Goal: Task Accomplishment & Management: Use online tool/utility

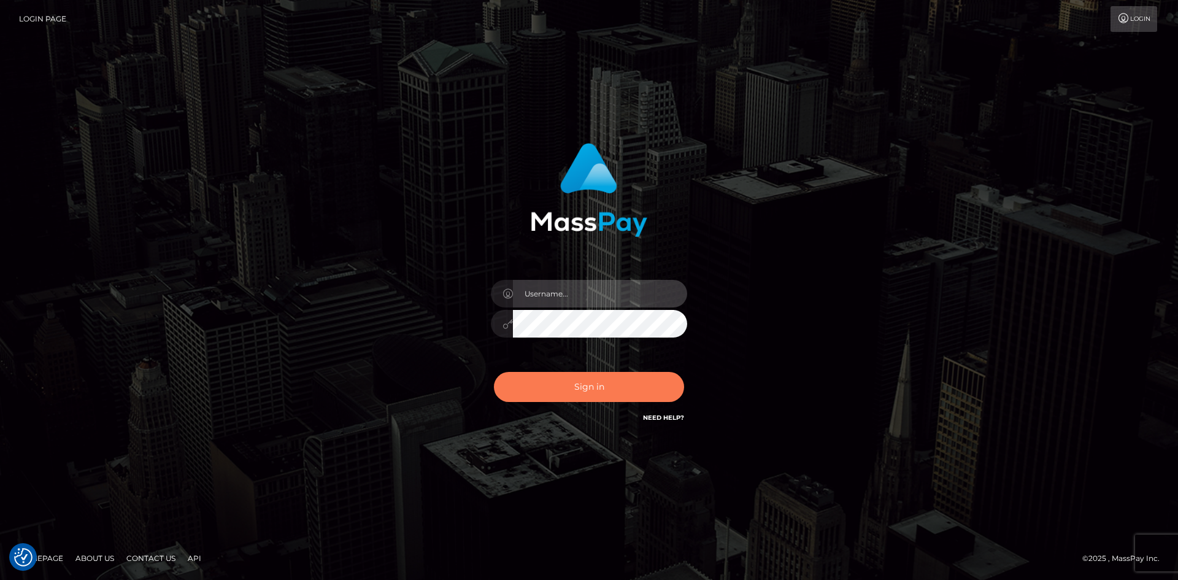
type input "alexstef"
click at [575, 393] on button "Sign in" at bounding box center [589, 387] width 190 height 30
type input "alexstef"
drag, startPoint x: 597, startPoint y: 390, endPoint x: 598, endPoint y: 375, distance: 15.4
click at [597, 389] on button "Sign in" at bounding box center [589, 387] width 190 height 30
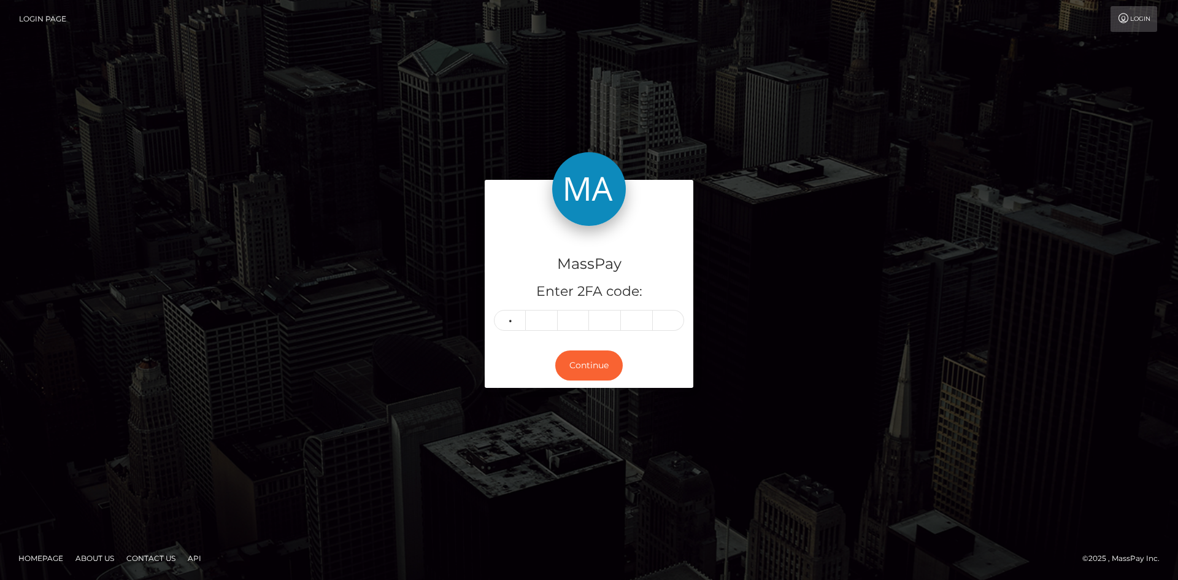
type input "8"
type input "5"
type input "2"
type input "6"
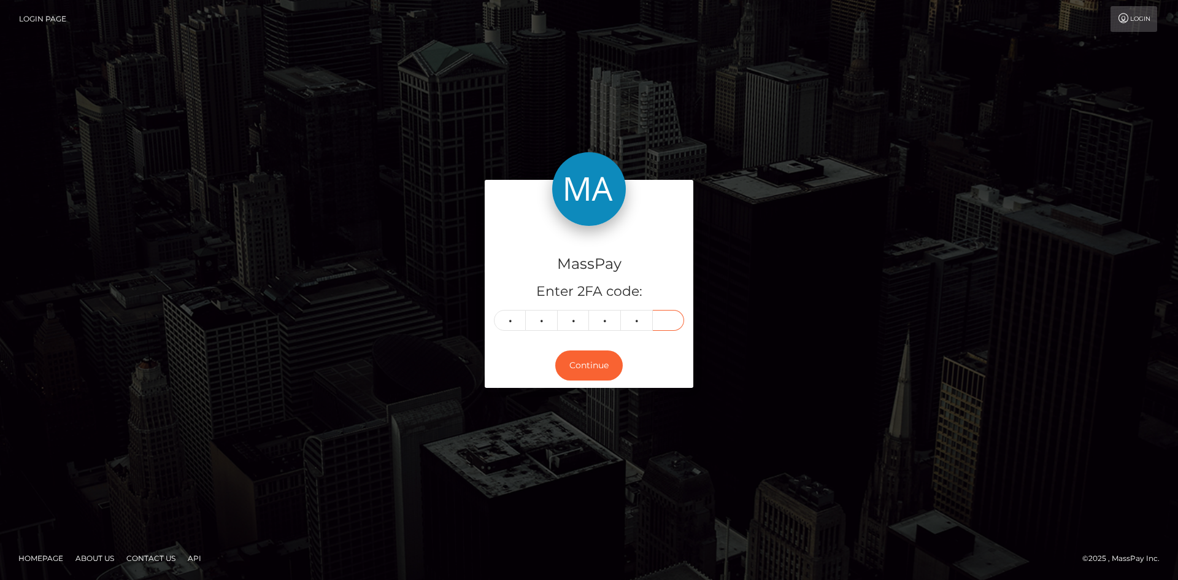
type input "7"
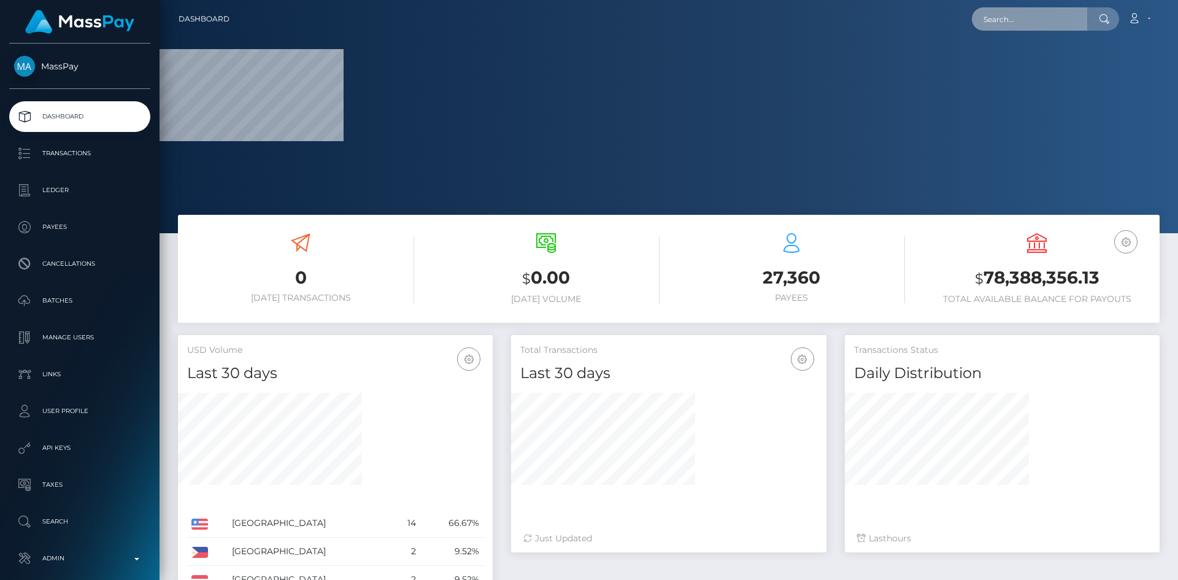
click at [1007, 17] on input "text" at bounding box center [1029, 18] width 115 height 23
paste input "b1fe0557-6870-11f0-a026-06178c1a380f"
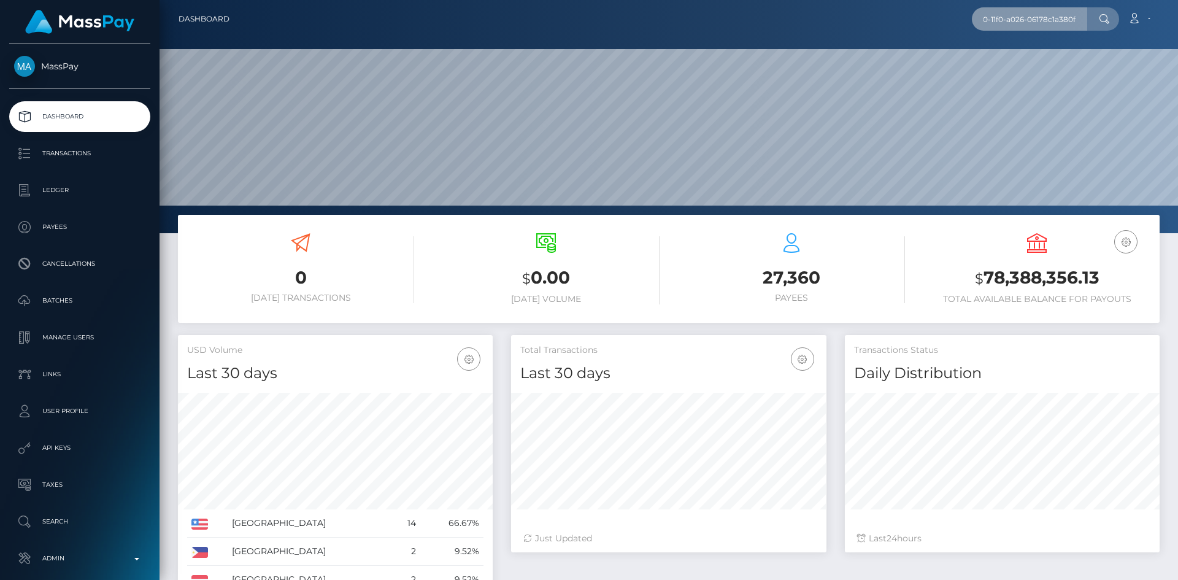
scroll to position [218, 315]
type input "b1fe0557-6870-11f0-a026-06178c1a380f"
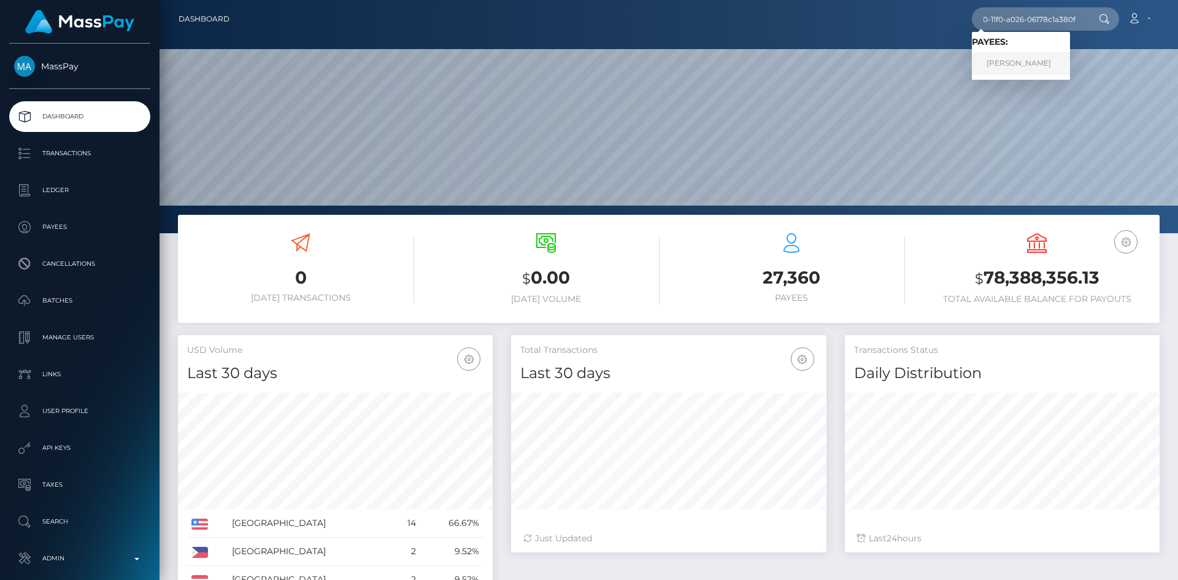
scroll to position [0, 0]
click at [1025, 66] on link "مصطفى شعبان محمد أحمد أبوزينه" at bounding box center [1021, 63] width 98 height 23
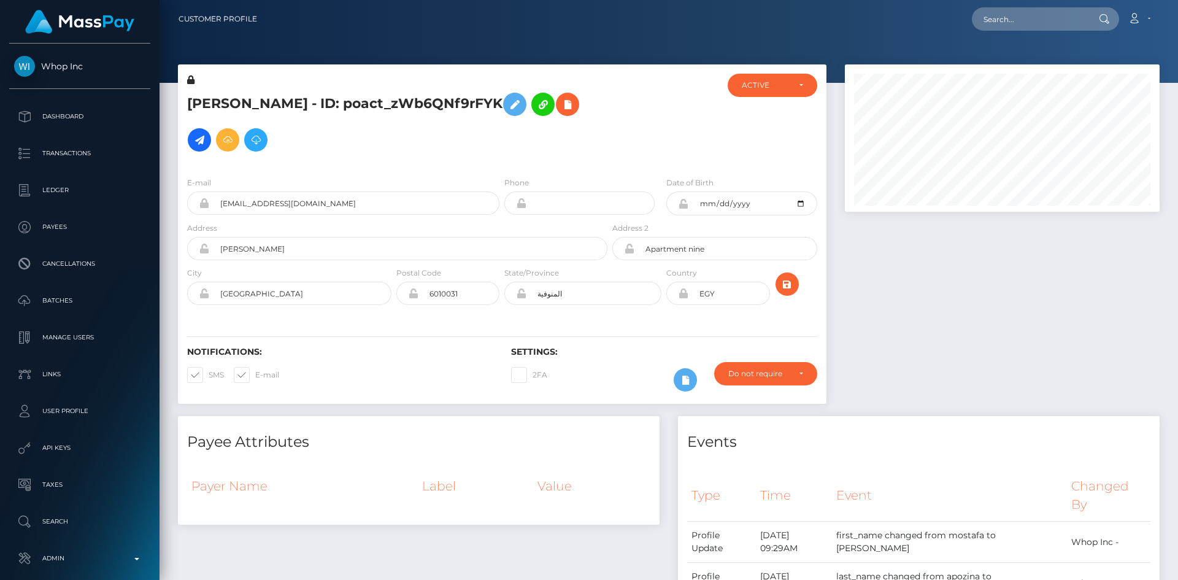
scroll to position [147, 315]
click at [1046, 34] on nav "Customer Profile Loading... Loading... Account" at bounding box center [669, 19] width 1018 height 38
click at [1031, 28] on input "text" at bounding box center [1029, 18] width 115 height 23
paste input "b1fe0557-6870-11f0-a026-06178c1a380f"
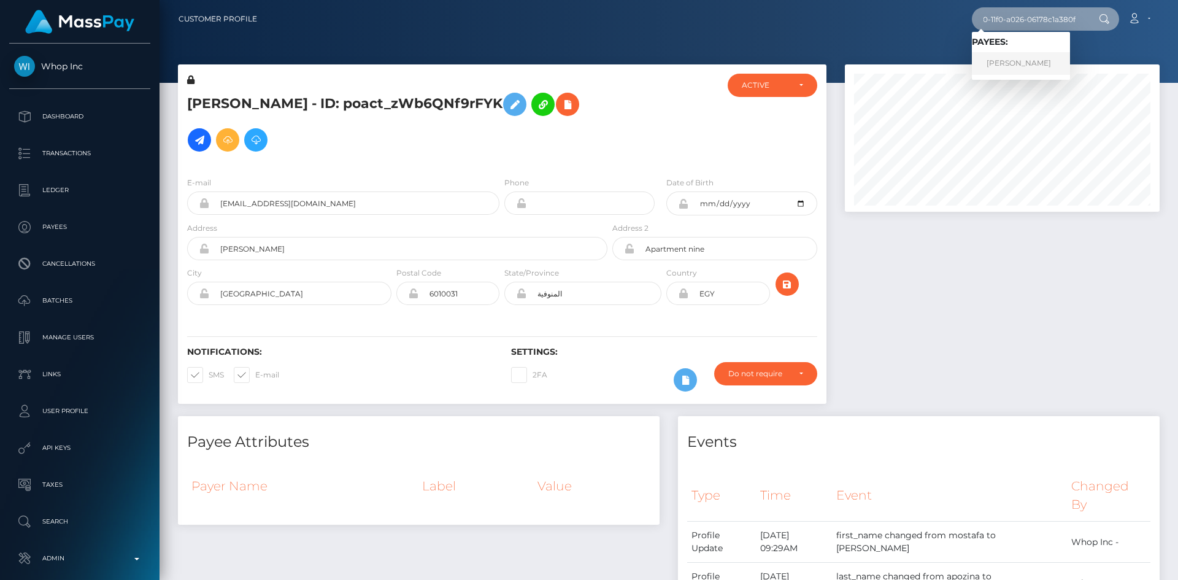
type input "b1fe0557-6870-11f0-a026-06178c1a380f"
drag, startPoint x: 1021, startPoint y: 61, endPoint x: 812, endPoint y: 116, distance: 215.6
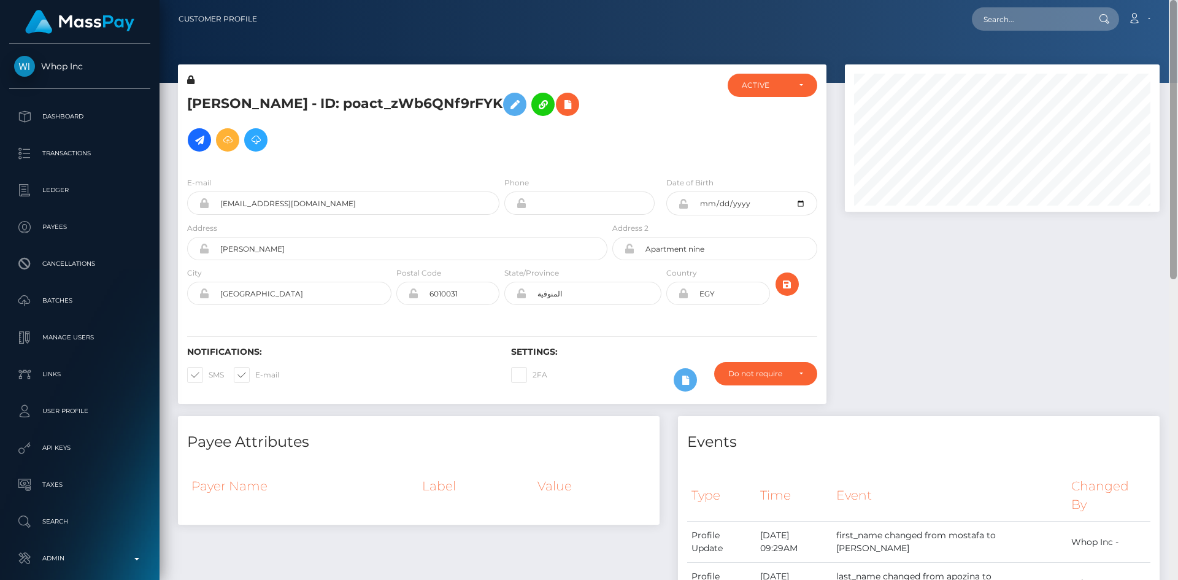
drag, startPoint x: 1172, startPoint y: 161, endPoint x: 1141, endPoint y: -25, distance: 188.6
click at [1141, 0] on html "Whop Inc Dashboard Transactions Ledger Payees Cancellations Links" at bounding box center [589, 290] width 1178 height 580
click at [191, 148] on h5 "[PERSON_NAME] - ID: poact_zWb6QNf9rFYK" at bounding box center [394, 122] width 414 height 71
click at [560, 112] on icon at bounding box center [567, 104] width 15 height 15
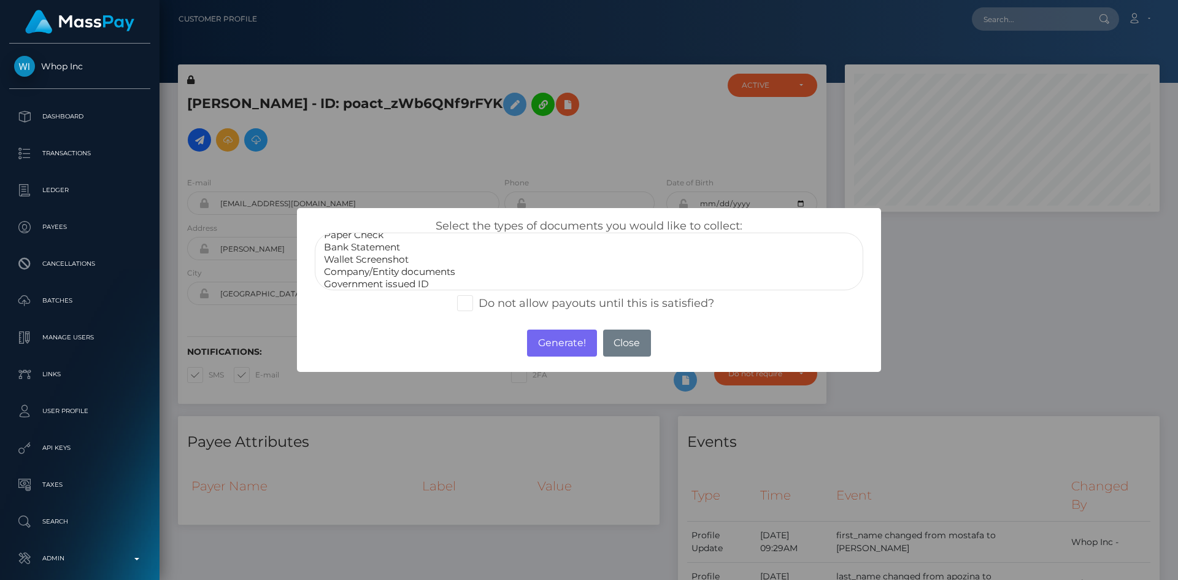
scroll to position [25, 0]
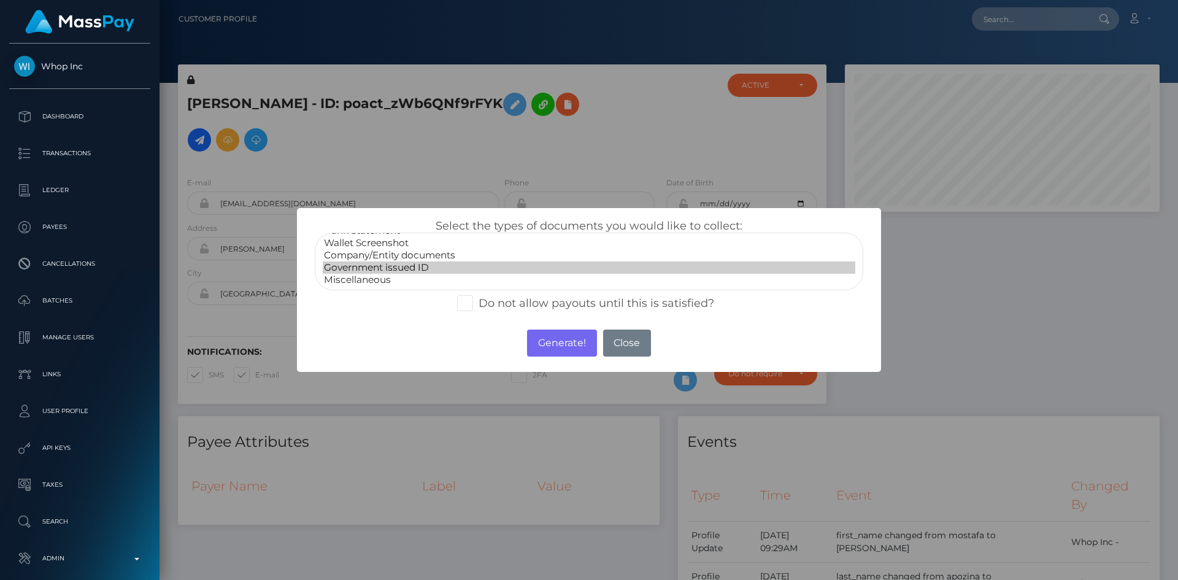
click at [391, 267] on option "Government issued ID" at bounding box center [589, 267] width 533 height 12
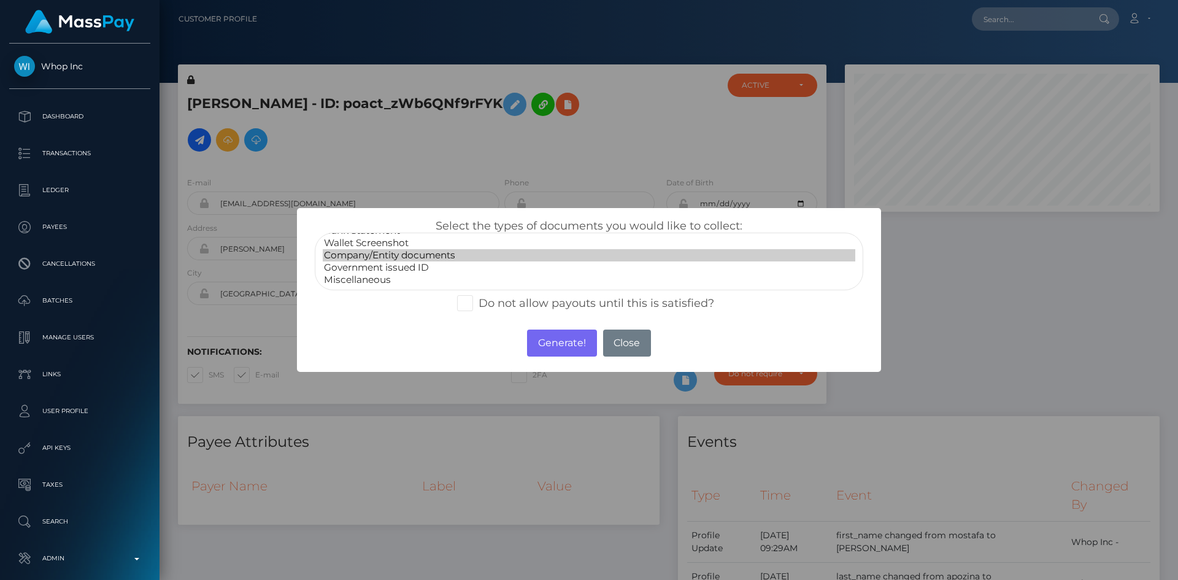
click at [416, 252] on option "Company/Entity documents" at bounding box center [589, 255] width 533 height 12
select select "Government issued ID"
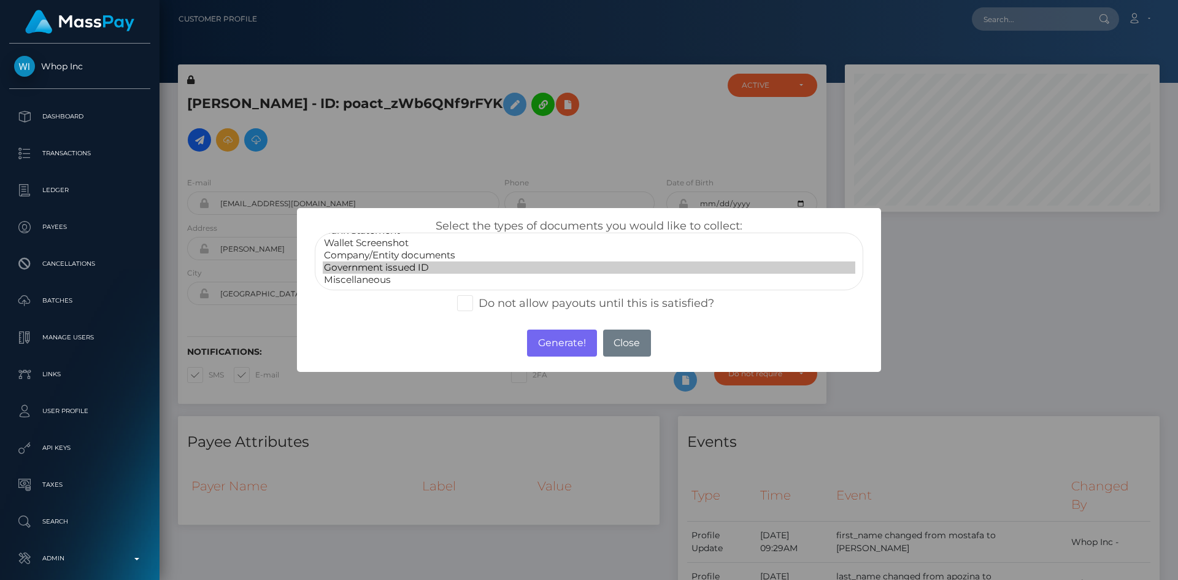
click at [409, 265] on option "Government issued ID" at bounding box center [589, 267] width 533 height 12
click at [563, 337] on button "Generate!" at bounding box center [561, 342] width 69 height 27
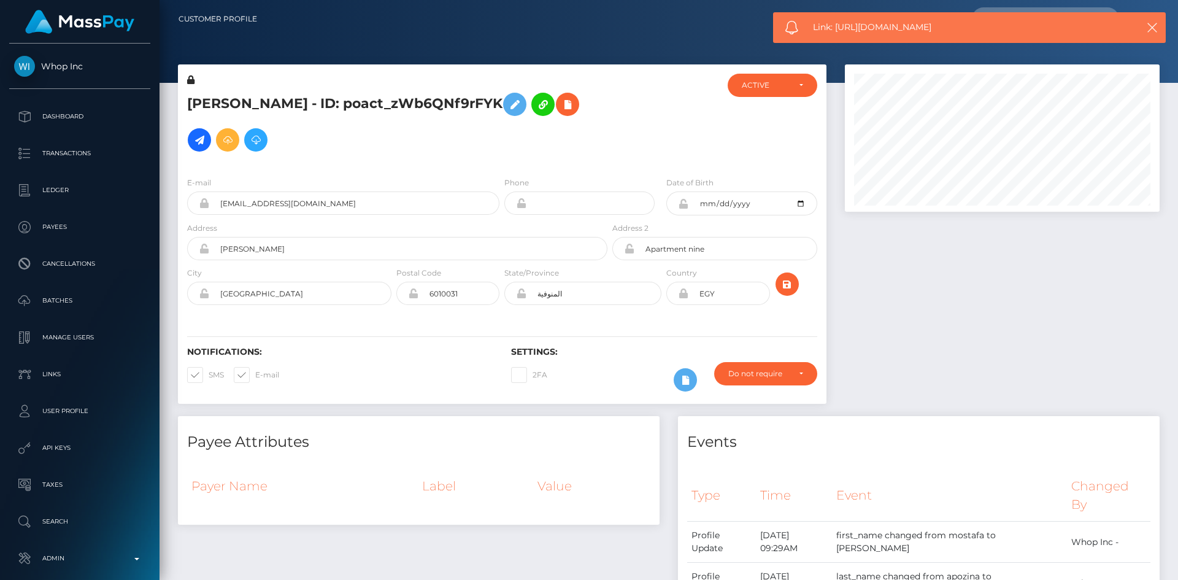
click at [831, 27] on span "Link: [URL][DOMAIN_NAME]" at bounding box center [964, 27] width 303 height 13
copy span "Link: [URL][DOMAIN_NAME]"
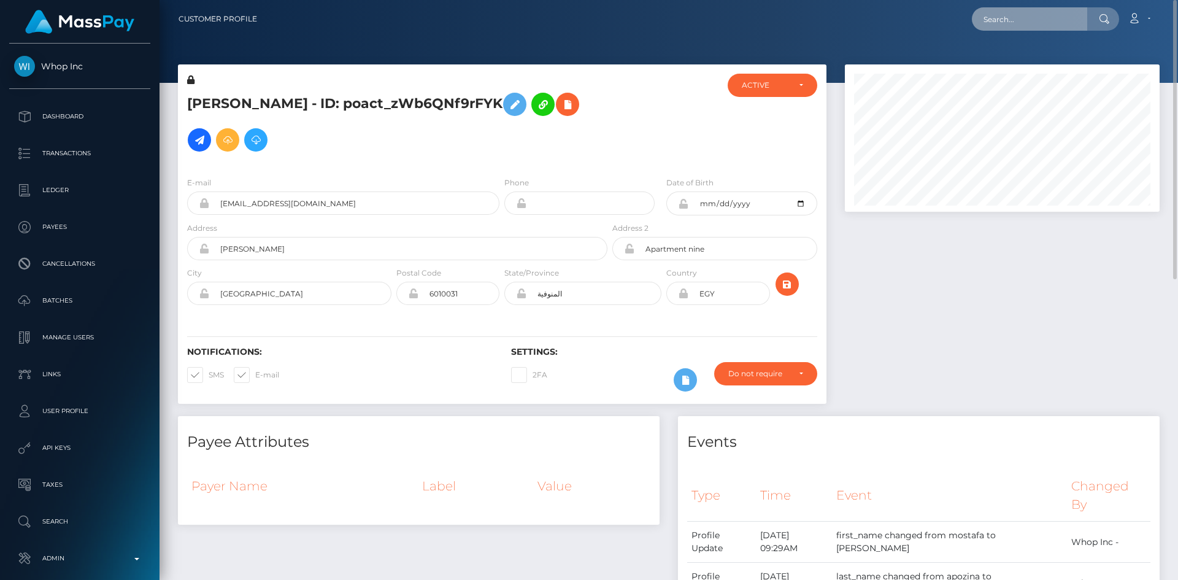
click at [1037, 22] on input "text" at bounding box center [1029, 18] width 115 height 23
paste input "10713"
type input "10713"
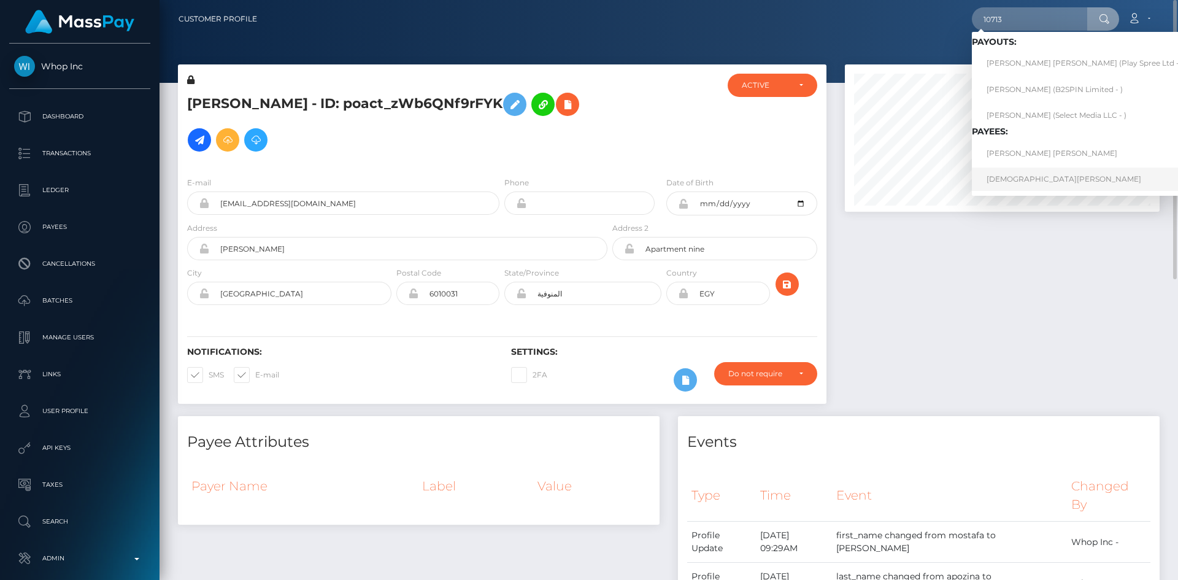
click at [1032, 179] on link "Christian Leyva" at bounding box center [1085, 178] width 226 height 23
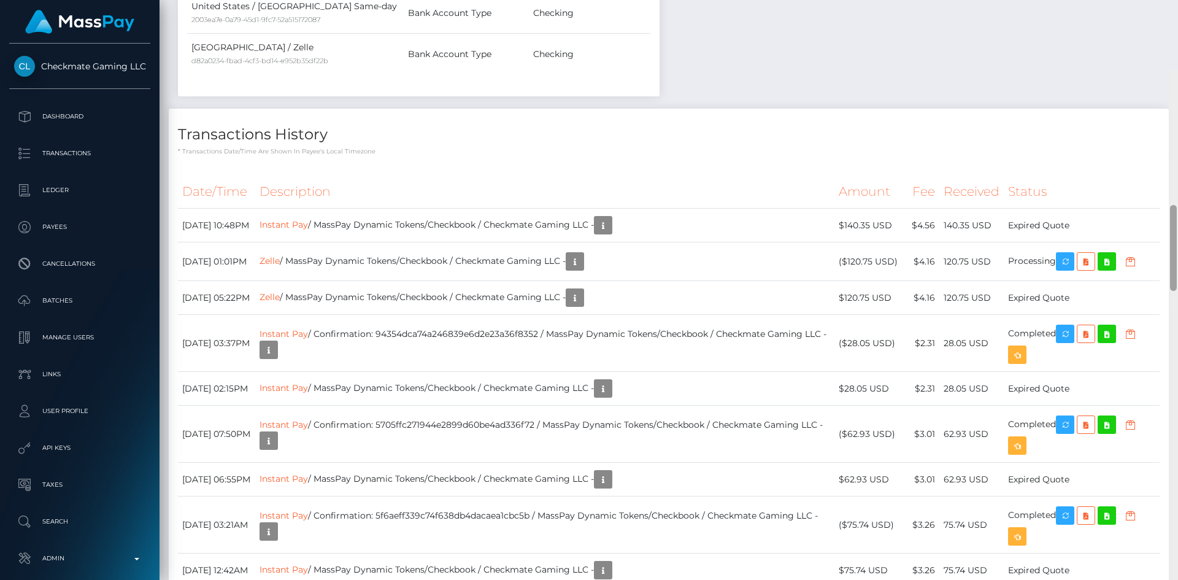
scroll to position [831, 0]
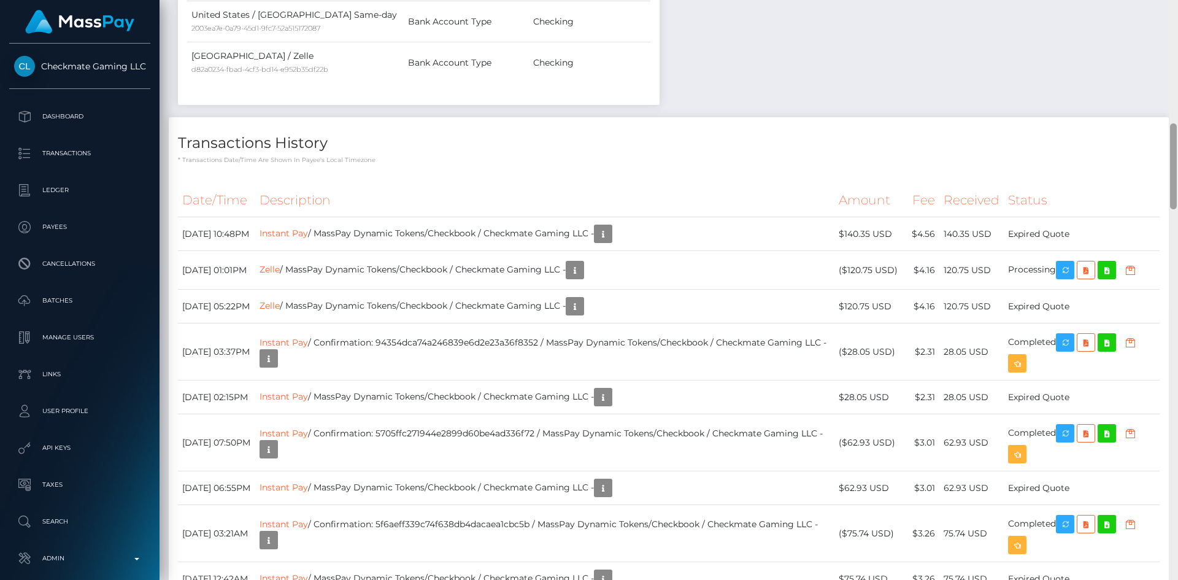
drag, startPoint x: 1169, startPoint y: 116, endPoint x: 1174, endPoint y: 204, distance: 87.9
click at [1174, 204] on div at bounding box center [1173, 166] width 7 height 86
click at [1066, 261] on button "button" at bounding box center [1065, 270] width 18 height 18
click at [1072, 263] on icon "button" at bounding box center [1065, 270] width 15 height 15
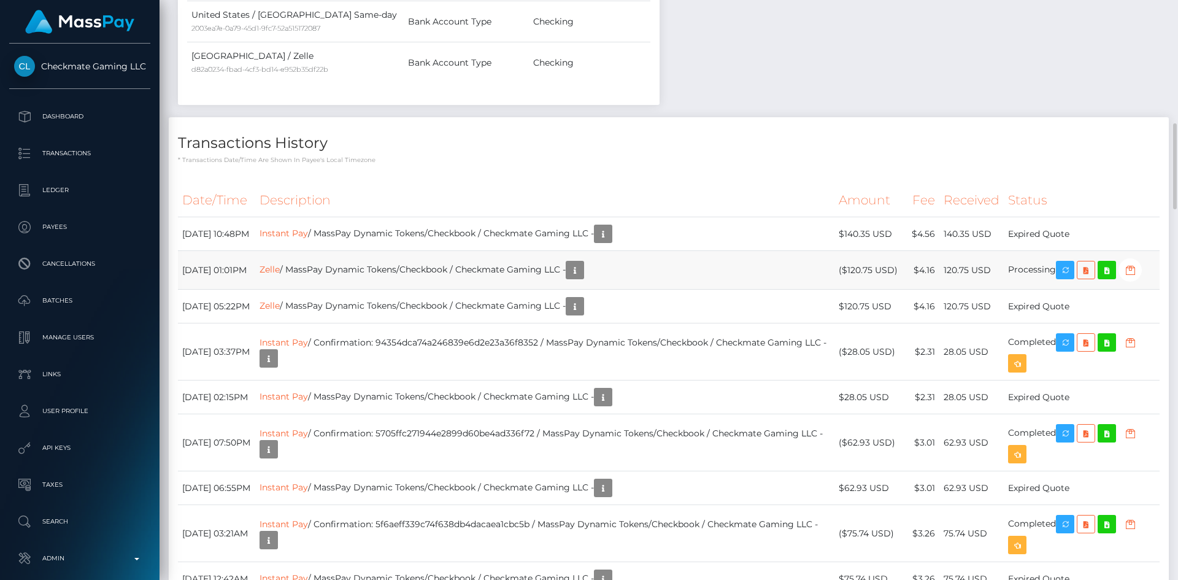
click at [467, 251] on td "Zelle / MassPay Dynamic Tokens/Checkbook / Checkmate Gaming LLC -" at bounding box center [544, 270] width 579 height 39
copy td "Zelle / MassPay Dynamic Tokens/Checkbook / Checkmate Gaming LLC -"
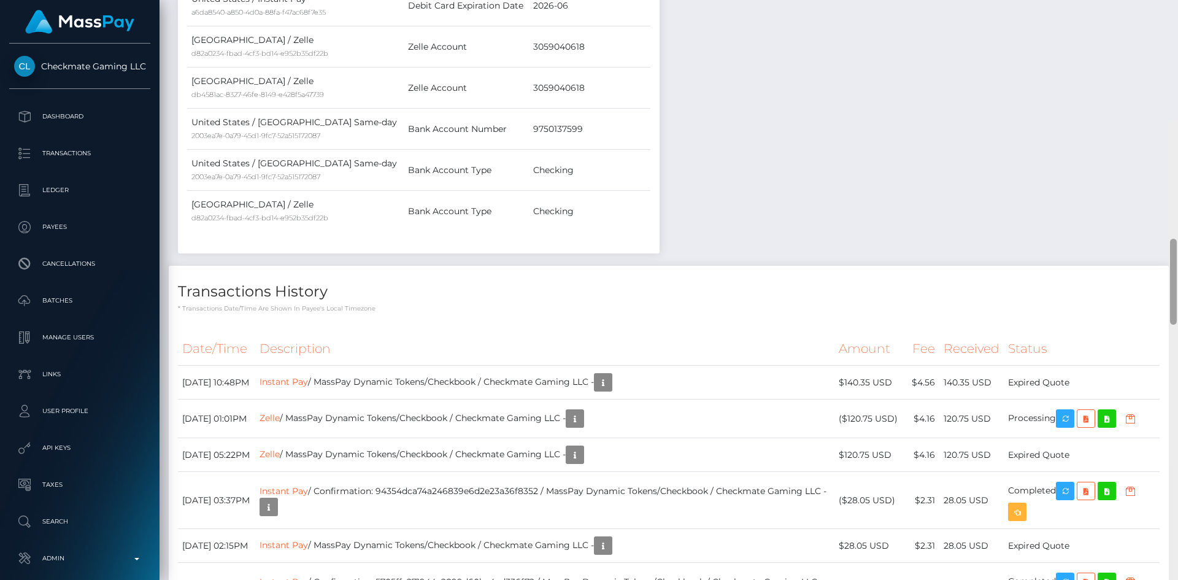
scroll to position [0, 0]
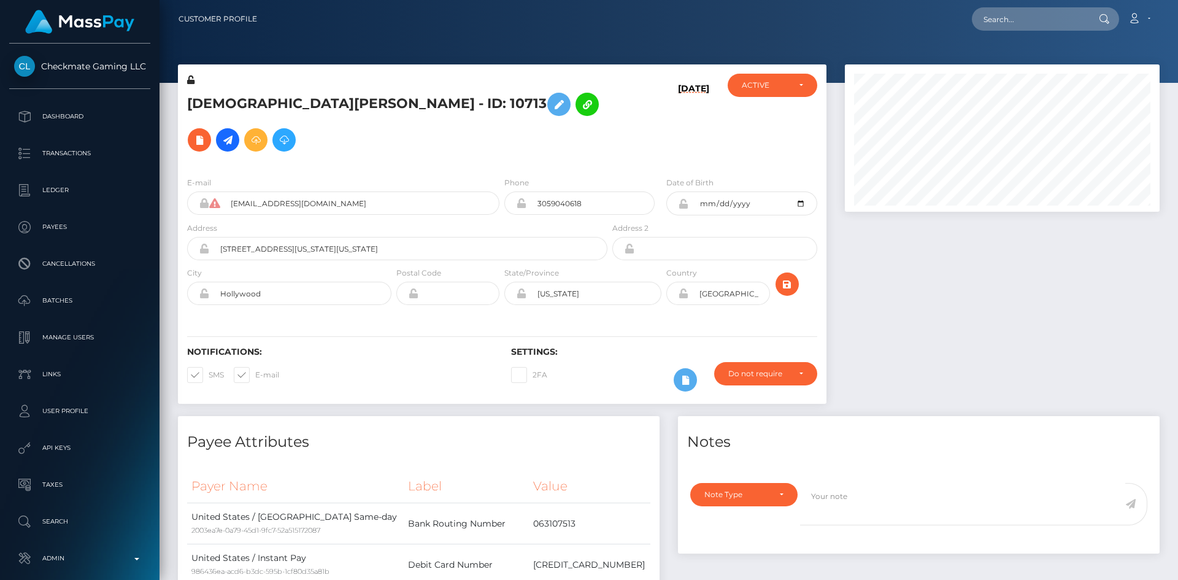
drag, startPoint x: 1174, startPoint y: 185, endPoint x: 1177, endPoint y: 20, distance: 164.5
click at [1177, 20] on div "Customer Profile Loading... Loading..." at bounding box center [669, 290] width 1018 height 580
click at [1064, 21] on input "text" at bounding box center [1029, 18] width 115 height 23
paste input "poact_48FGKxEgxrdD"
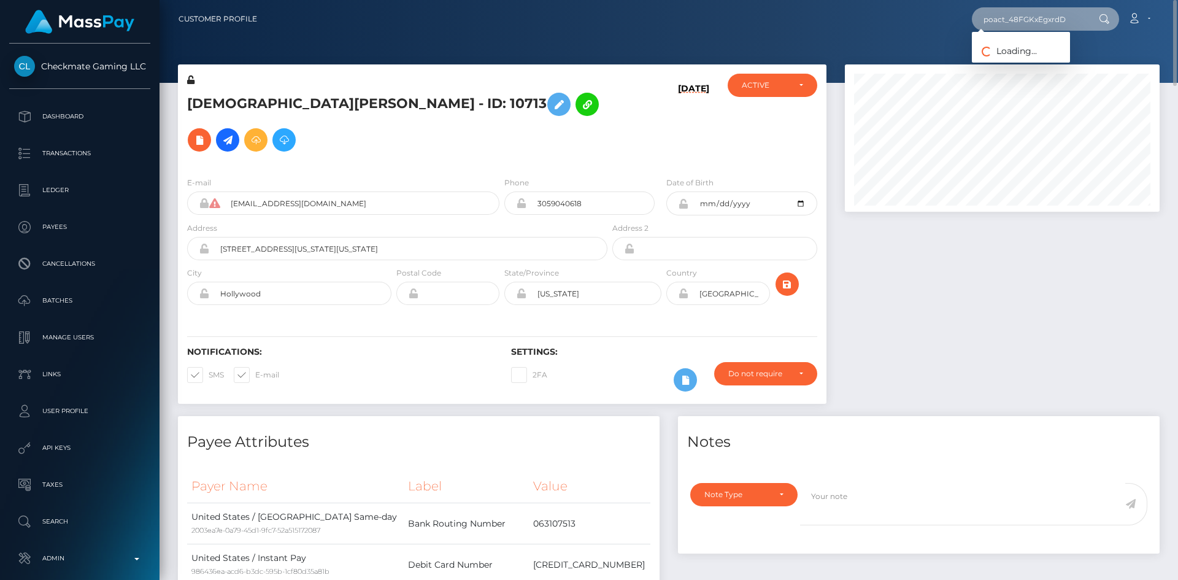
type input "poact_48FGKxEgxrdD"
click at [1042, 69] on link "MUHAMMAD AHMED Ahmed" at bounding box center [1021, 63] width 98 height 23
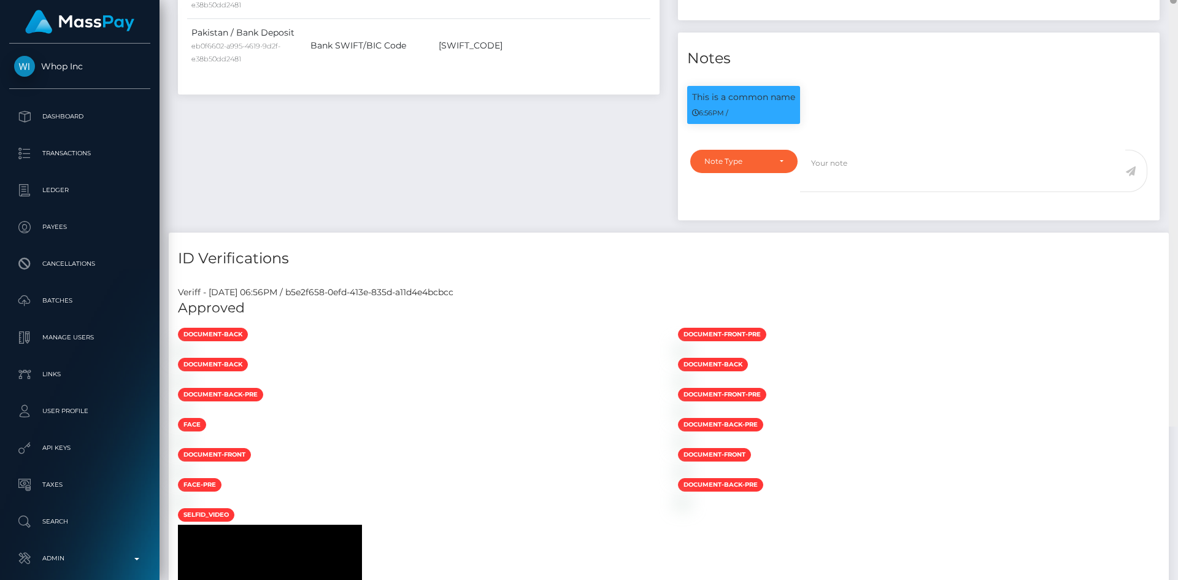
scroll to position [147, 315]
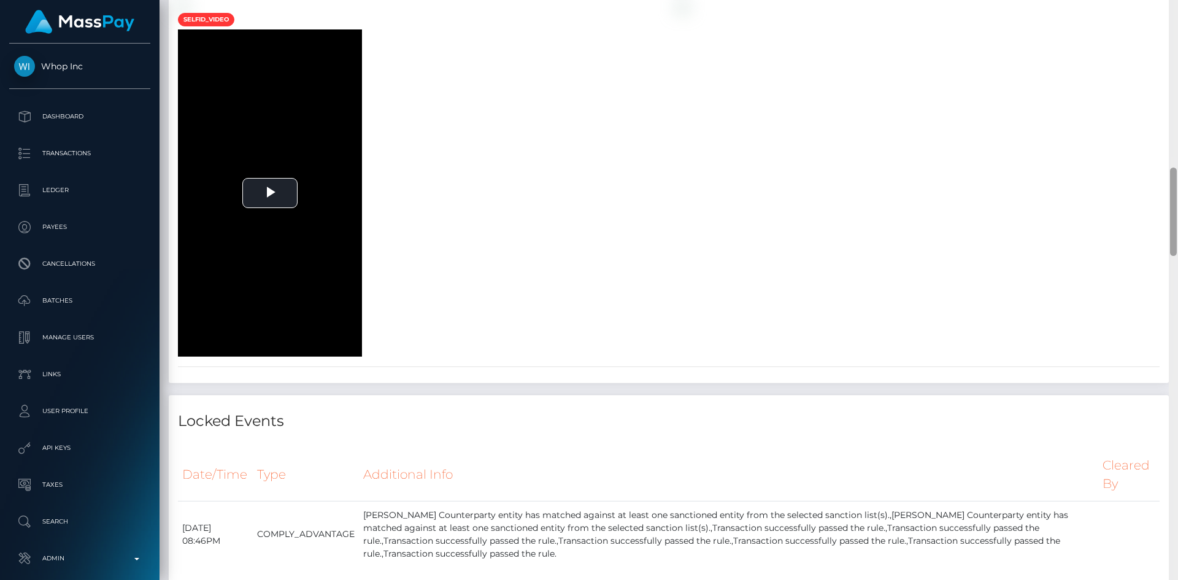
drag, startPoint x: 1169, startPoint y: 94, endPoint x: 752, endPoint y: 337, distance: 482.2
click at [1109, 237] on div "Customer Profile Loading... Loading..." at bounding box center [669, 290] width 1018 height 580
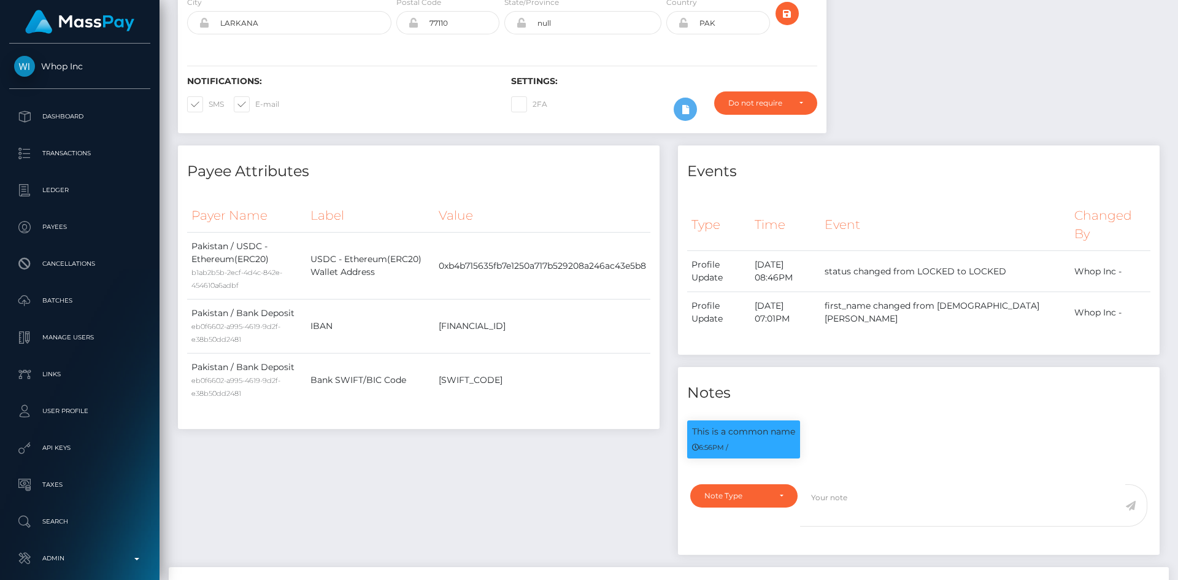
scroll to position [0, 0]
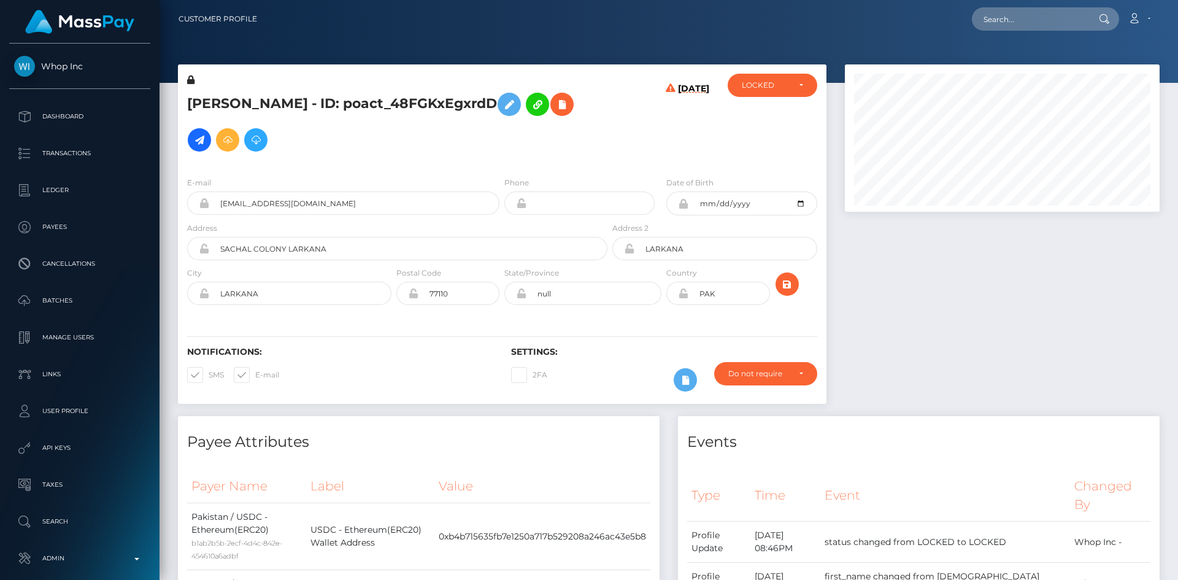
drag, startPoint x: 1172, startPoint y: 235, endPoint x: 1177, endPoint y: -24, distance: 259.0
click at [1177, 0] on html "Whop Inc Dashboard Transactions Ledger Payees Cancellations Links" at bounding box center [589, 290] width 1178 height 580
click at [1016, 26] on input "text" at bounding box center [1029, 18] width 115 height 23
paste input "poact_YKEh8l7Pe0Bd"
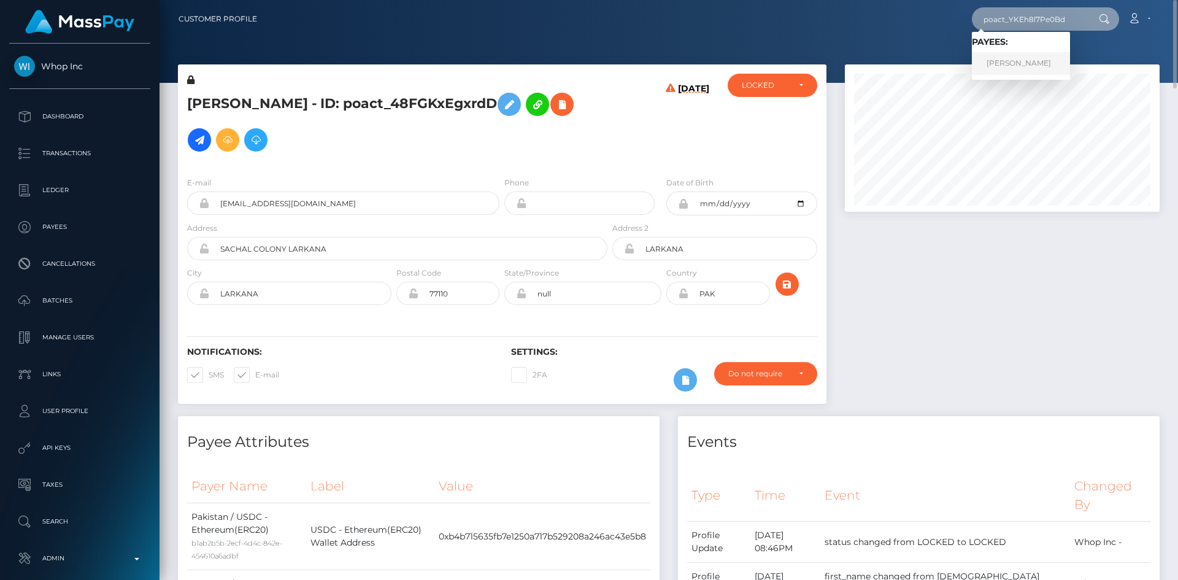
type input "poact_YKEh8l7Pe0Bd"
drag, startPoint x: 1011, startPoint y: 64, endPoint x: 861, endPoint y: 71, distance: 150.5
click at [1010, 64] on link "Alejandro Rodriguez Carrasco" at bounding box center [1021, 63] width 98 height 23
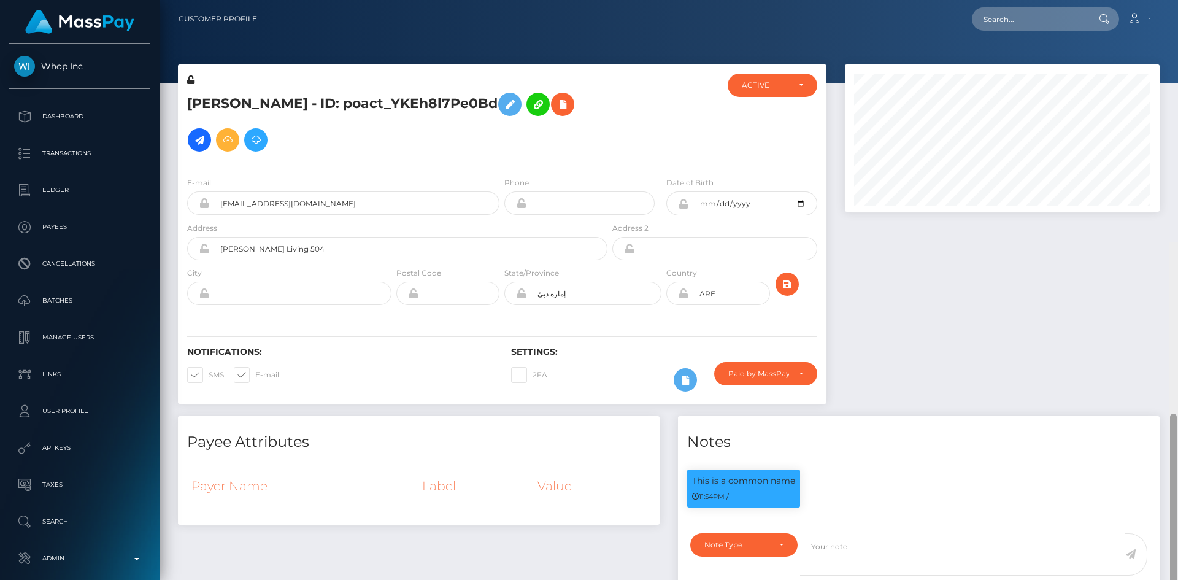
drag, startPoint x: 1171, startPoint y: 106, endPoint x: 1168, endPoint y: -53, distance: 159.5
click at [1168, 0] on html "Whop Inc Dashboard Transactions Ledger Payees Cancellations Links" at bounding box center [589, 290] width 1178 height 580
click at [261, 136] on h5 "[PERSON_NAME] - ID: poact_YKEh8l7Pe0Bd" at bounding box center [394, 122] width 414 height 71
click at [551, 116] on button at bounding box center [562, 104] width 23 height 23
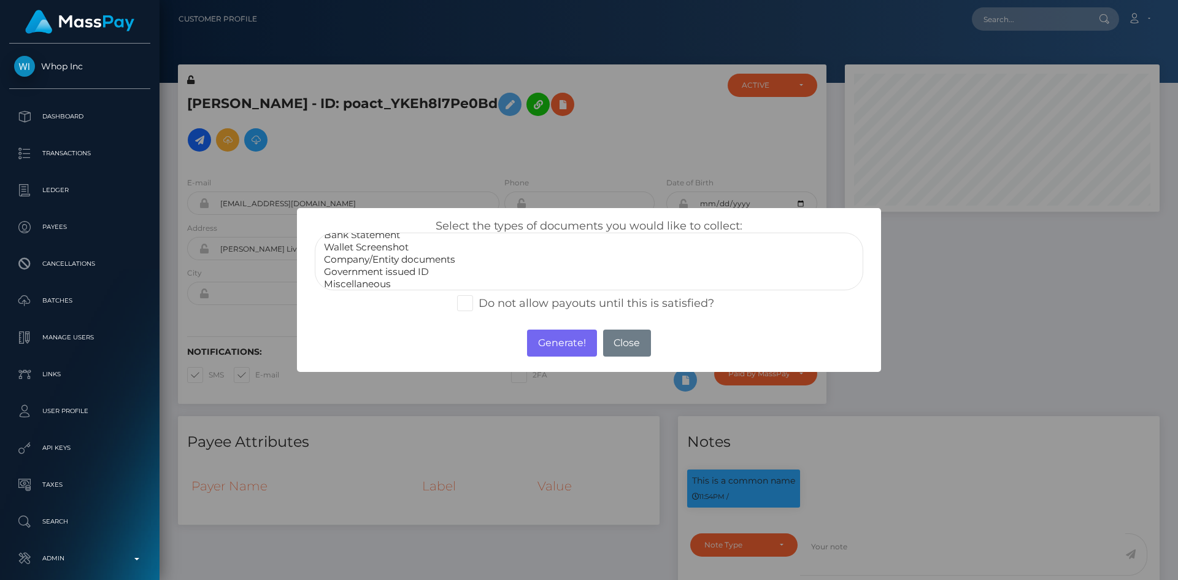
scroll to position [25, 0]
select select "Government issued ID"
click at [412, 264] on option "Government issued ID" at bounding box center [589, 267] width 533 height 12
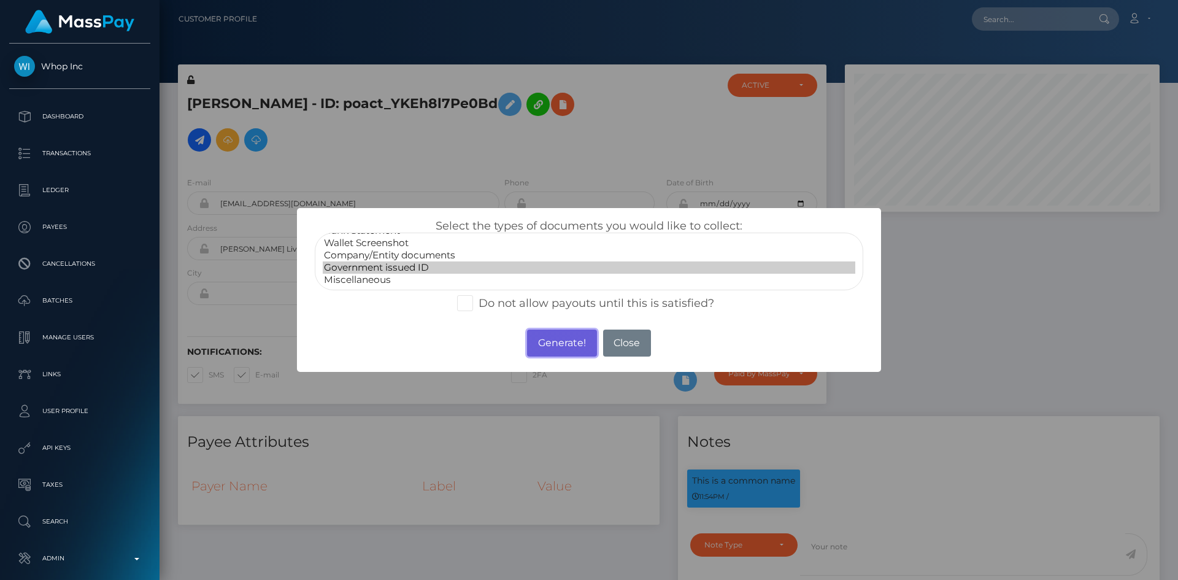
click at [569, 347] on button "Generate!" at bounding box center [561, 342] width 69 height 27
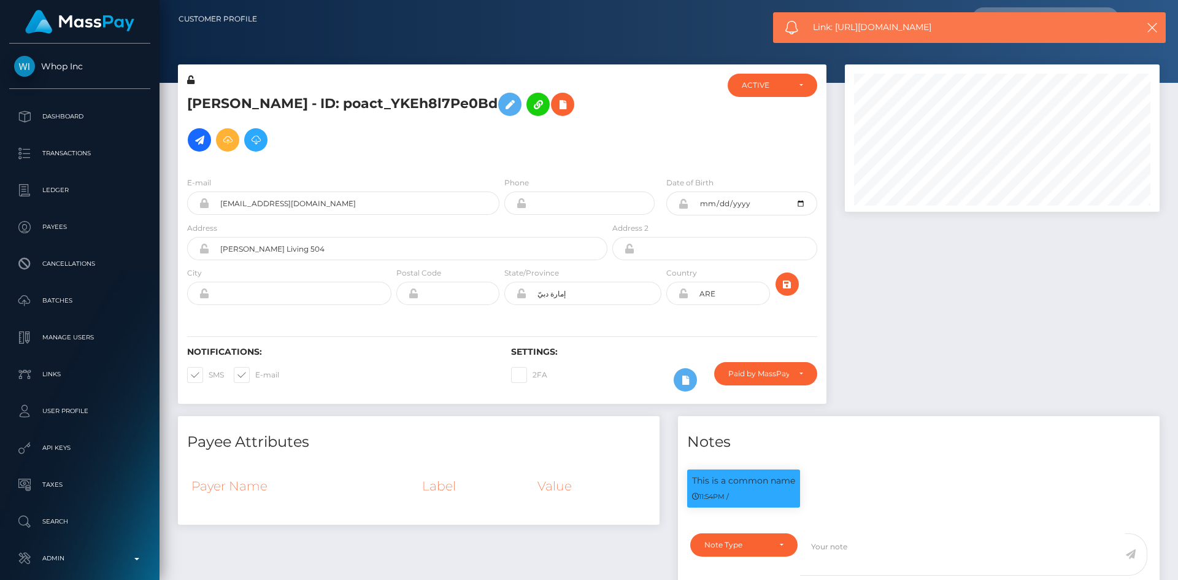
click at [920, 30] on span "Link: [URL][DOMAIN_NAME]" at bounding box center [964, 27] width 303 height 13
click at [919, 30] on span "Link: https://l.maspay.io/mgLHr" at bounding box center [964, 27] width 303 height 13
copy span "Link: https://l.maspay.io/mgLHr"
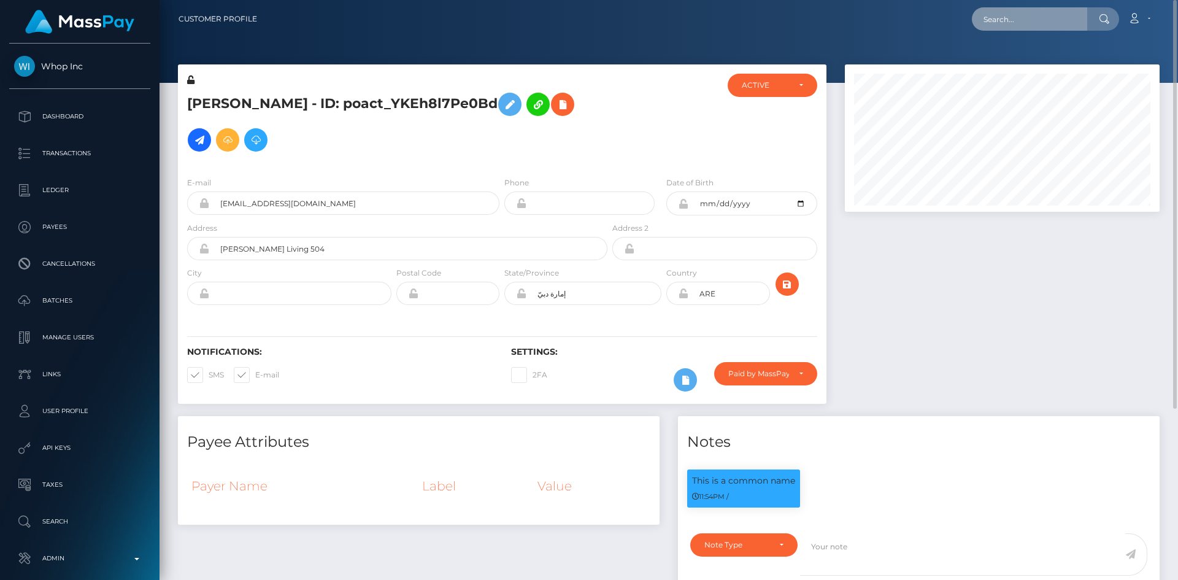
click at [1037, 23] on input "text" at bounding box center [1029, 18] width 115 height 23
paste input "poact_q2CyKzYxWb8i"
type input "poact_q2CyKzYxWb8i"
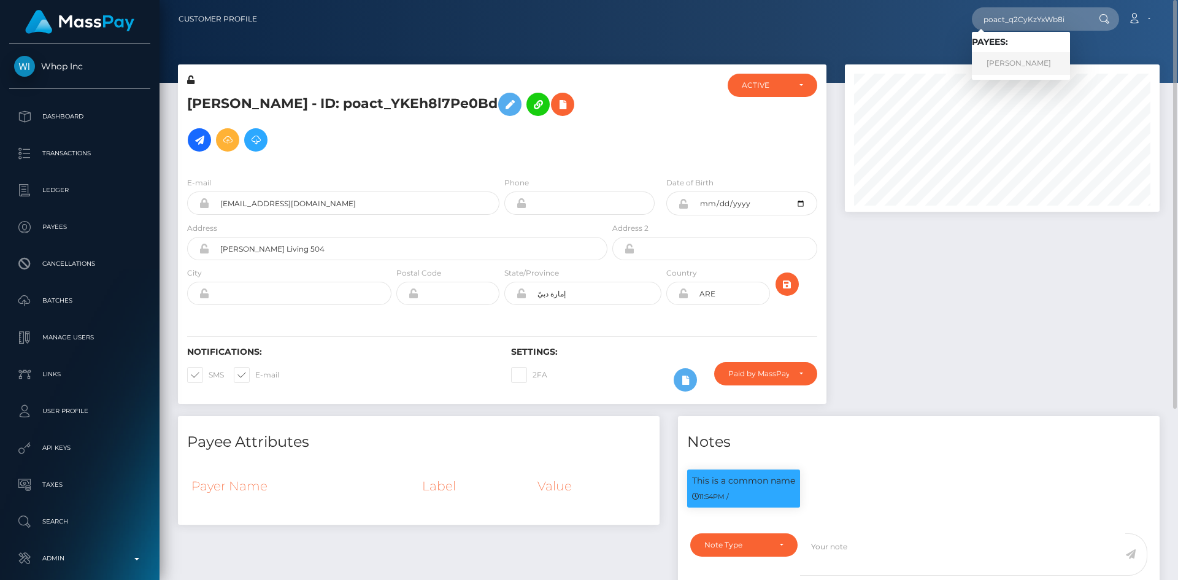
click at [1013, 68] on link "UMAR BASHIR" at bounding box center [1021, 63] width 98 height 23
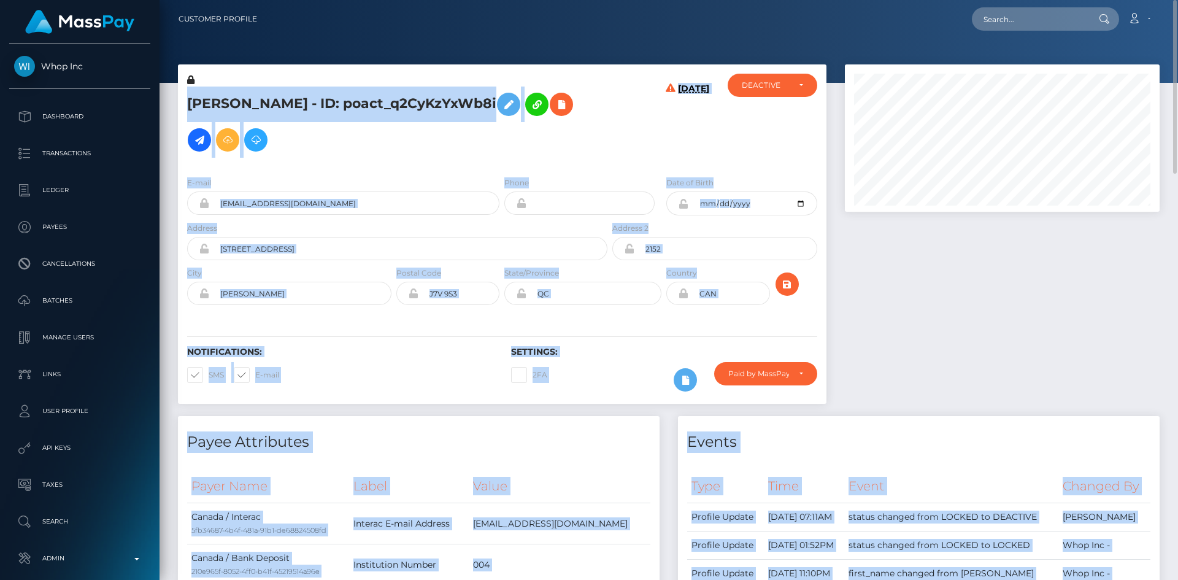
scroll to position [147, 315]
click at [1069, 287] on div at bounding box center [1002, 240] width 333 height 352
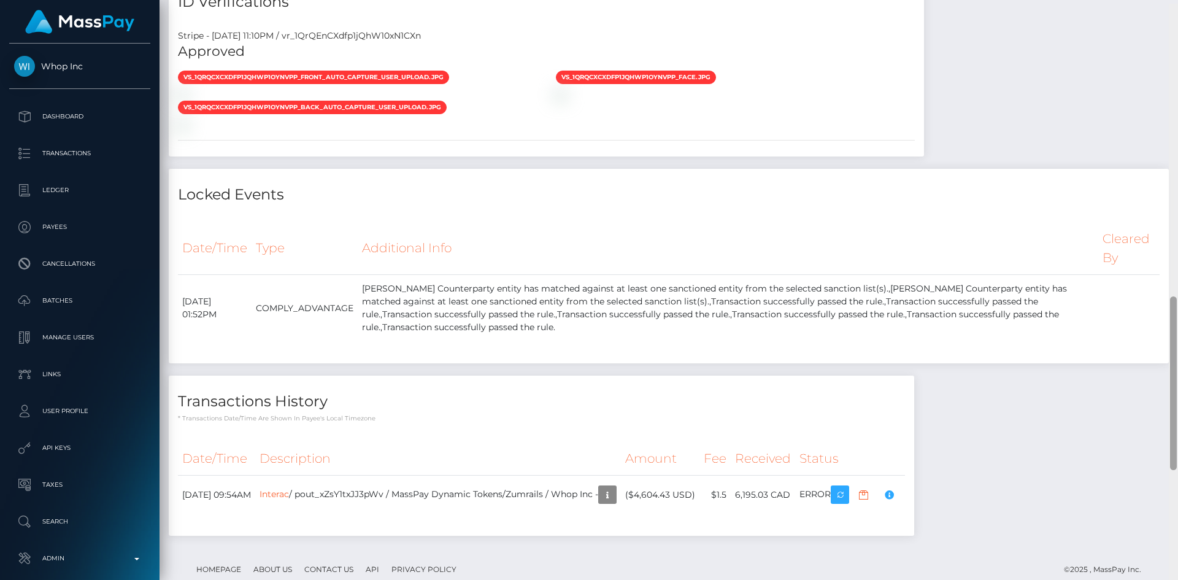
scroll to position [978, 0]
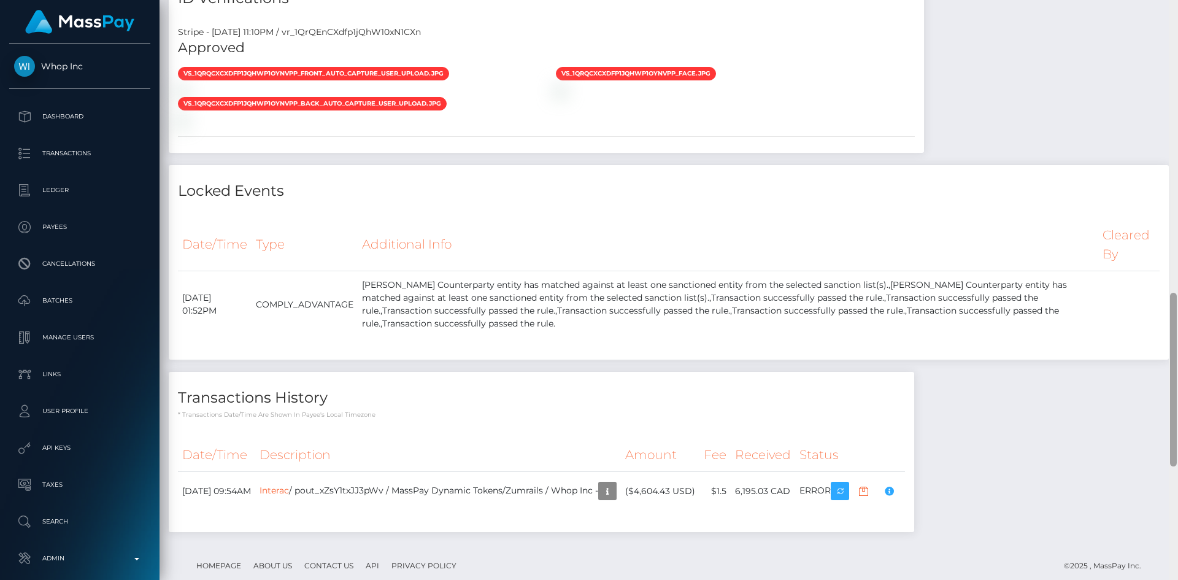
drag, startPoint x: 1175, startPoint y: 44, endPoint x: 1163, endPoint y: 334, distance: 290.4
click at [1166, 336] on div "Customer Profile Loading... Loading..." at bounding box center [669, 290] width 1018 height 580
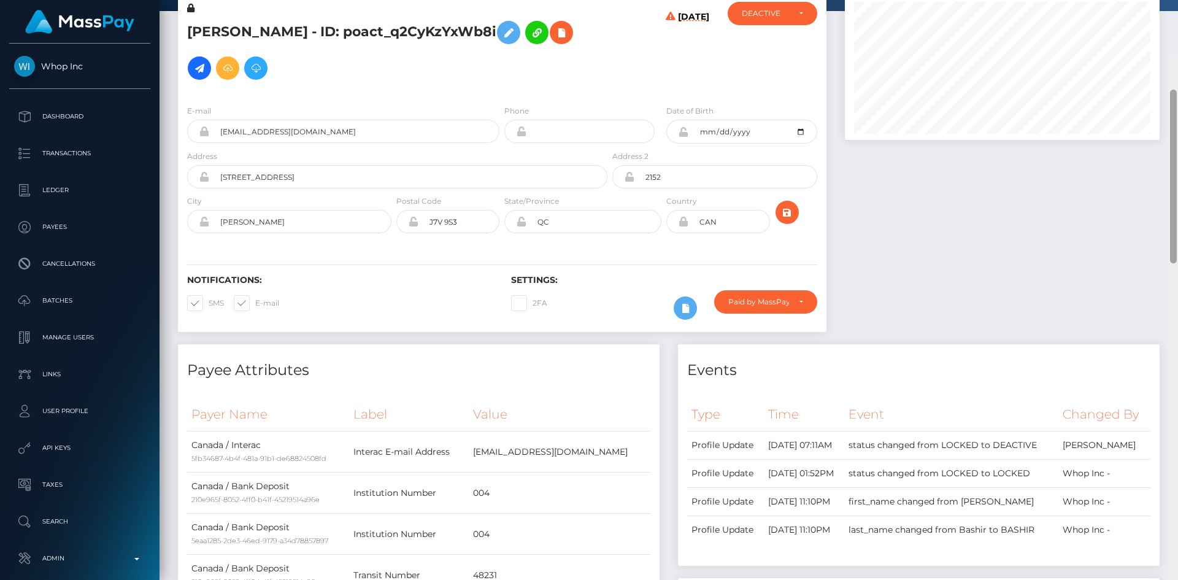
scroll to position [0, 0]
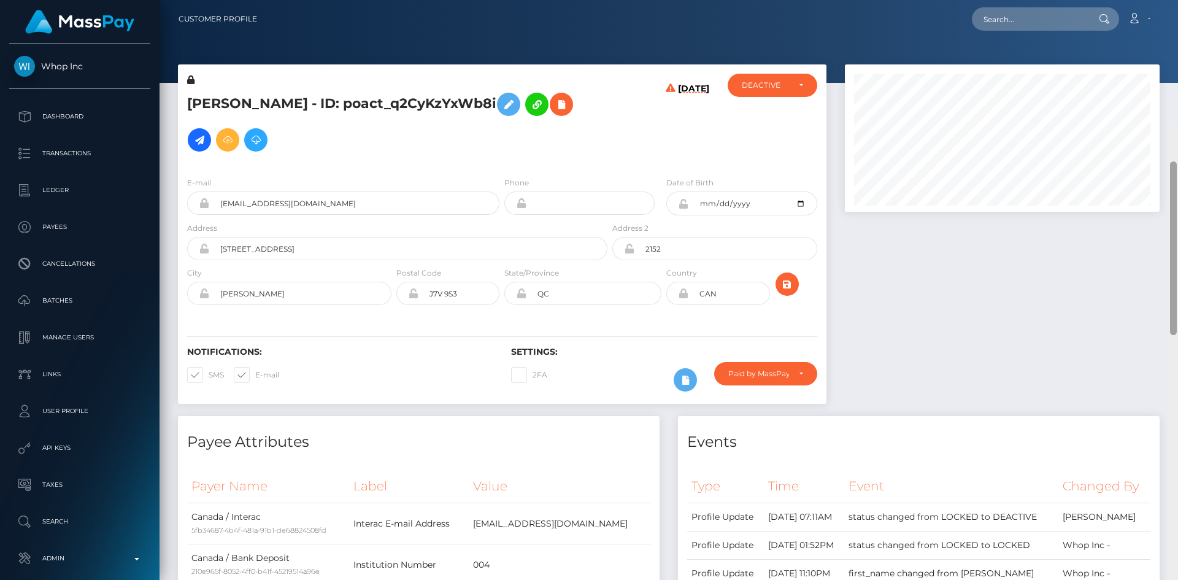
drag, startPoint x: 1171, startPoint y: 323, endPoint x: 1172, endPoint y: 7, distance: 316.0
click at [1177, 5] on div "Customer Profile Loading... Loading..." at bounding box center [669, 290] width 1018 height 580
click at [555, 110] on button at bounding box center [561, 104] width 23 height 23
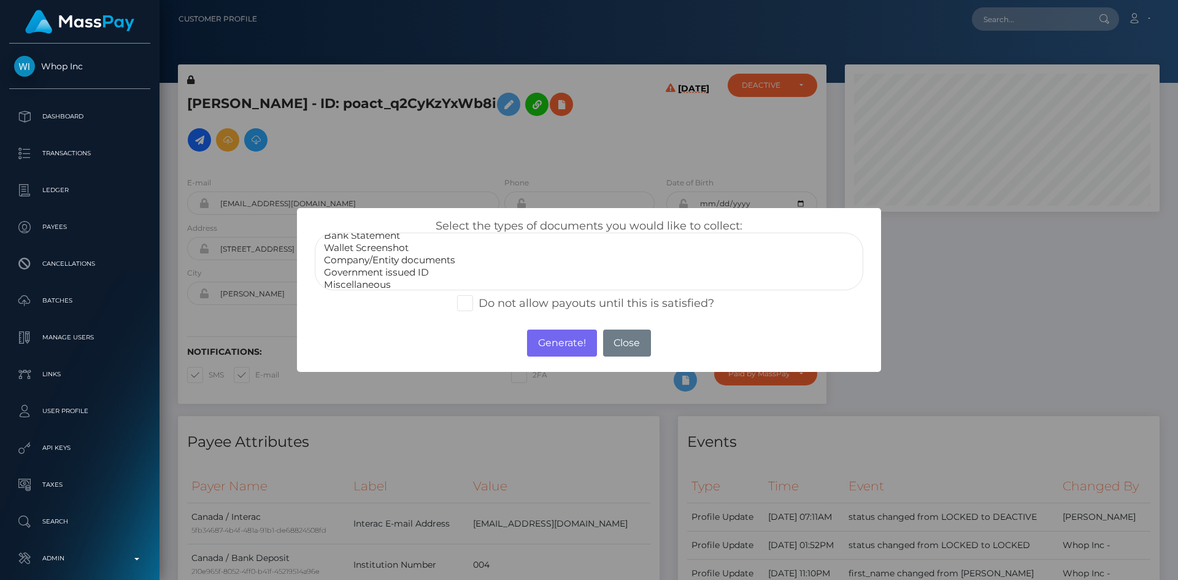
scroll to position [25, 0]
select select "Government issued ID"
click at [394, 267] on option "Government issued ID" at bounding box center [589, 267] width 533 height 12
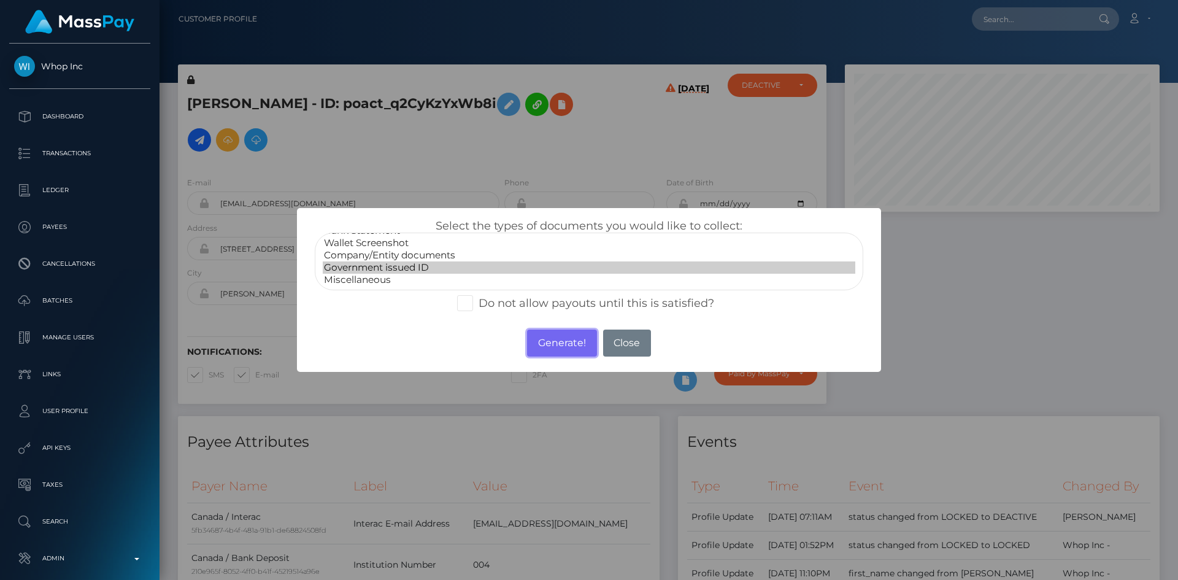
click at [538, 339] on button "Generate!" at bounding box center [561, 342] width 69 height 27
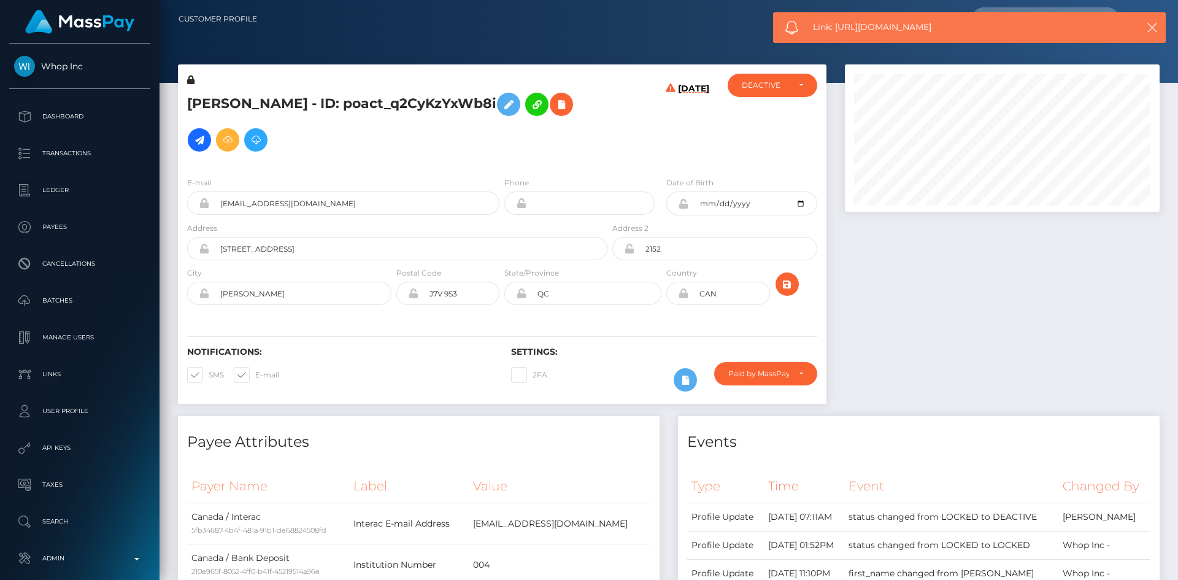
click at [899, 28] on span "Link: https://l.maspay.io/4gLJW" at bounding box center [964, 27] width 303 height 13
copy span "Link: https://l.maspay.io/4gLJW"
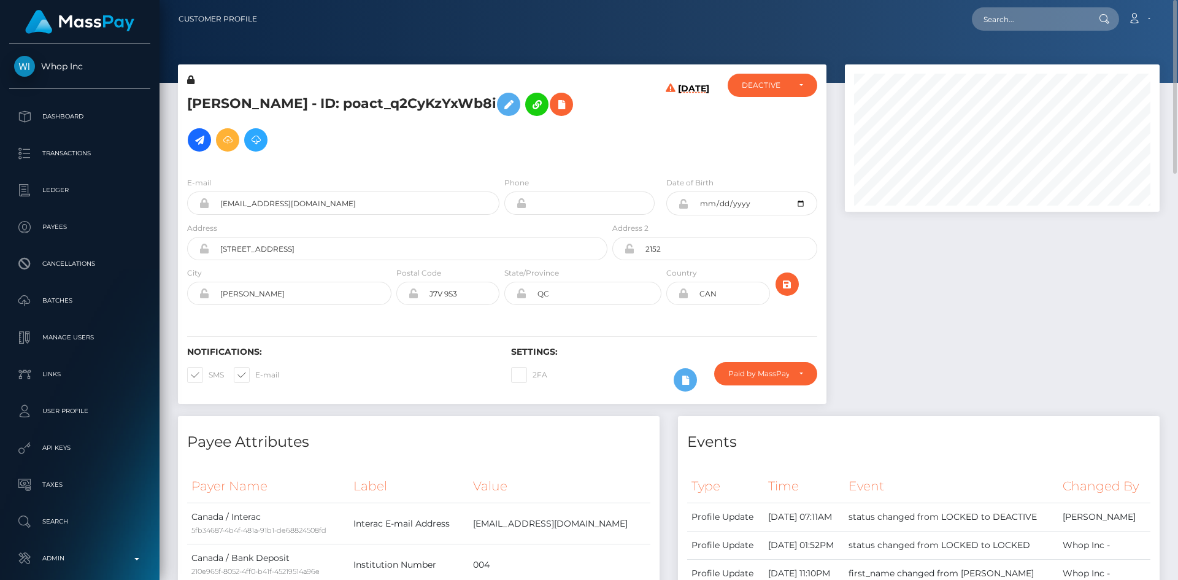
drag, startPoint x: 964, startPoint y: 17, endPoint x: 988, endPoint y: 20, distance: 24.1
click at [965, 17] on div "Loading... Loading... Account Edit Profile Logout" at bounding box center [713, 19] width 892 height 26
click at [1001, 20] on input "text" at bounding box center [1029, 18] width 115 height 23
paste input "poact_BU4r6fKeAuA4"
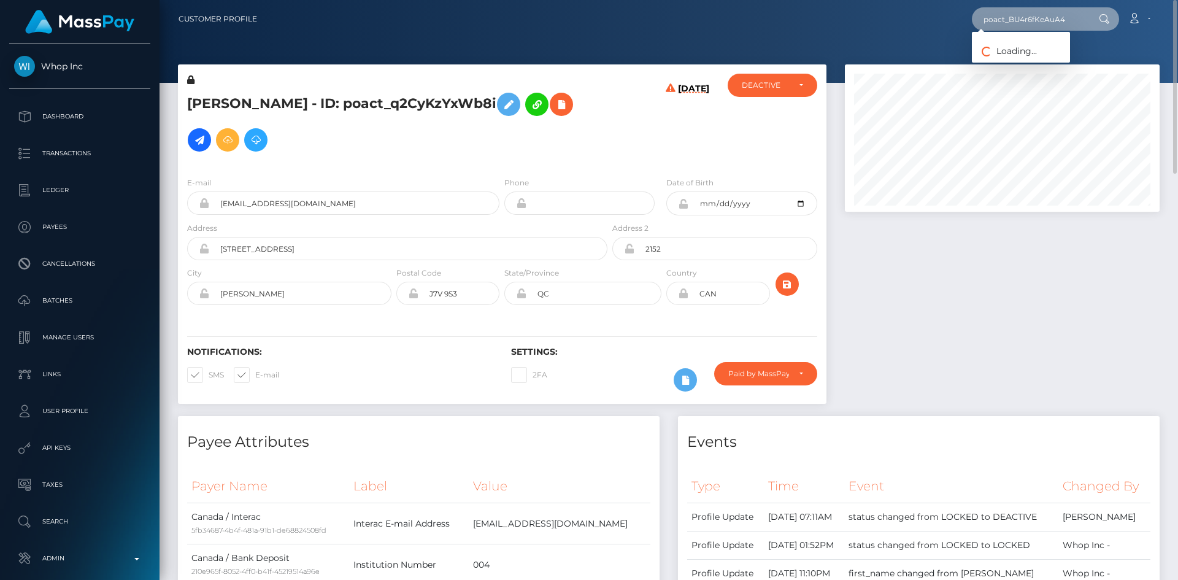
type input "poact_BU4r6fKeAuA4"
click at [1007, 63] on link "Murad Khan" at bounding box center [1021, 63] width 98 height 23
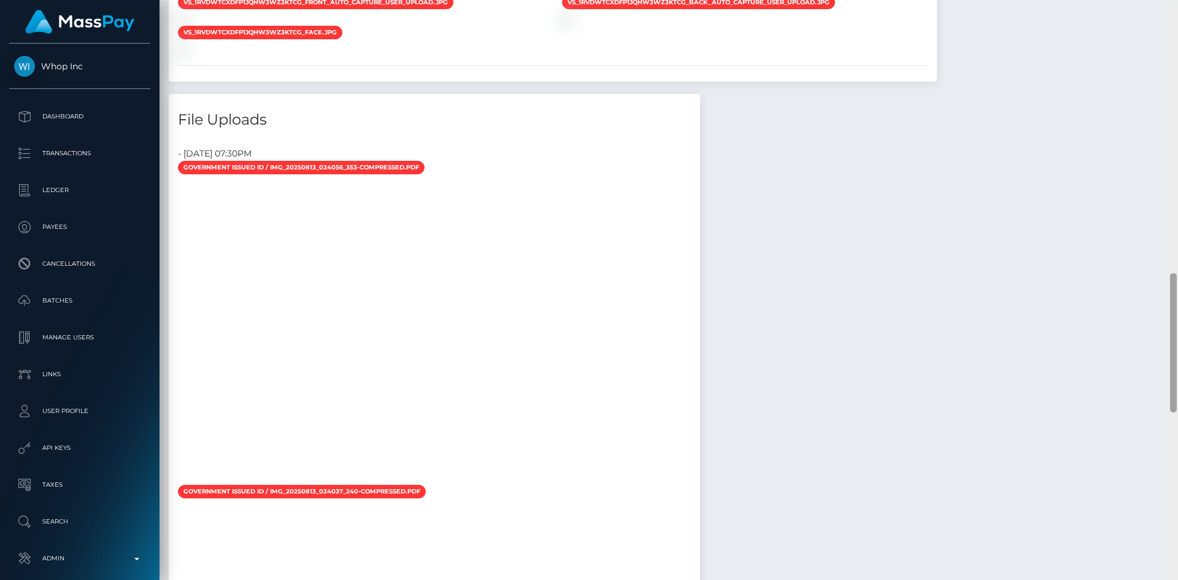
scroll to position [1115, 0]
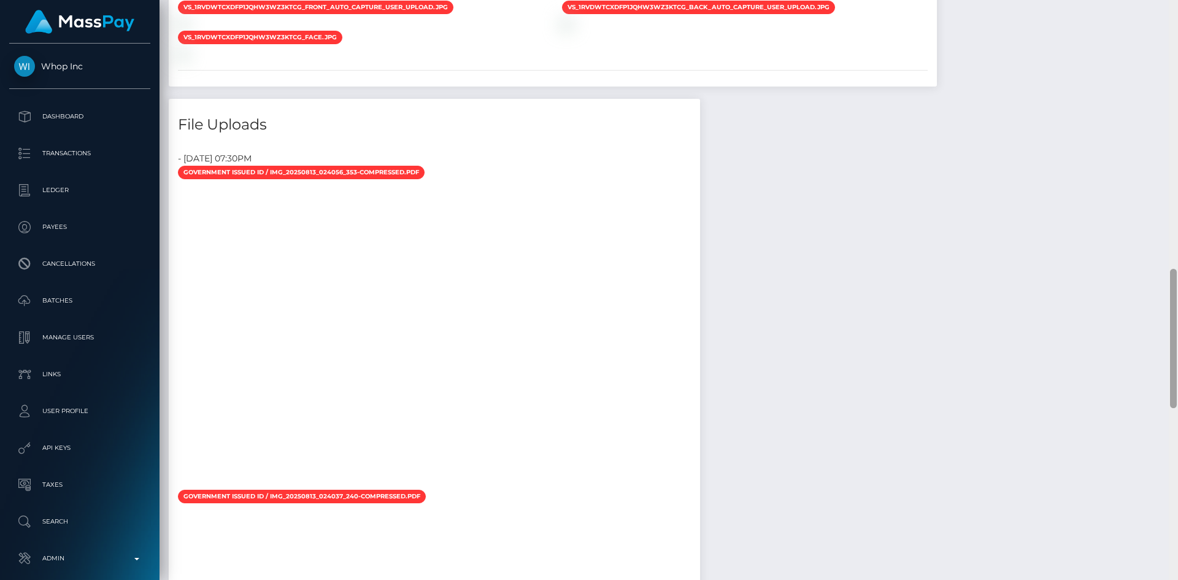
click at [1151, 334] on div "Customer Profile Loading... Loading..." at bounding box center [669, 290] width 1018 height 580
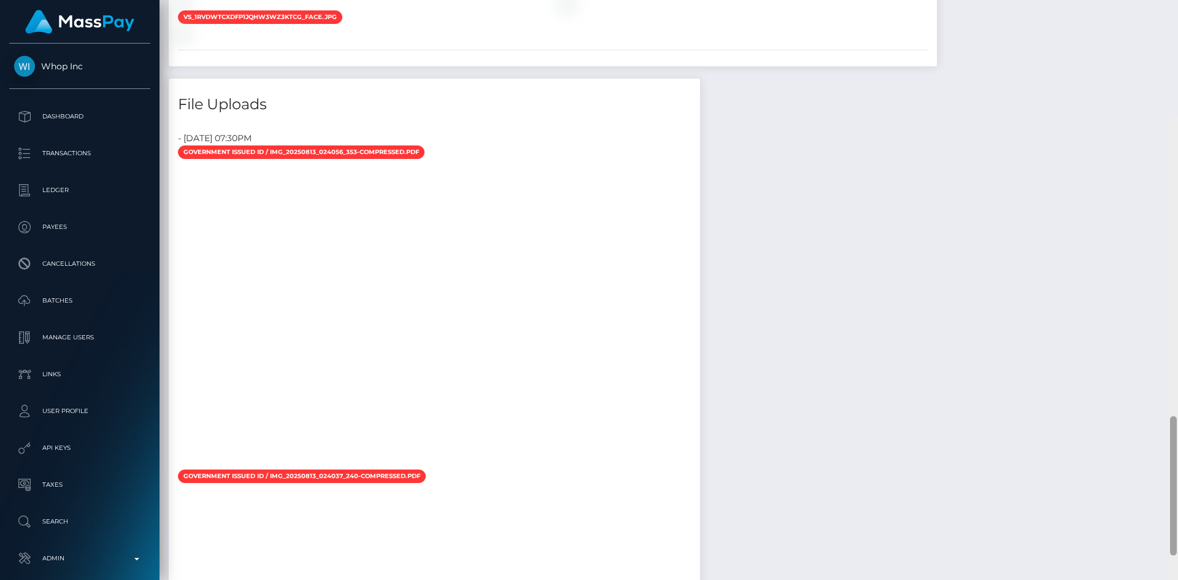
drag, startPoint x: 1173, startPoint y: 287, endPoint x: 1110, endPoint y: 273, distance: 64.6
click at [1175, 416] on div at bounding box center [1173, 485] width 7 height 139
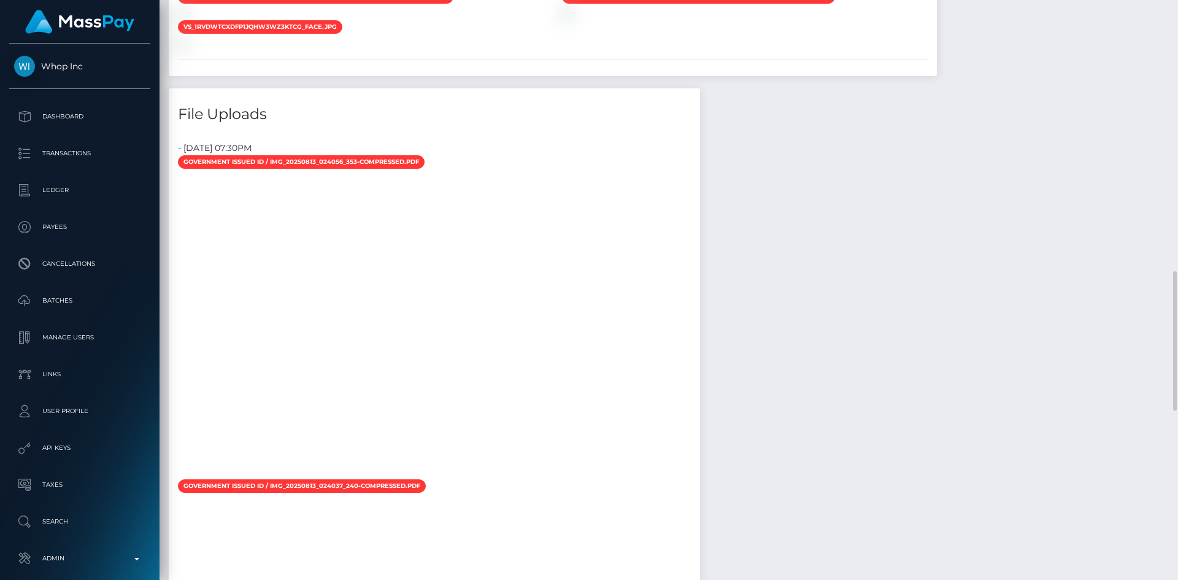
click at [260, 274] on div at bounding box center [270, 325] width 184 height 307
click at [267, 388] on div at bounding box center [270, 325] width 184 height 307
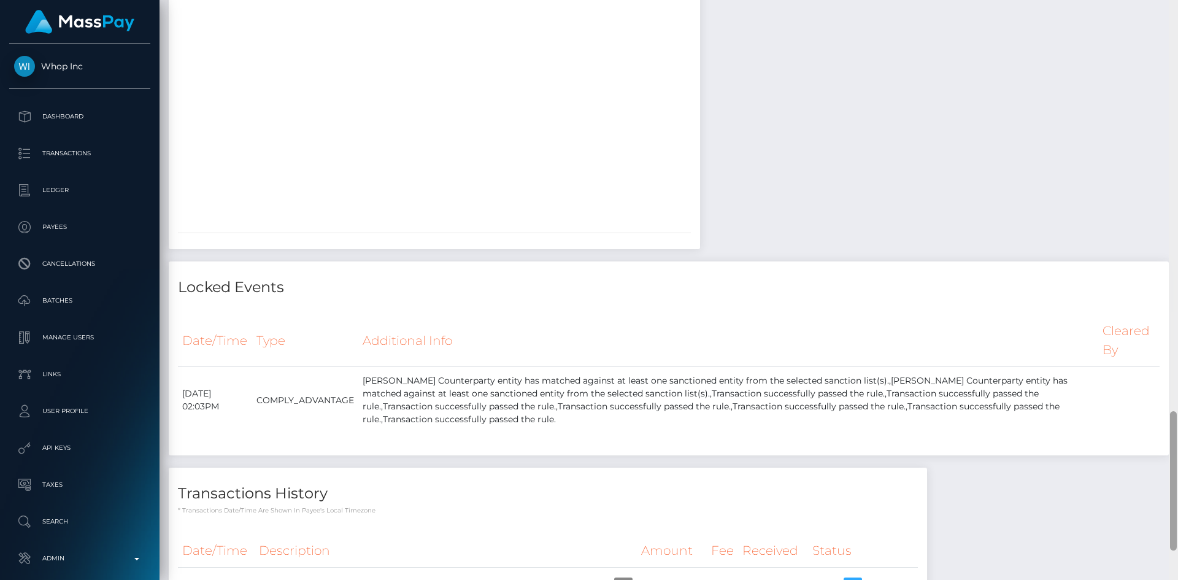
drag, startPoint x: 1169, startPoint y: 339, endPoint x: 1172, endPoint y: 221, distance: 118.5
click at [1172, 221] on div at bounding box center [1173, 290] width 9 height 580
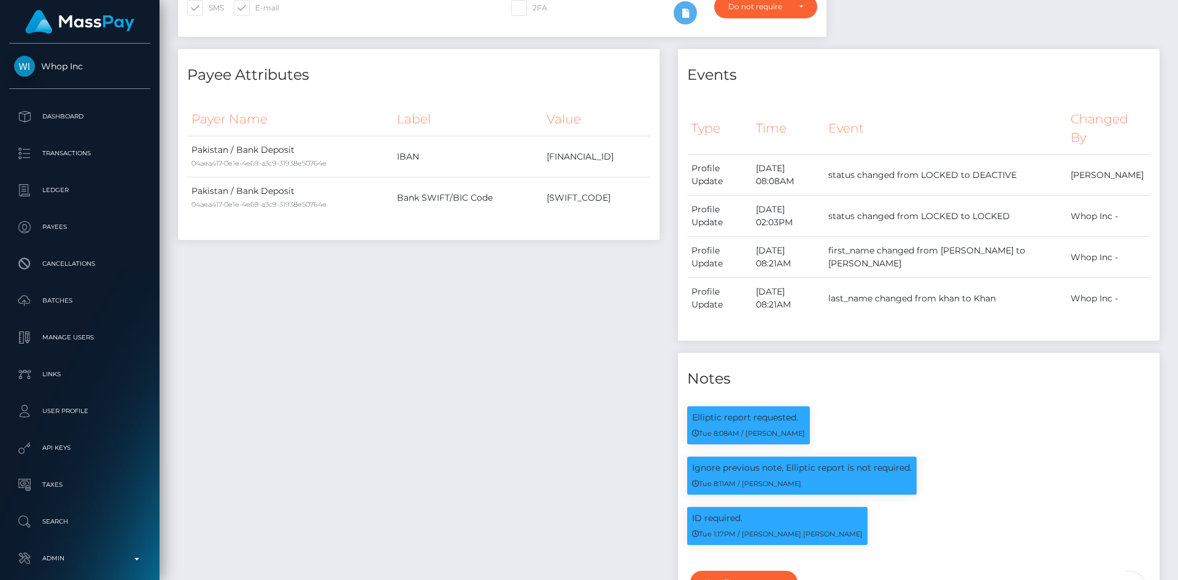
scroll to position [0, 0]
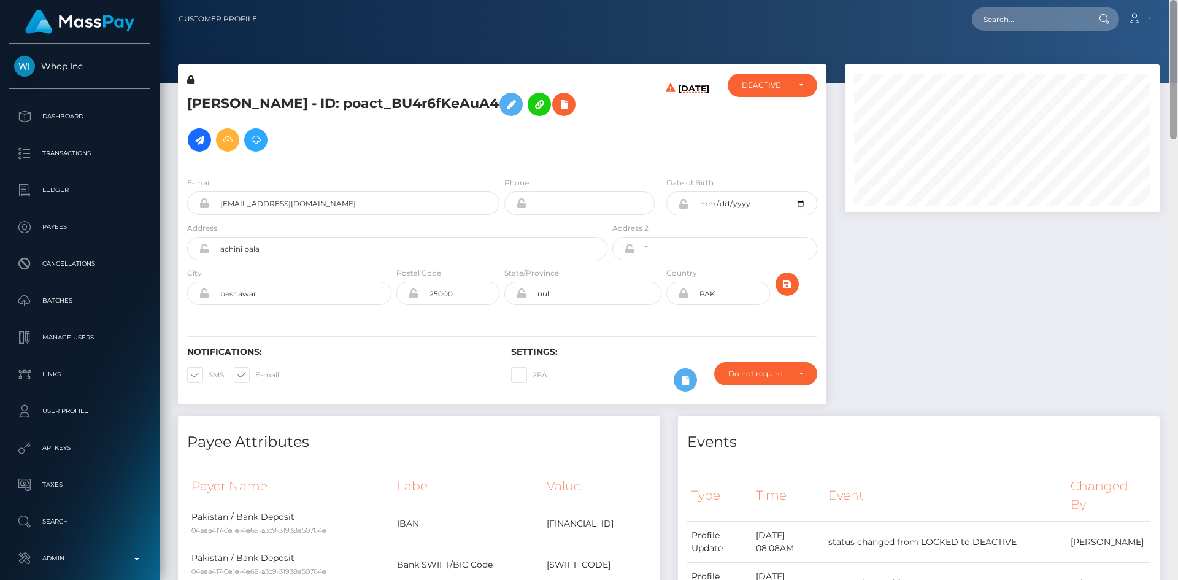
drag, startPoint x: 1174, startPoint y: 431, endPoint x: 1177, endPoint y: -52, distance: 483.5
click at [1177, 0] on html "Whop Inc Dashboard Transactions Ledger Payees Cancellations Links" at bounding box center [589, 290] width 1178 height 580
click at [556, 111] on icon at bounding box center [563, 104] width 15 height 15
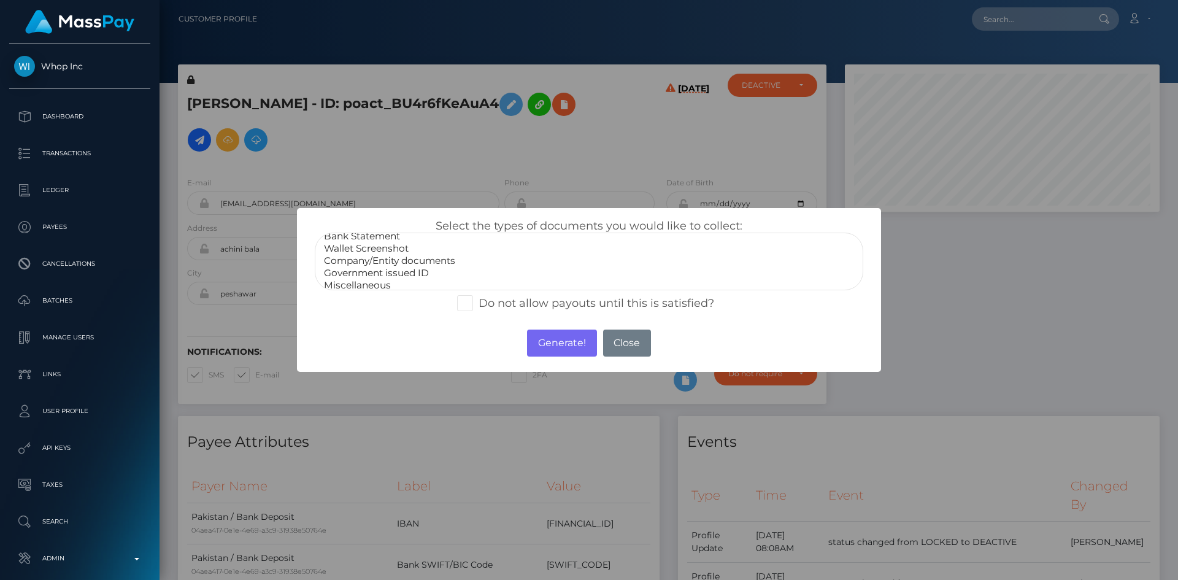
scroll to position [25, 0]
select select "Government issued ID"
click at [406, 264] on option "Government issued ID" at bounding box center [589, 267] width 533 height 12
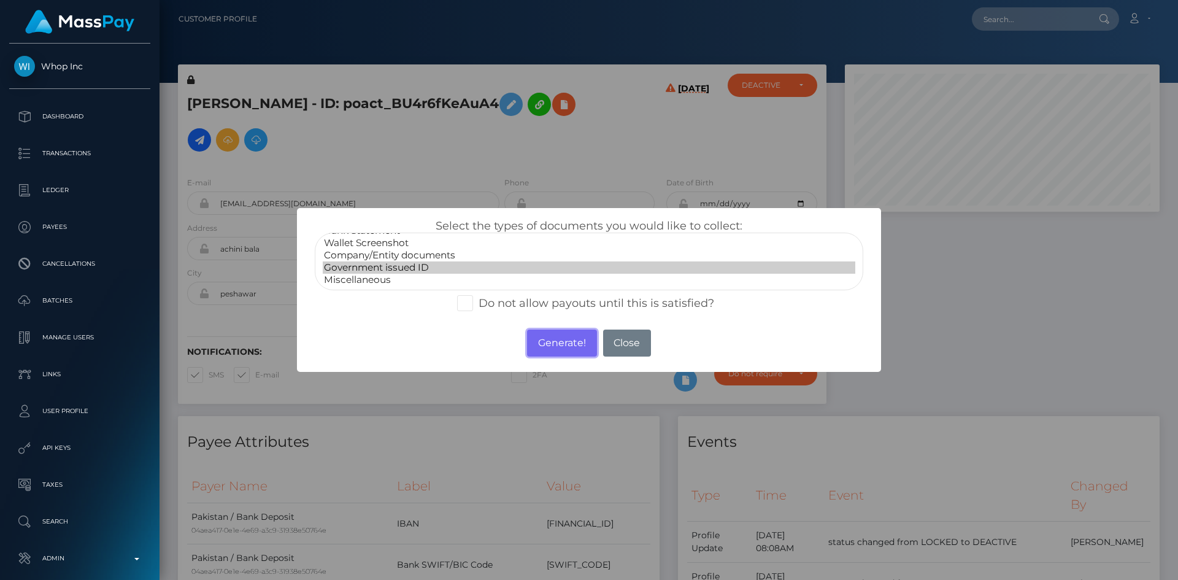
drag, startPoint x: 559, startPoint y: 339, endPoint x: 904, endPoint y: 28, distance: 465.2
click at [560, 340] on button "Generate!" at bounding box center [561, 342] width 69 height 27
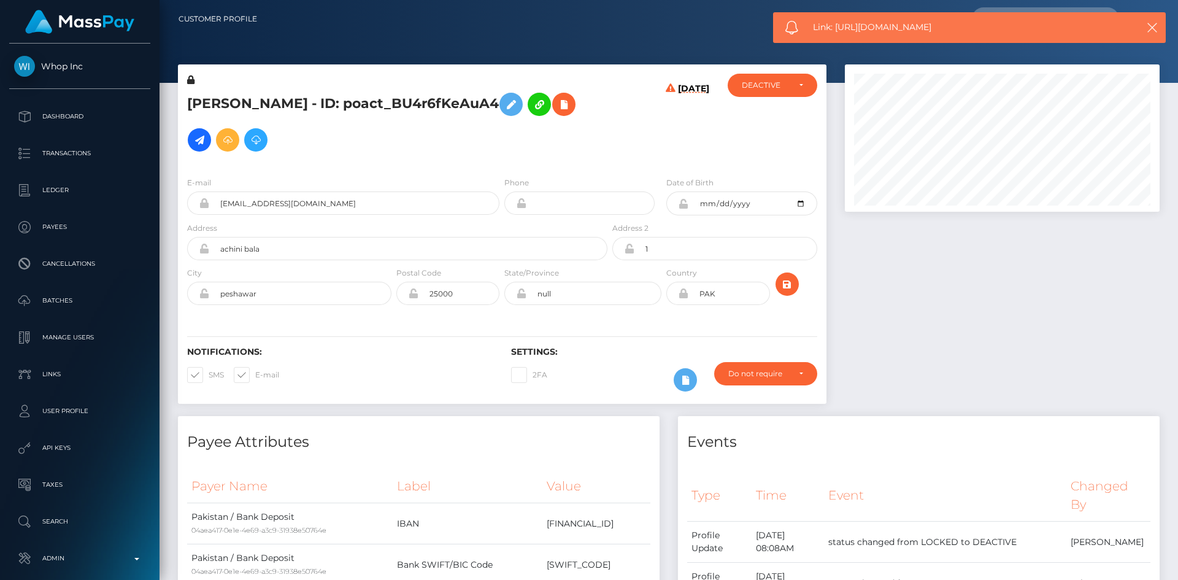
click at [890, 27] on span "Link: https://l.maspay.io/FgLK5" at bounding box center [964, 27] width 303 height 13
copy span "Link: https://l.maspay.io/FgLK5"
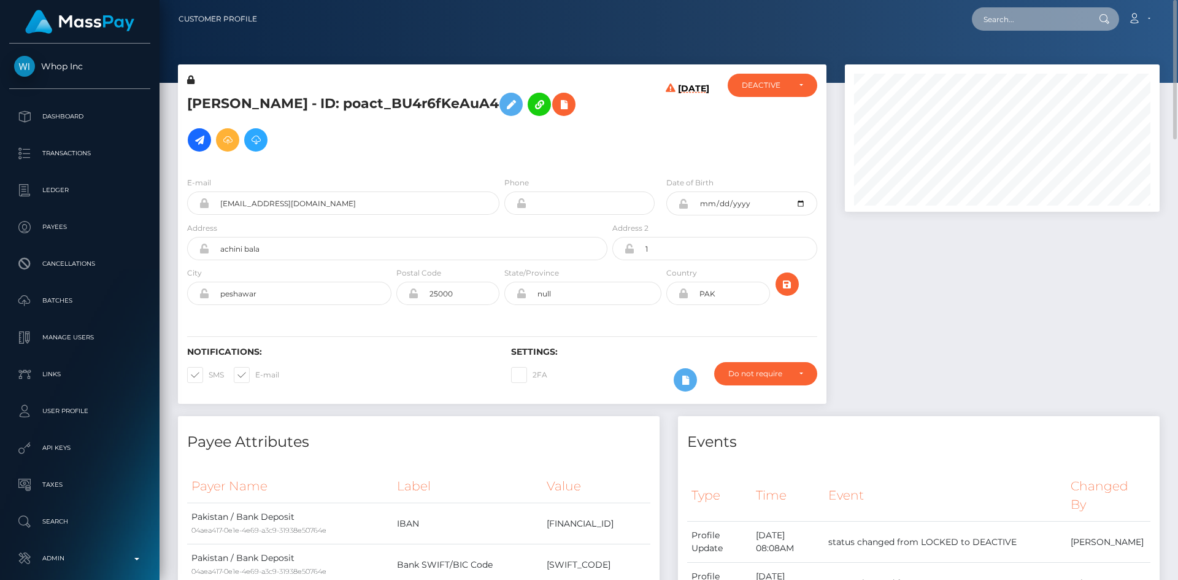
click at [1071, 23] on input "text" at bounding box center [1029, 18] width 115 height 23
paste input "poact_JIymdXR7VzVu"
type input "poact_JIymdXR7VzVu"
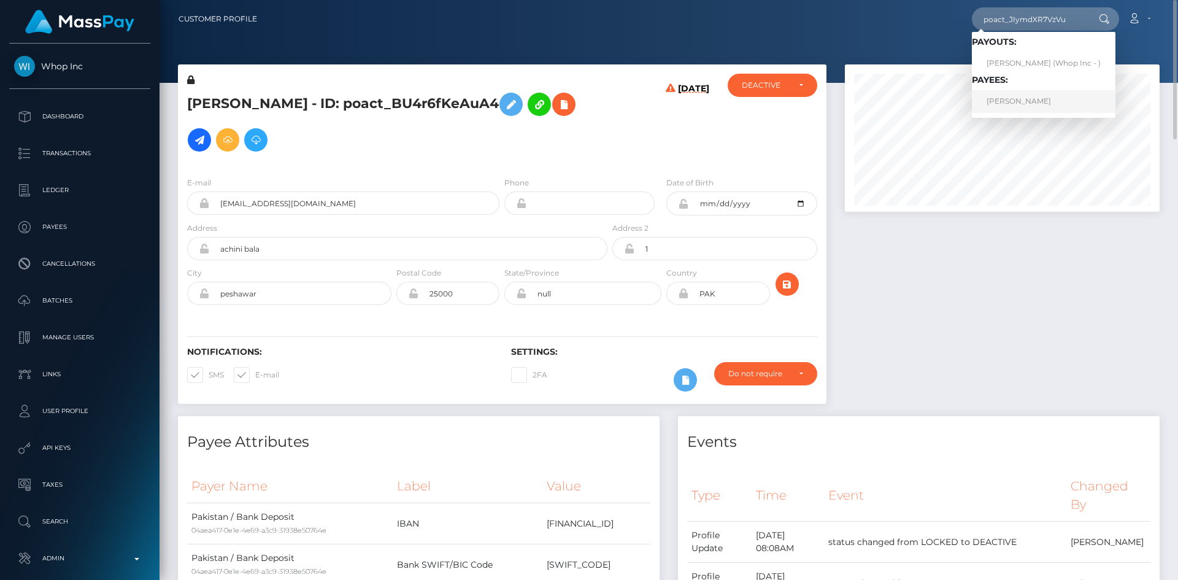
drag, startPoint x: 1027, startPoint y: 96, endPoint x: 800, endPoint y: 68, distance: 228.7
click at [1026, 96] on link "JONTY DAVID BROWN" at bounding box center [1044, 101] width 144 height 23
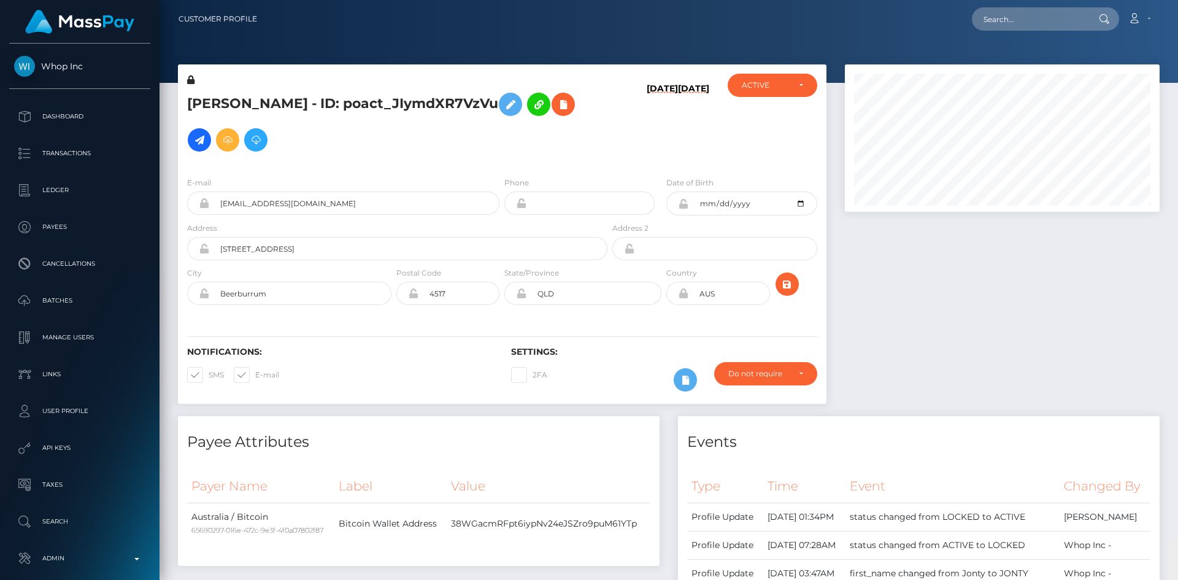
scroll to position [613363, 613195]
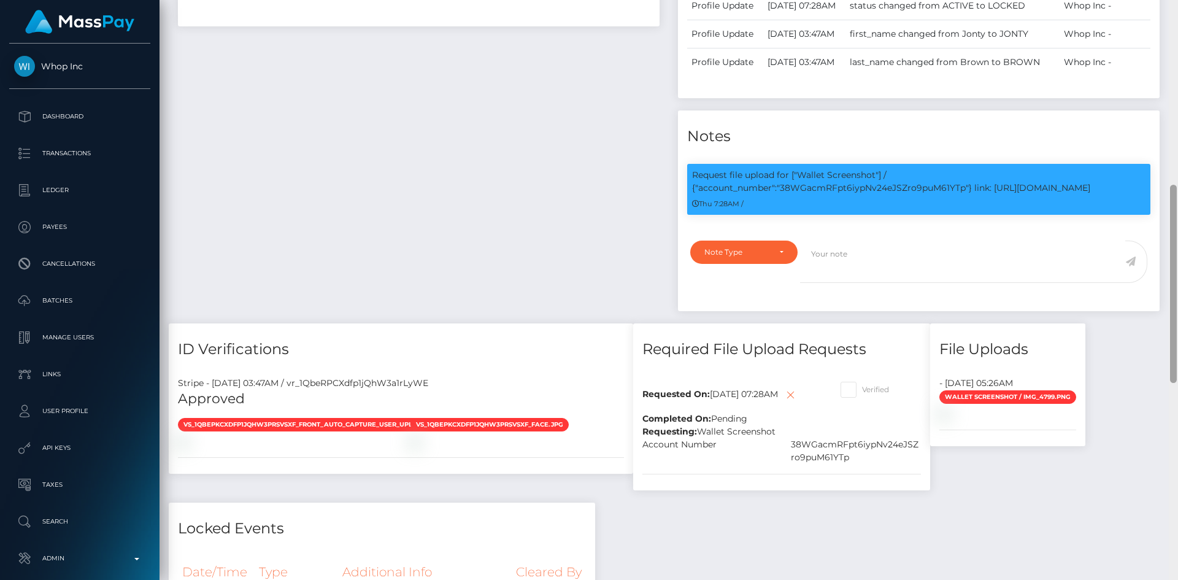
click at [1177, 260] on div at bounding box center [1173, 290] width 9 height 580
drag, startPoint x: 783, startPoint y: 259, endPoint x: 1107, endPoint y: 263, distance: 323.3
click at [1107, 194] on p "Request file upload for ["Wallet Screenshot"] / {"account_number":"38WGacmRFpt6…" at bounding box center [918, 182] width 453 height 26
copy p "38WGacmRFpt6iypNv24eJSZro9puM61YTp"} link: [URL][DOMAIN_NAME]"
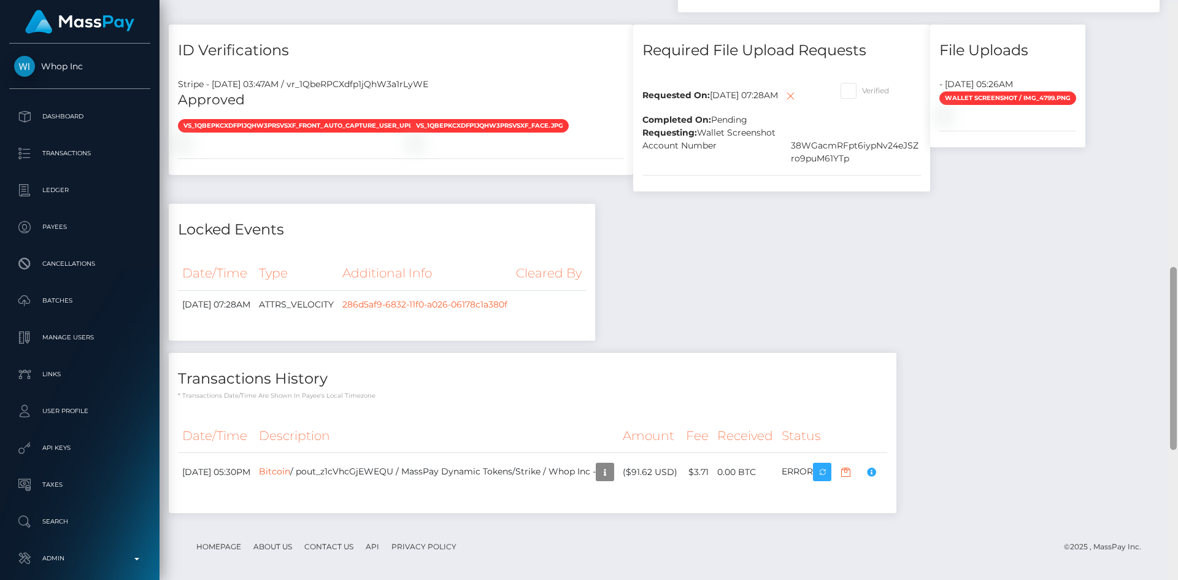
scroll to position [840, 0]
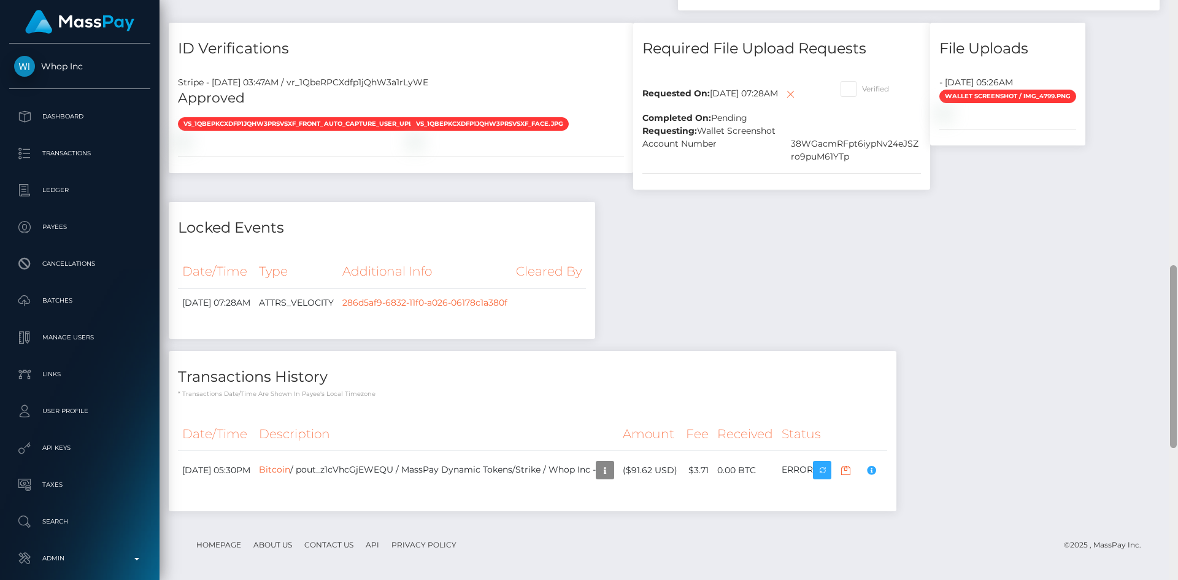
drag, startPoint x: 1175, startPoint y: 230, endPoint x: 1171, endPoint y: 333, distance: 103.2
click at [1171, 333] on div at bounding box center [1173, 356] width 7 height 183
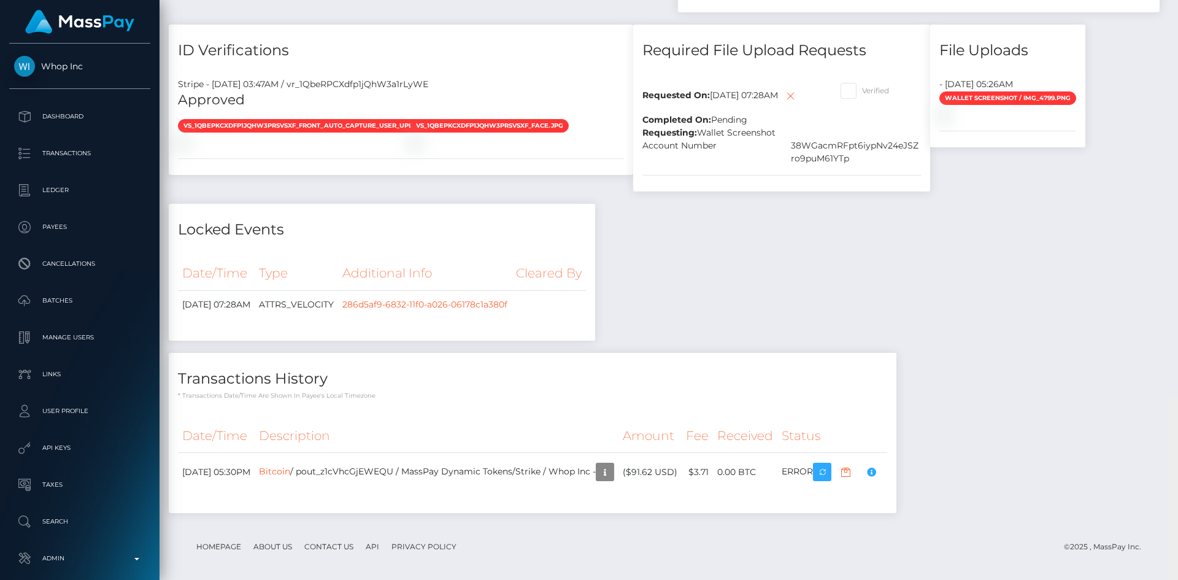
scroll to position [677, 0]
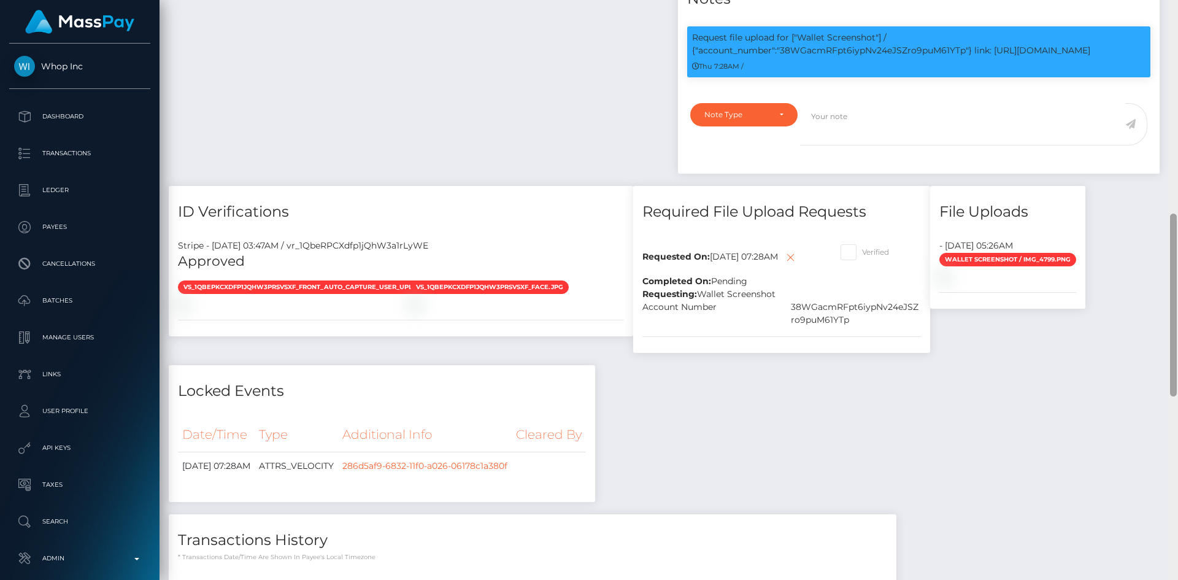
drag, startPoint x: 1170, startPoint y: 336, endPoint x: 1156, endPoint y: 285, distance: 53.4
click at [1156, 285] on div "Customer Profile Loading... Loading..." at bounding box center [669, 290] width 1018 height 580
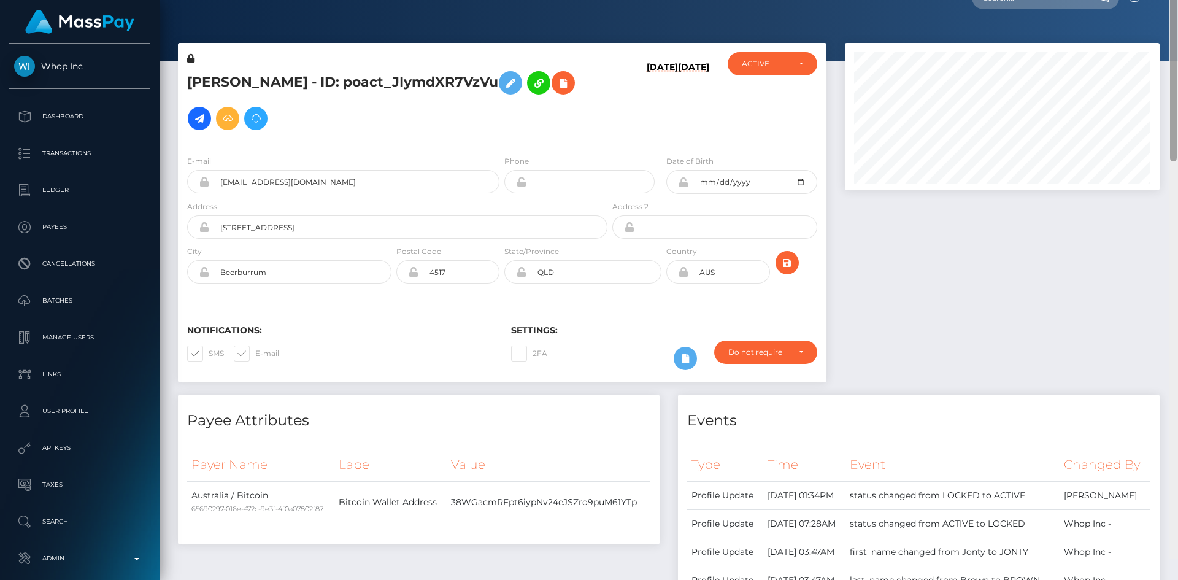
scroll to position [0, 0]
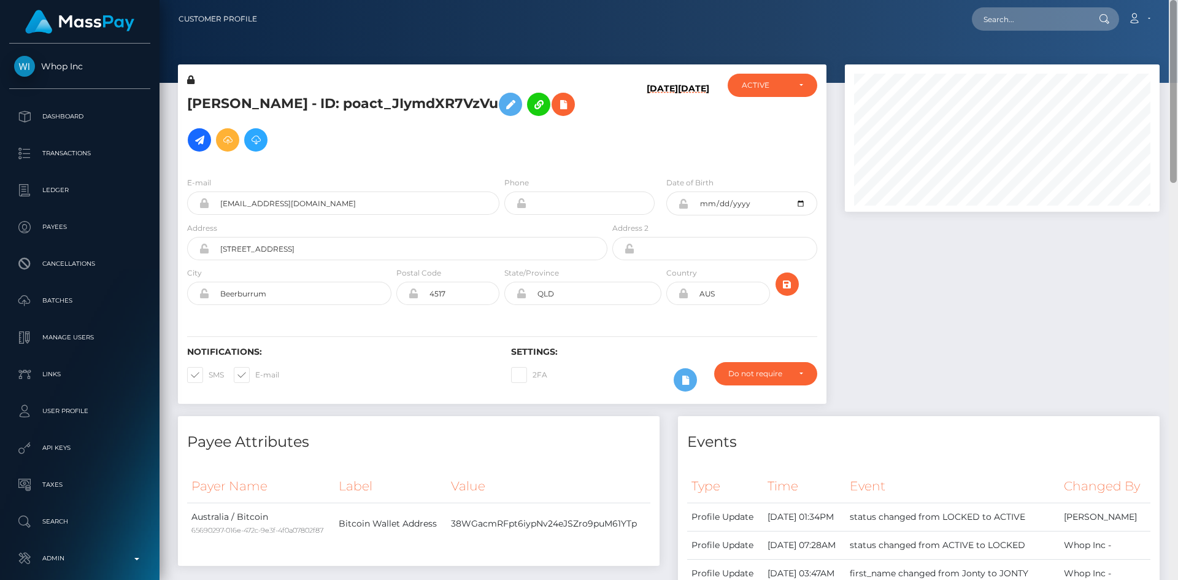
drag, startPoint x: 1173, startPoint y: 307, endPoint x: 1105, endPoint y: 32, distance: 283.8
click at [1177, 33] on div "Customer Profile Loading... Loading..." at bounding box center [669, 290] width 1018 height 580
drag, startPoint x: 1071, startPoint y: 39, endPoint x: 1044, endPoint y: 24, distance: 30.7
click at [1068, 37] on div "Customer Profile Loading... Loading..." at bounding box center [669, 290] width 1018 height 580
drag, startPoint x: 1044, startPoint y: 24, endPoint x: 1021, endPoint y: 23, distance: 22.7
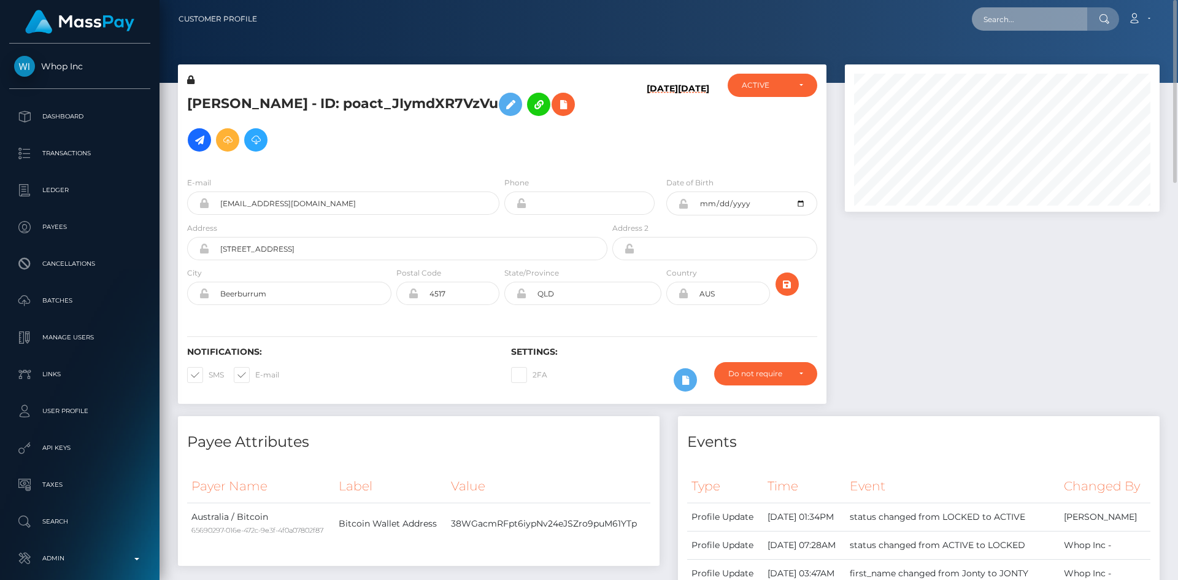
click at [1044, 24] on input "text" at bounding box center [1029, 18] width 115 height 23
paste input "689f3d9e5a012"
type input "689f3d9e5a012"
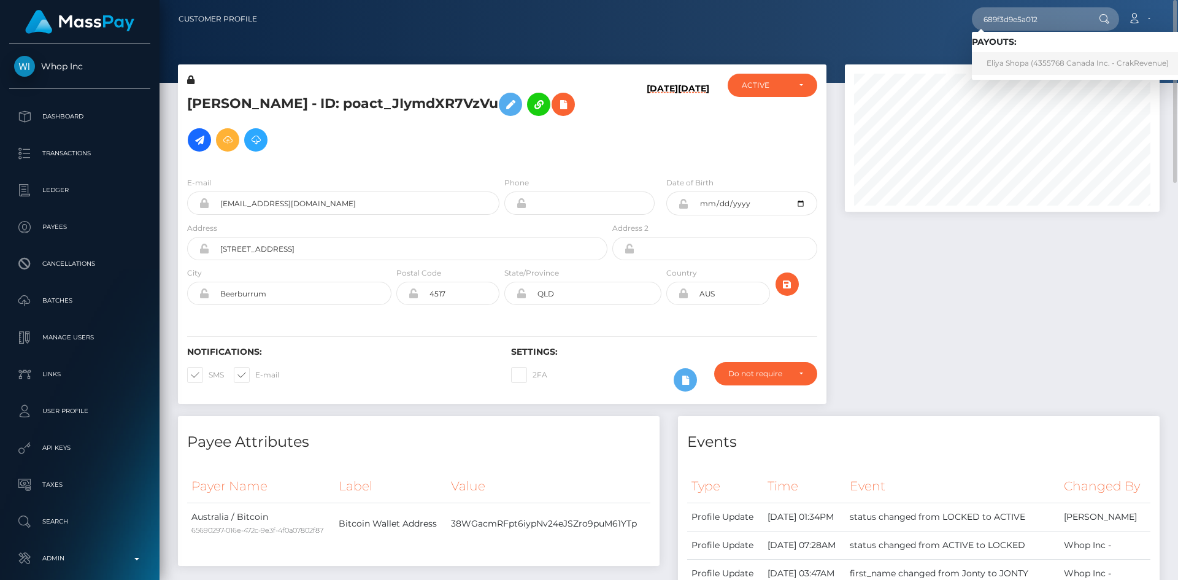
click at [1004, 64] on link "Eliya Shopa (4355768 Canada Inc. - CrakRevenue)" at bounding box center [1078, 63] width 212 height 23
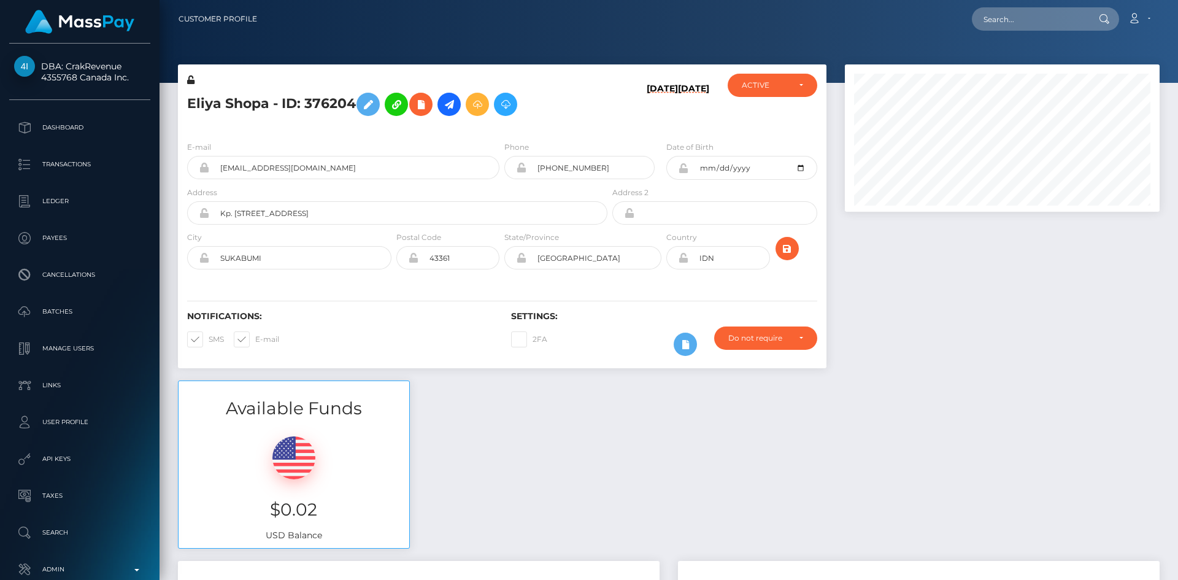
click at [1161, 521] on div "Customer Profile Loading... Loading..." at bounding box center [669, 290] width 1018 height 580
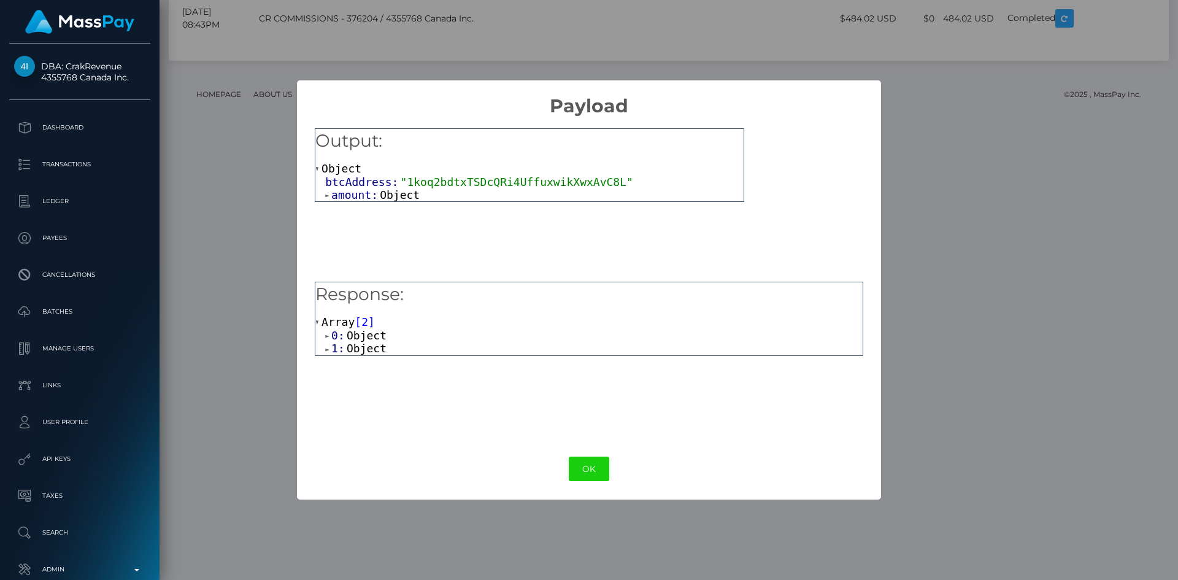
click at [363, 346] on span "Object" at bounding box center [367, 348] width 40 height 13
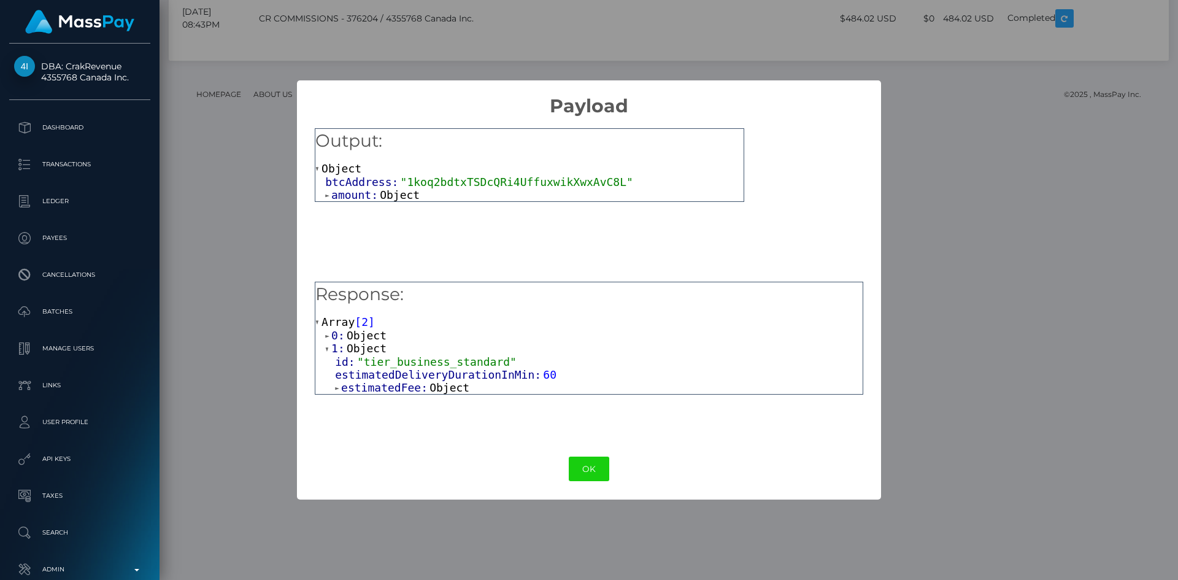
click at [429, 388] on span "Object" at bounding box center [449, 387] width 40 height 13
drag, startPoint x: 360, startPoint y: 335, endPoint x: 372, endPoint y: 342, distance: 14.5
click at [361, 336] on span "Object" at bounding box center [367, 335] width 40 height 13
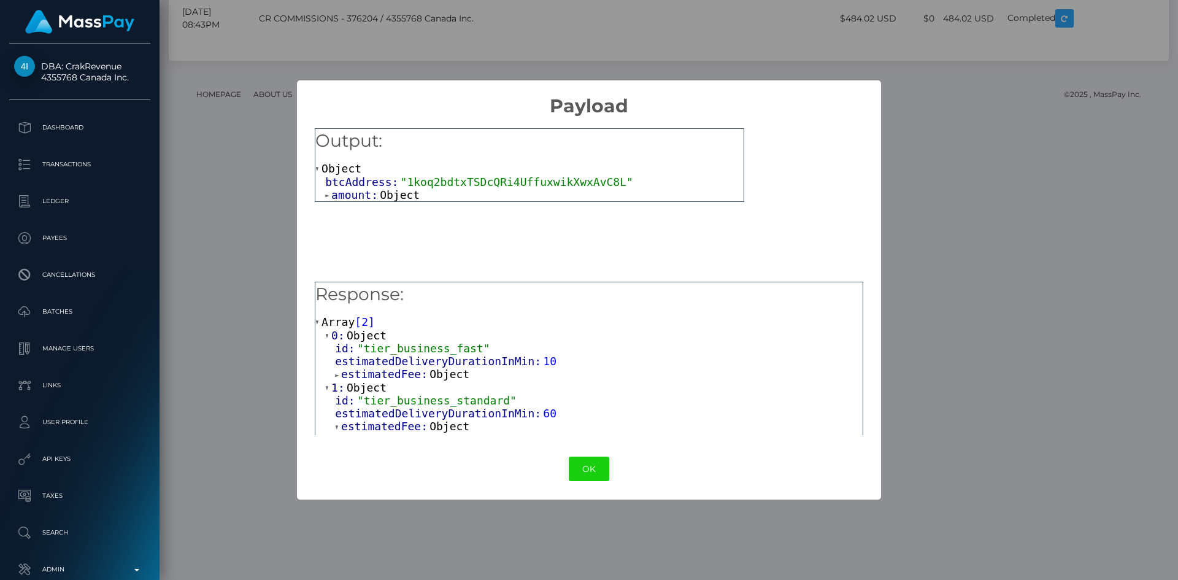
click at [434, 376] on span "Object" at bounding box center [449, 373] width 40 height 13
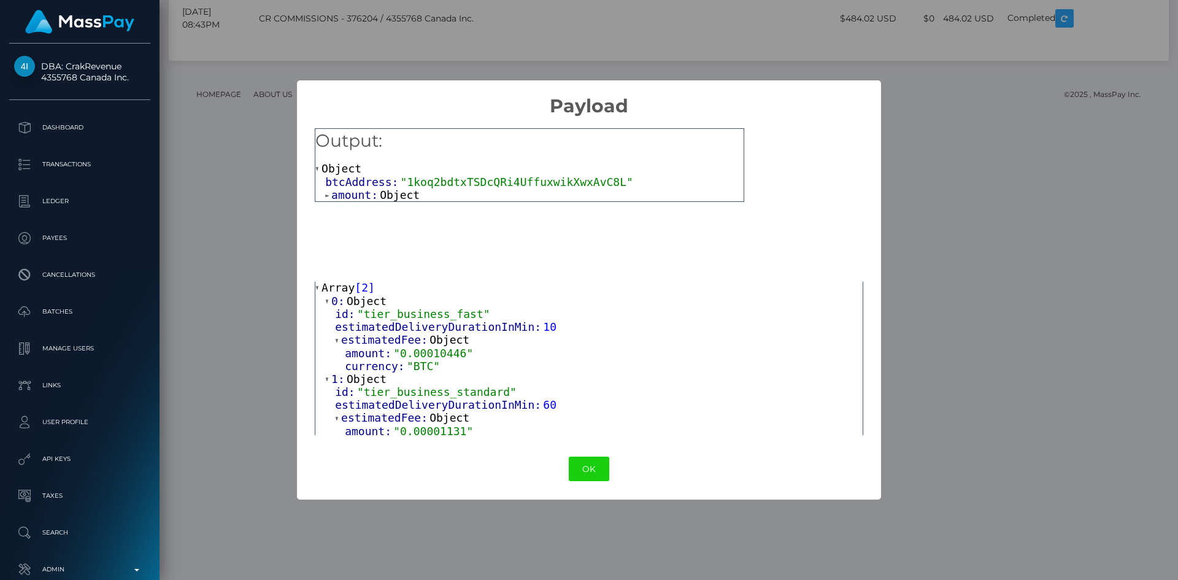
scroll to position [0, 0]
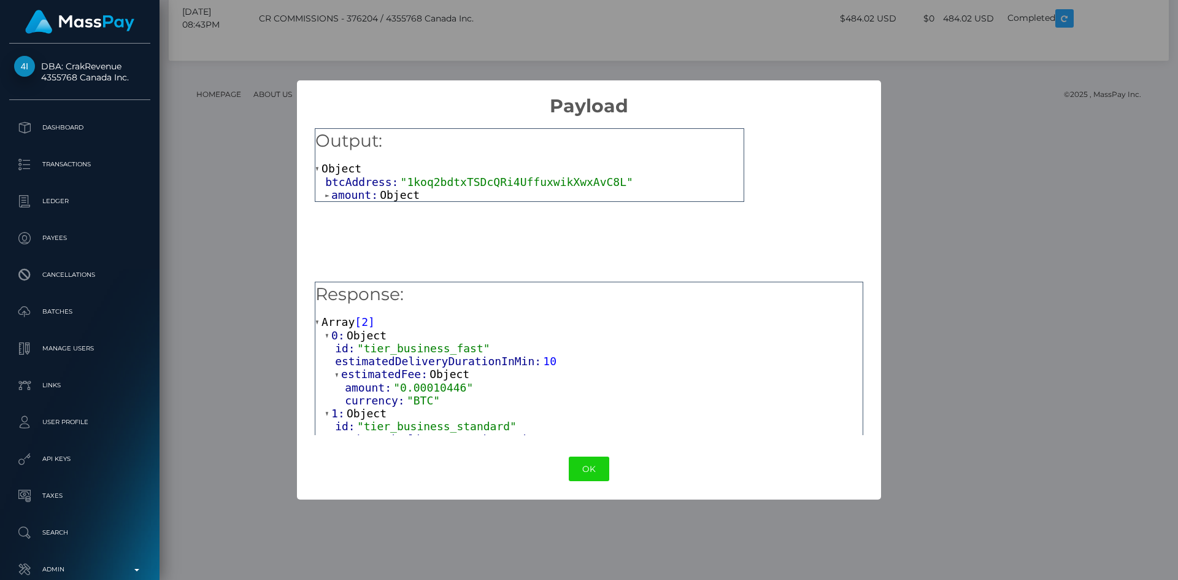
click at [386, 192] on span "Object" at bounding box center [400, 194] width 40 height 13
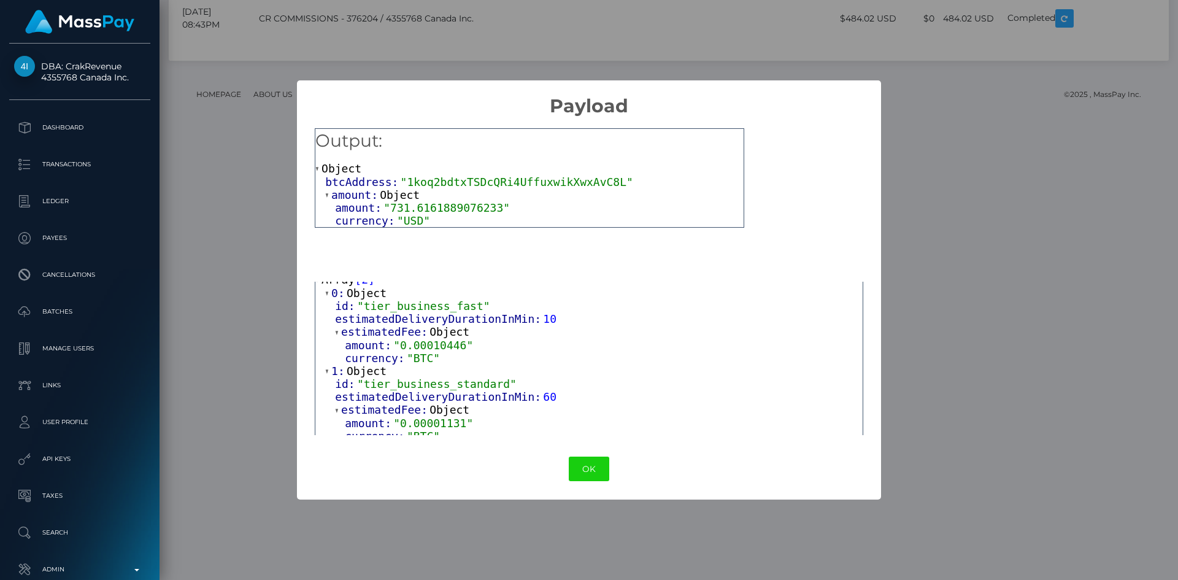
scroll to position [57, 0]
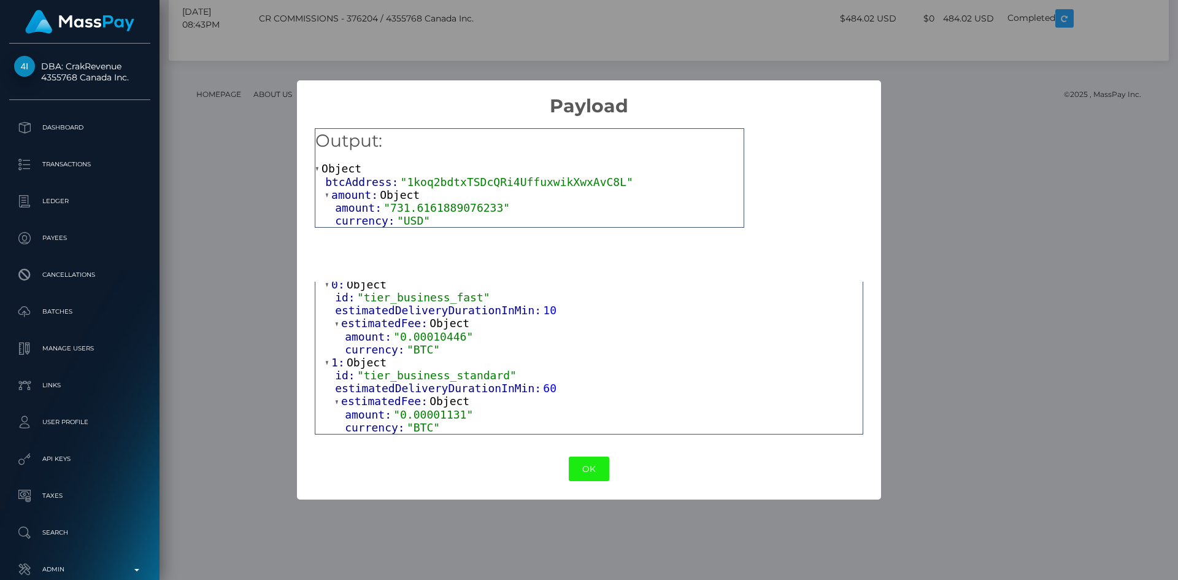
click at [578, 459] on button "OK" at bounding box center [589, 468] width 40 height 25
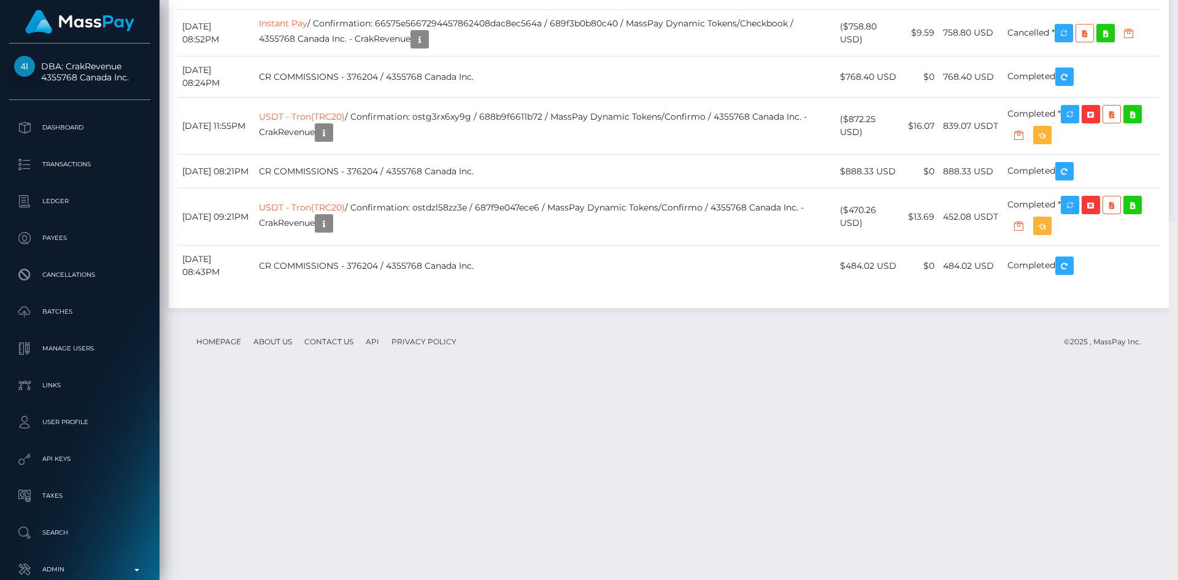
scroll to position [0, 0]
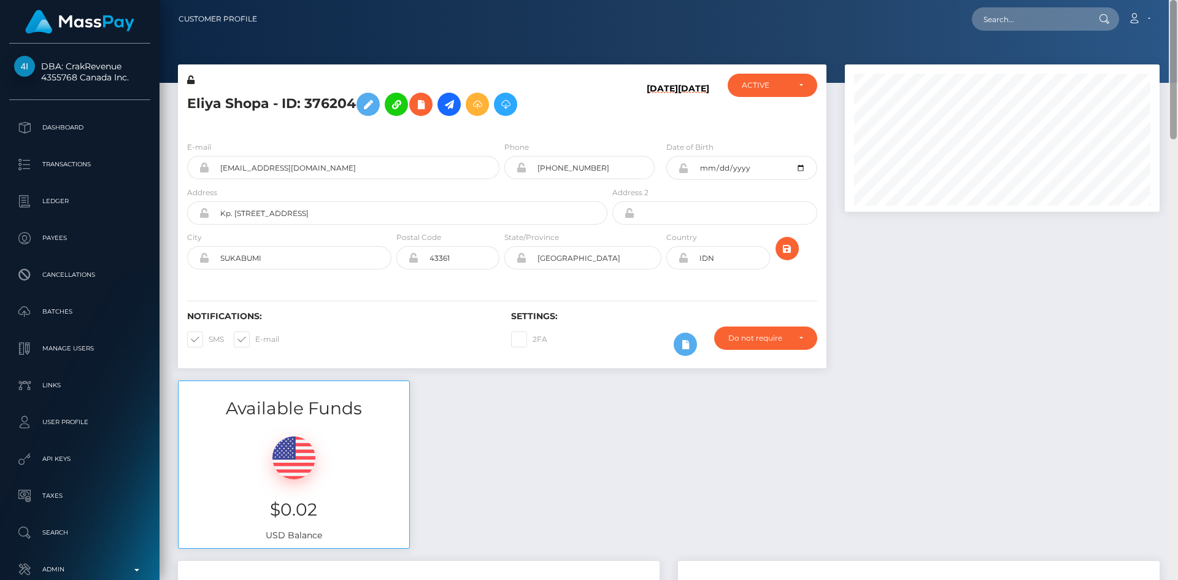
drag, startPoint x: 1172, startPoint y: 430, endPoint x: 1158, endPoint y: 18, distance: 412.5
click at [1177, 0] on html "DBA: CrakRevenue 4355768 Canada Inc. Dashboard Transactions Ledger" at bounding box center [589, 290] width 1178 height 580
drag, startPoint x: 1046, startPoint y: 18, endPoint x: 1037, endPoint y: 23, distance: 9.6
click at [1045, 18] on input "text" at bounding box center [1029, 18] width 115 height 23
paste input "tranthinguyet05031993na@gmail.com"
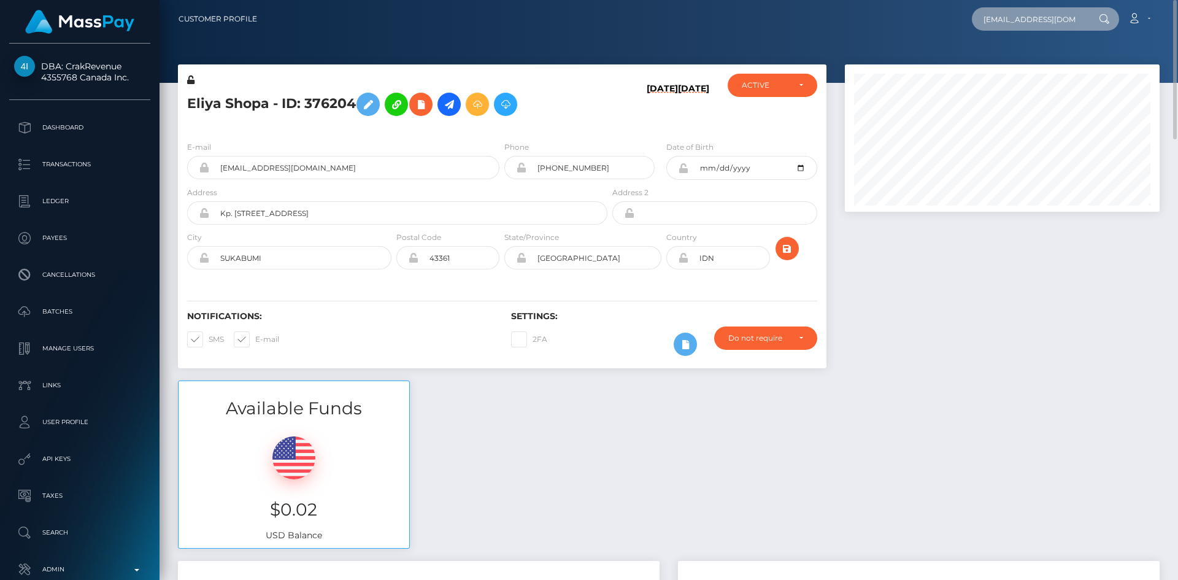
scroll to position [0, 50]
type input "tranthinguyet05031993na@gmail.com"
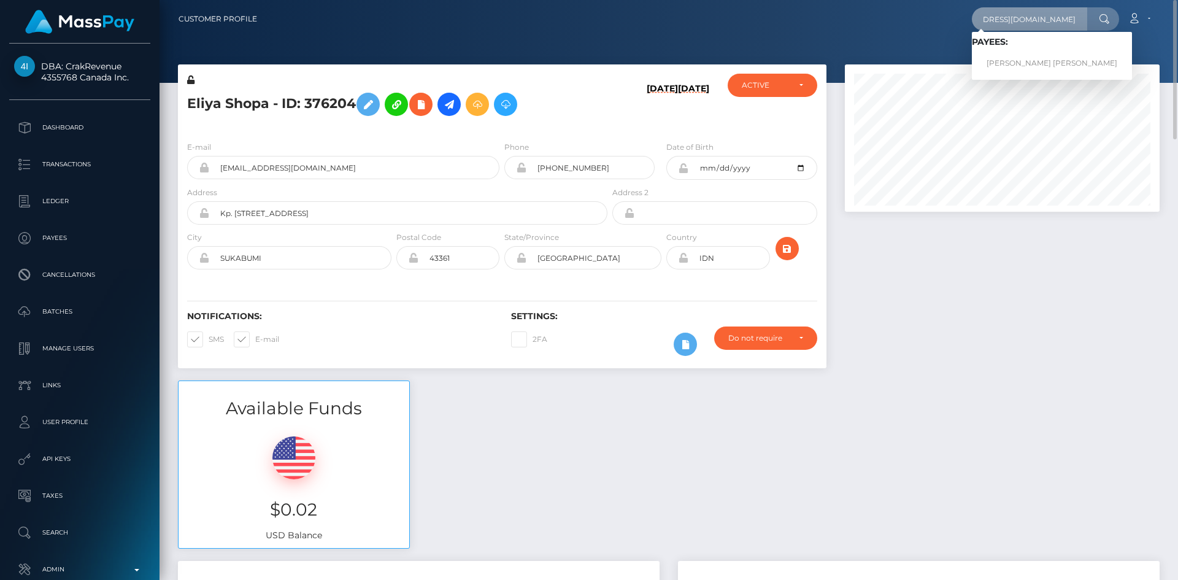
scroll to position [0, 0]
drag, startPoint x: 1002, startPoint y: 67, endPoint x: 600, endPoint y: 15, distance: 405.2
click at [1001, 67] on link "Nguyet Thi Tran" at bounding box center [1052, 63] width 160 height 23
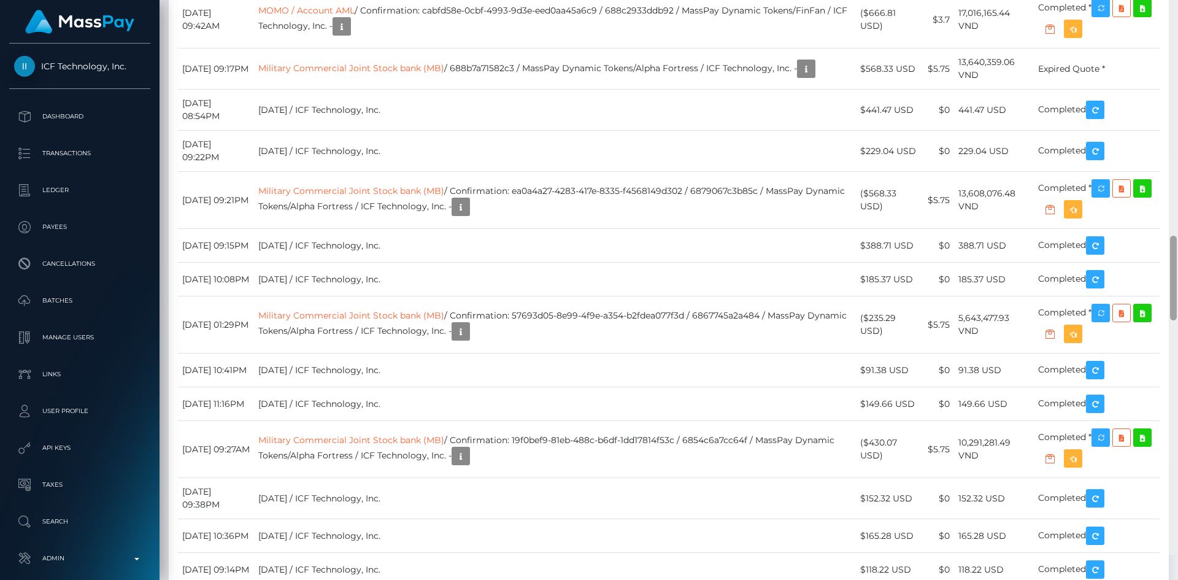
scroll to position [1870, 0]
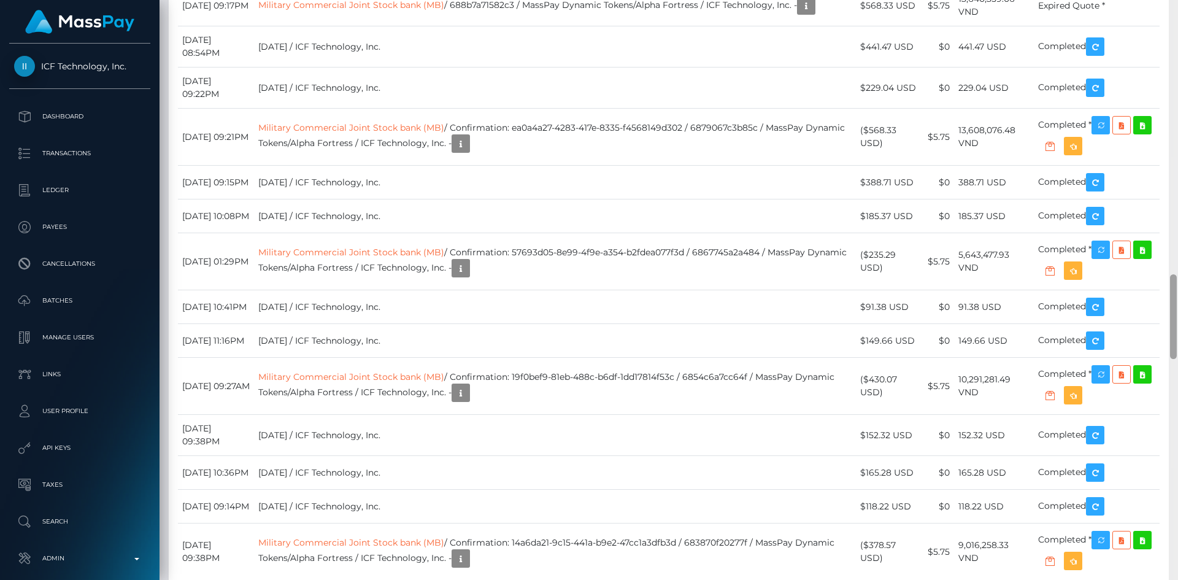
drag, startPoint x: 1173, startPoint y: 70, endPoint x: 1172, endPoint y: 344, distance: 274.2
click at [1172, 344] on div at bounding box center [1173, 316] width 7 height 85
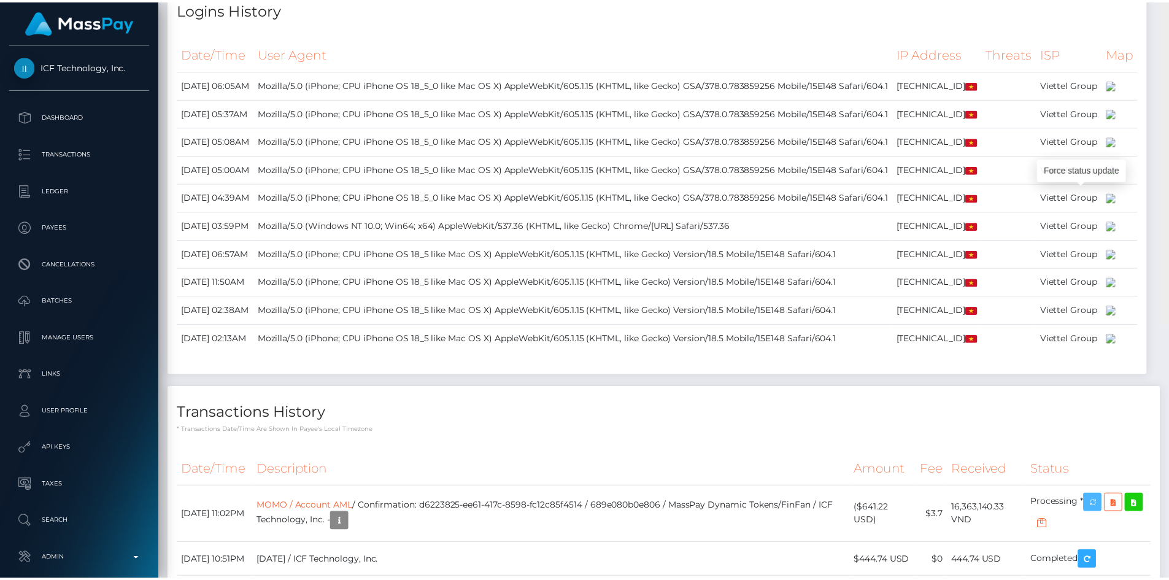
scroll to position [0, 0]
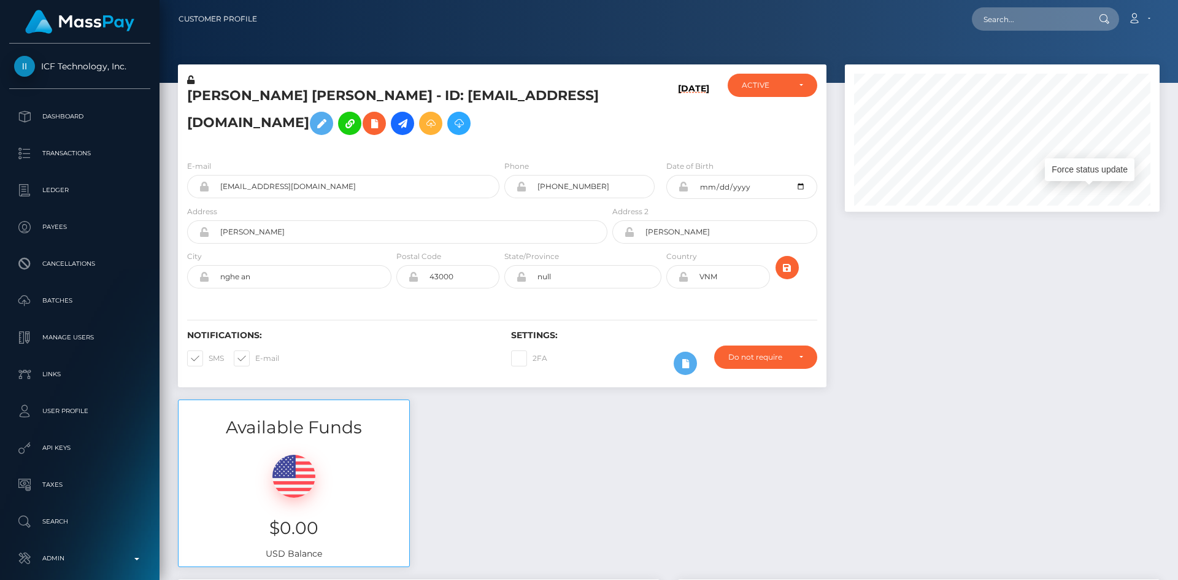
drag, startPoint x: 1174, startPoint y: 330, endPoint x: 1175, endPoint y: 44, distance: 285.9
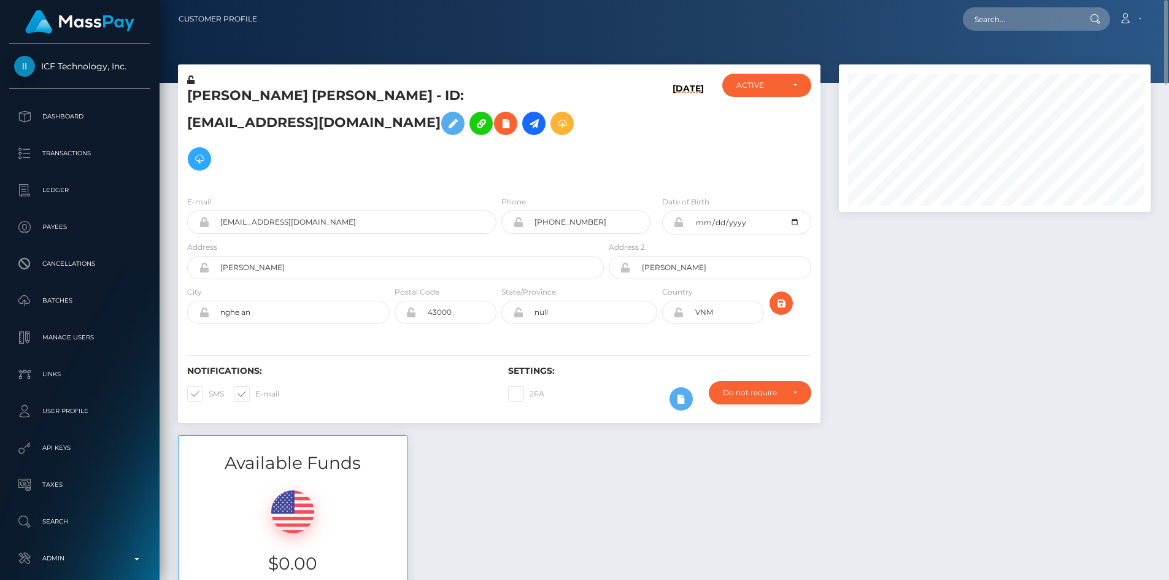
scroll to position [147, 312]
click at [1019, 21] on input "text" at bounding box center [1020, 18] width 115 height 23
paste input "1319443779"
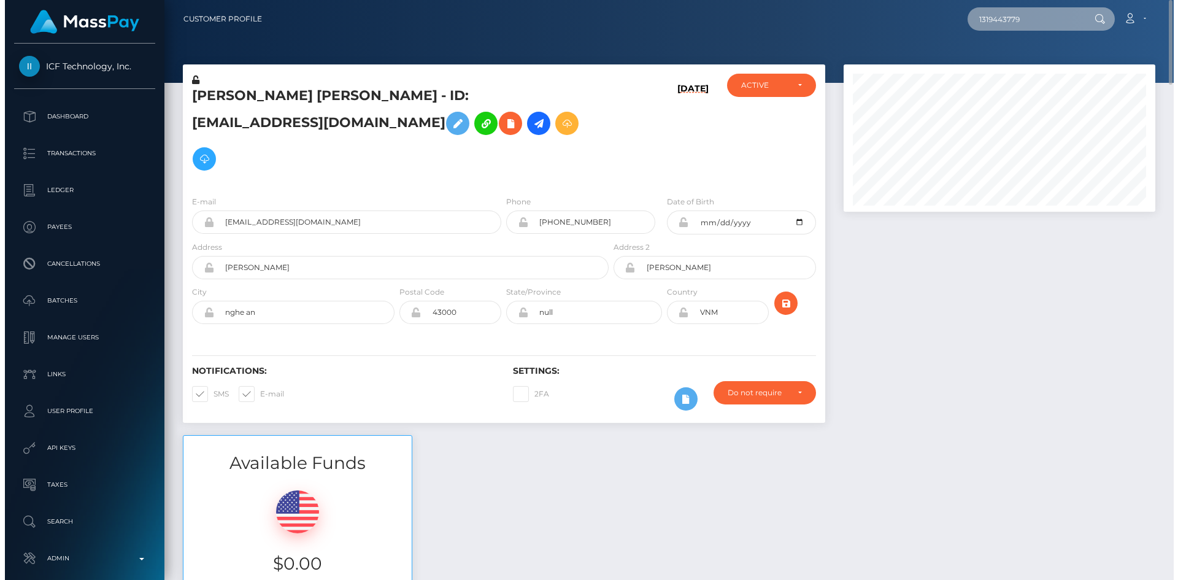
scroll to position [147, 315]
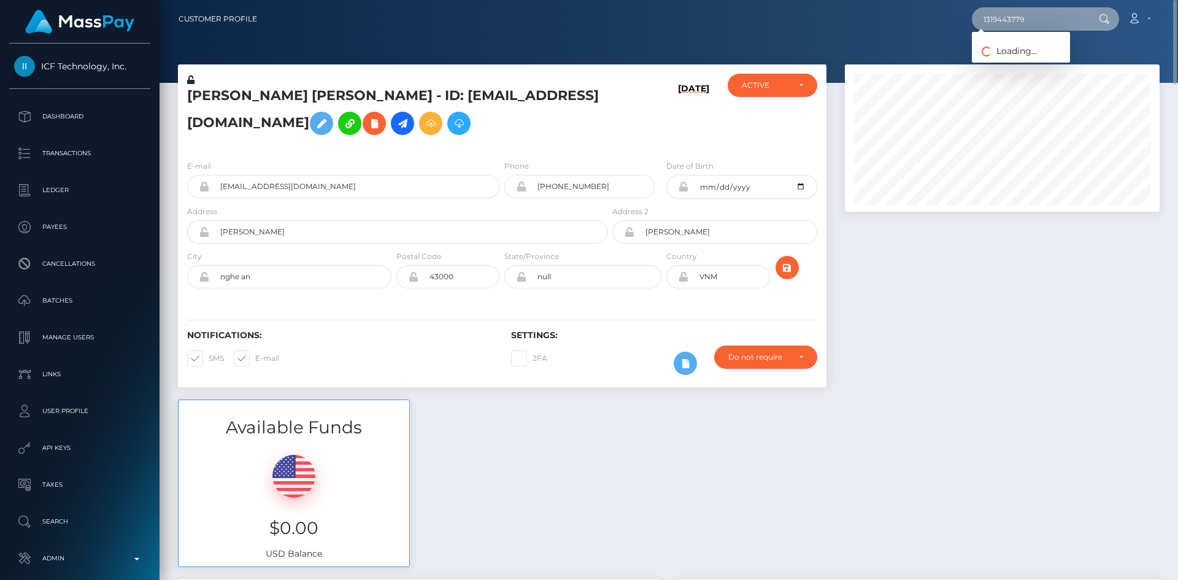
type input "1319443779"
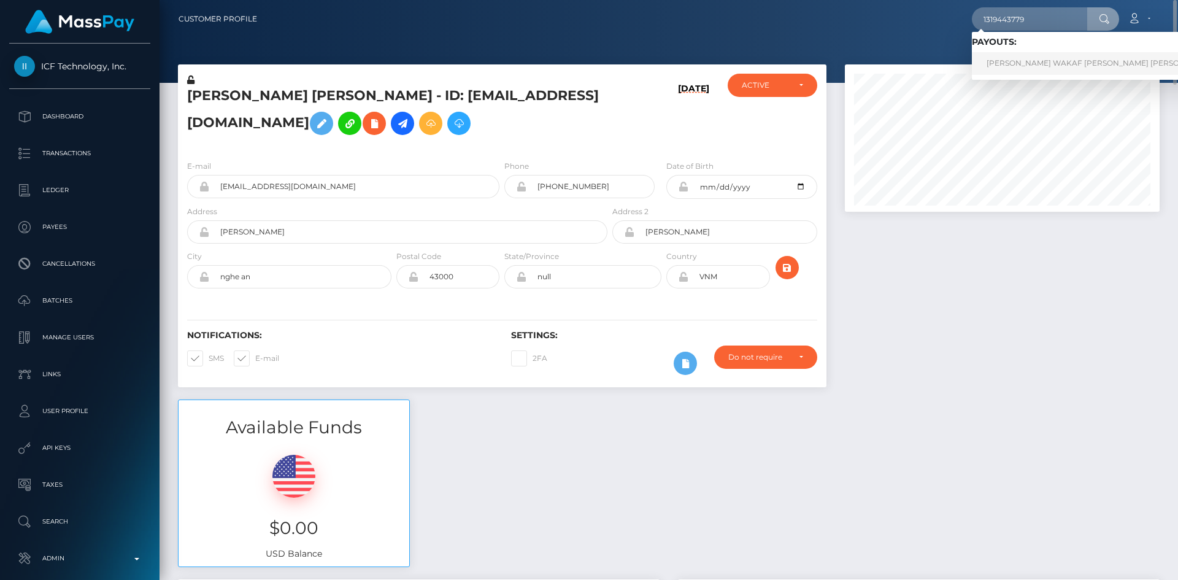
click at [1023, 66] on link "MOMIN WAKAF SHAHNI ABRAR AHAMAD (Whop Inc - )" at bounding box center [1125, 63] width 307 height 23
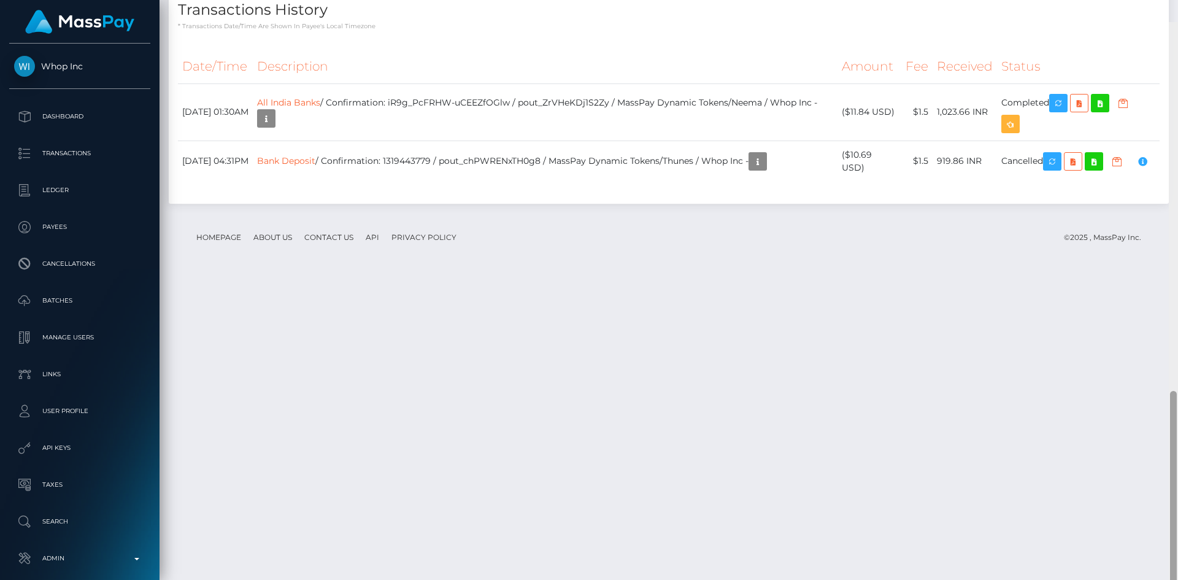
scroll to position [1050, 0]
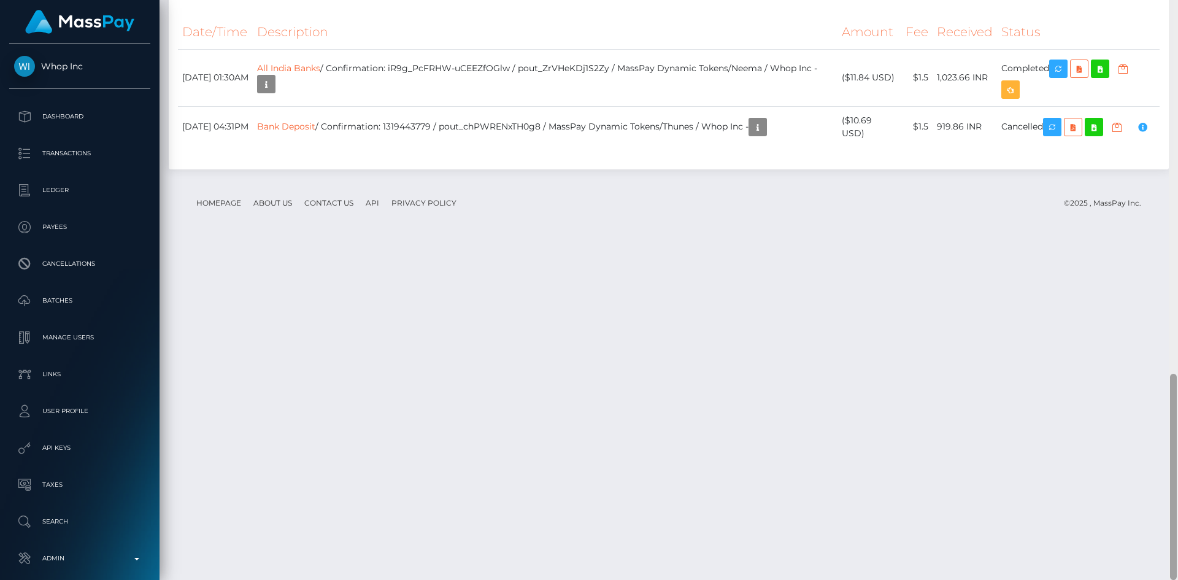
drag, startPoint x: 1177, startPoint y: 187, endPoint x: 1177, endPoint y: 609, distance: 422.1
click at [1177, 579] on html "Whop Inc Dashboard Transactions Ledger Payees Cancellations Links" at bounding box center [589, 290] width 1178 height 580
click at [714, 106] on td "All India Banks / Confirmation: iR9g_PcFRHW-uCEEZfOGlw / pout_ZrVHeKDj1S2Zy / M…" at bounding box center [545, 77] width 585 height 57
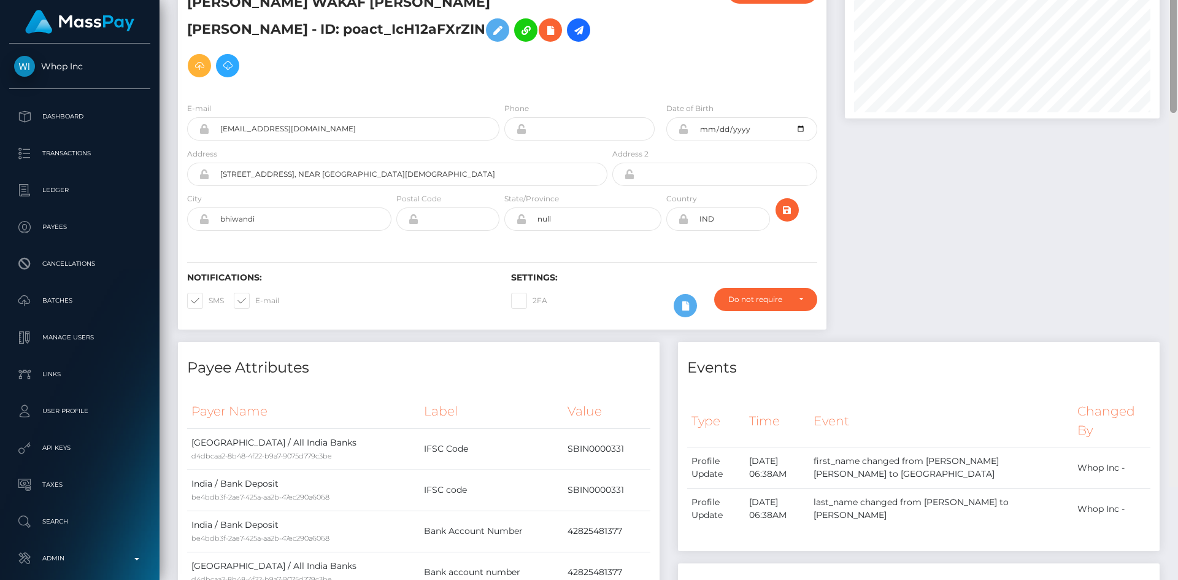
scroll to position [0, 0]
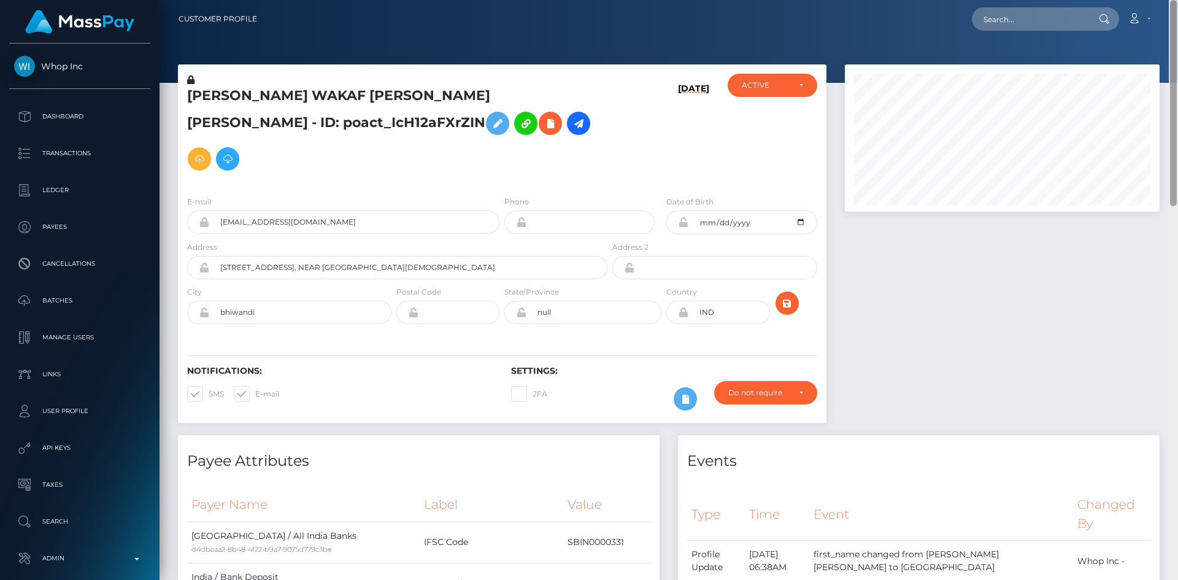
drag, startPoint x: 1173, startPoint y: 405, endPoint x: 1177, endPoint y: -53, distance: 458.3
click at [1177, 0] on html "Whop Inc Dashboard Transactions Ledger Payees Cancellations Links" at bounding box center [589, 290] width 1178 height 580
click at [1029, 6] on div "Loading... Loading... Account Edit Profile Logout" at bounding box center [713, 19] width 892 height 26
click at [1010, 17] on input "text" at bounding box center [1029, 18] width 115 height 23
paste input "poact_7spbWWprQqhc"
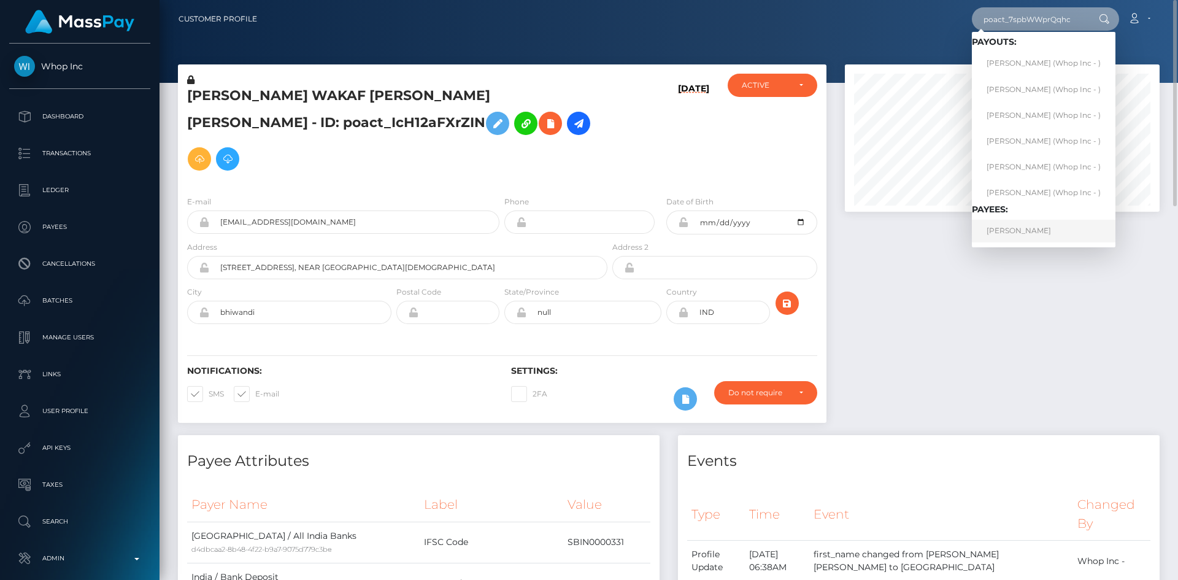
type input "poact_7spbWWprQqhc"
click at [1005, 234] on link "AMAN NASIR" at bounding box center [1044, 231] width 144 height 23
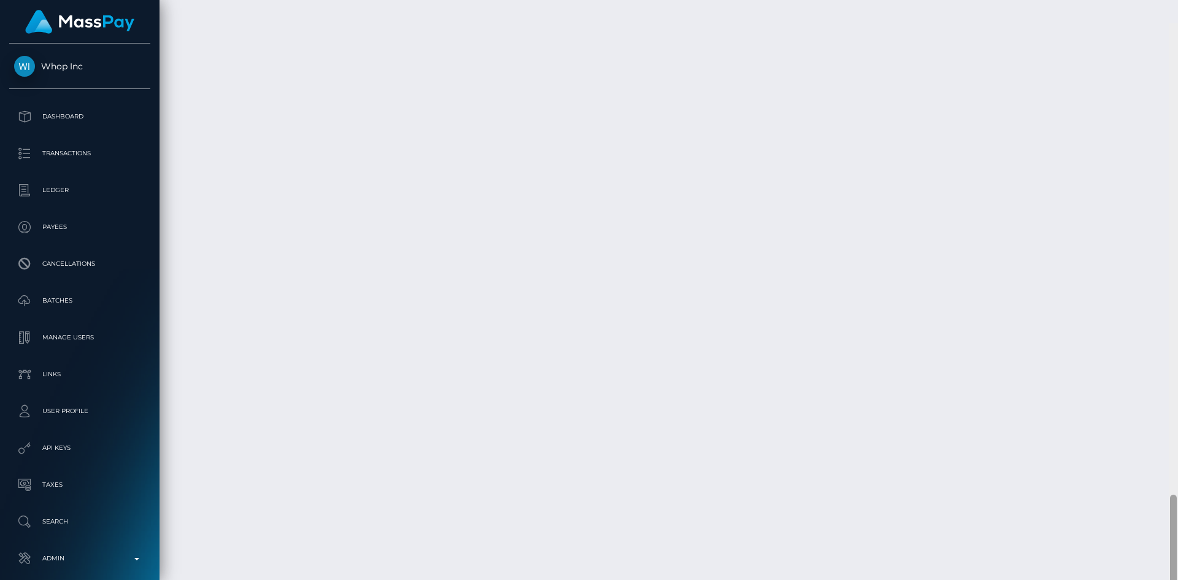
scroll to position [2617, 0]
drag, startPoint x: 1173, startPoint y: 66, endPoint x: 1145, endPoint y: 518, distance: 452.4
click at [1145, 518] on div "Customer Profile Loading... Loading..." at bounding box center [669, 290] width 1018 height 580
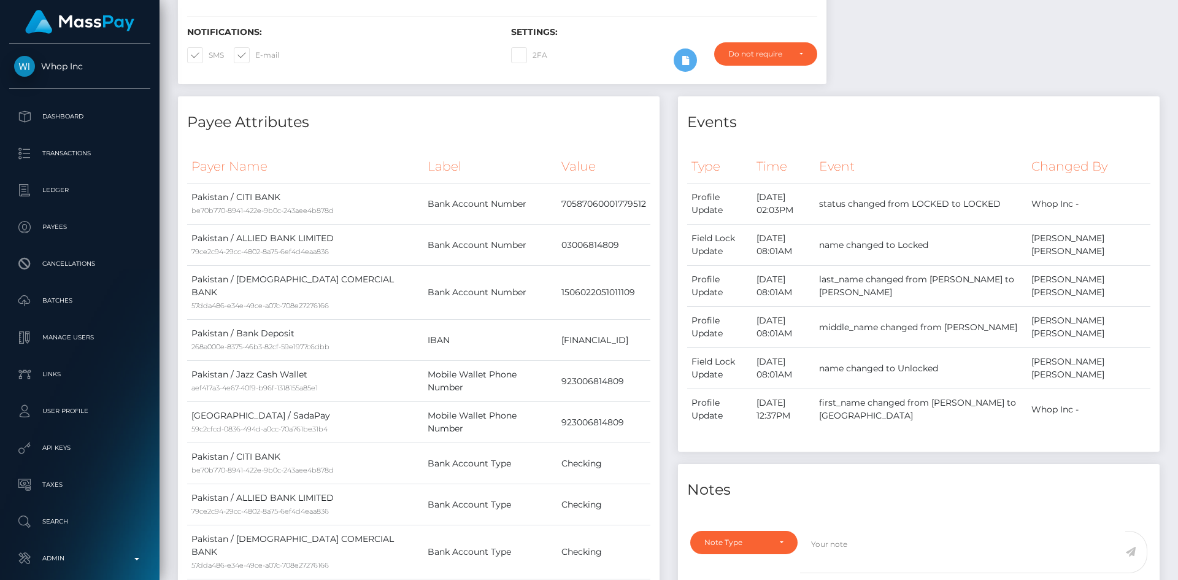
scroll to position [0, 0]
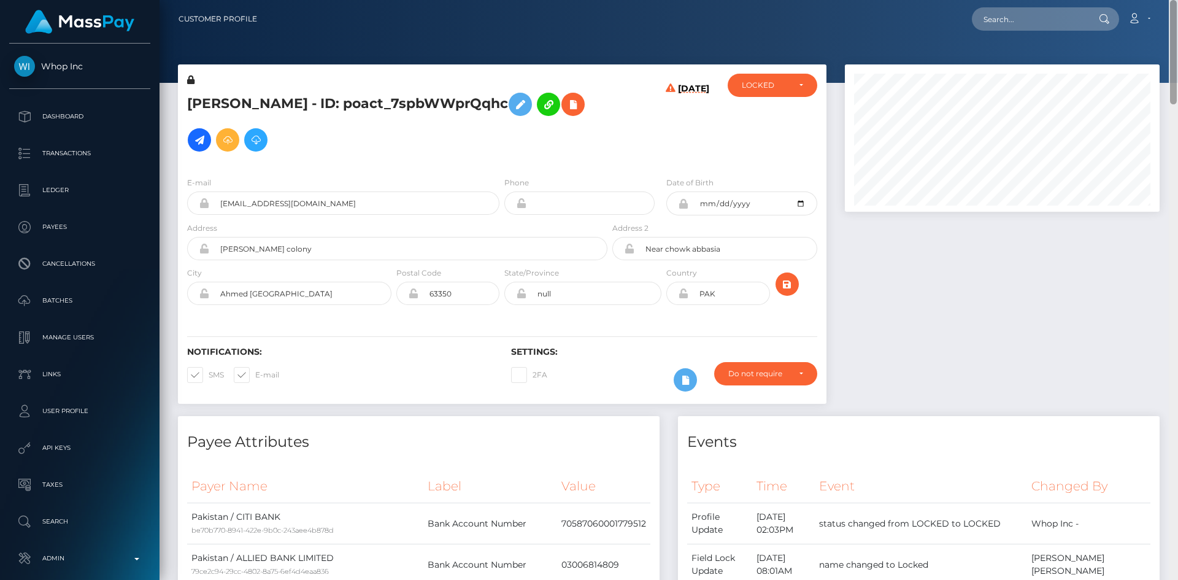
drag, startPoint x: 1175, startPoint y: 496, endPoint x: 1177, endPoint y: -53, distance: 549.7
click at [1177, 0] on html "Whop Inc Dashboard Transactions Ledger Payees Cancellations Links" at bounding box center [589, 290] width 1178 height 580
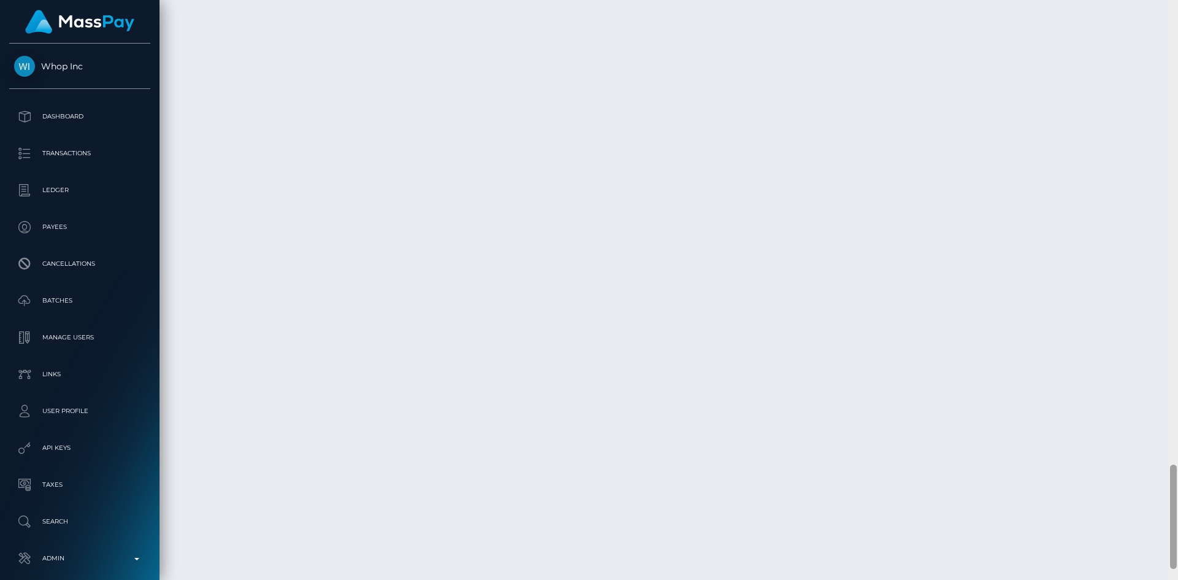
scroll to position [2576, 0]
drag, startPoint x: 1171, startPoint y: 83, endPoint x: 1131, endPoint y: 541, distance: 460.1
click at [1143, 549] on div "Customer Profile Loading... Loading..." at bounding box center [669, 290] width 1018 height 580
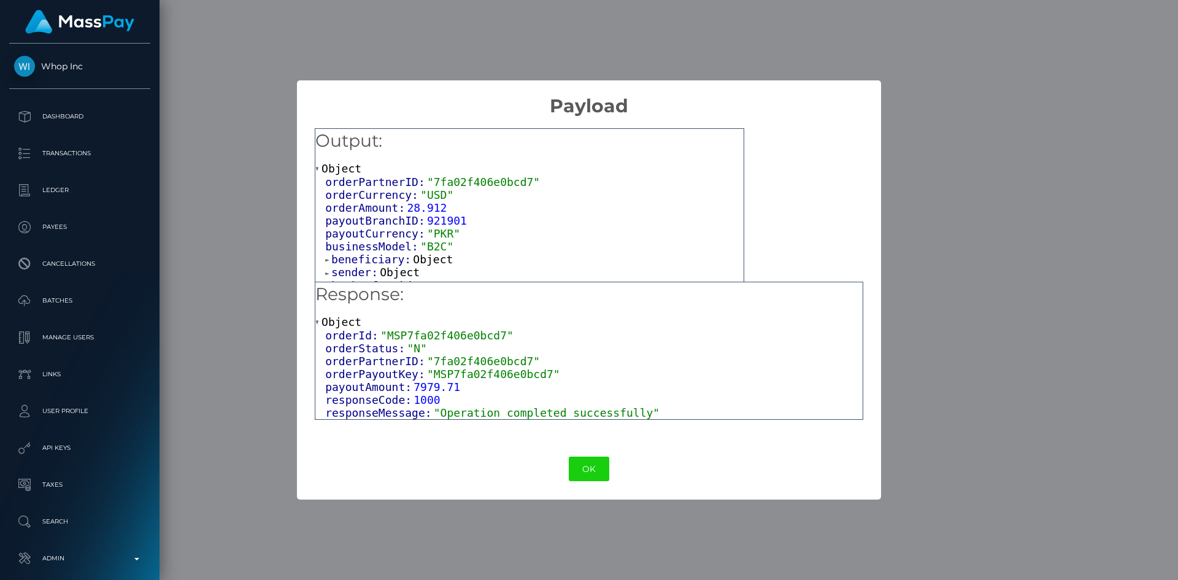
click at [423, 260] on span "Object" at bounding box center [433, 259] width 40 height 13
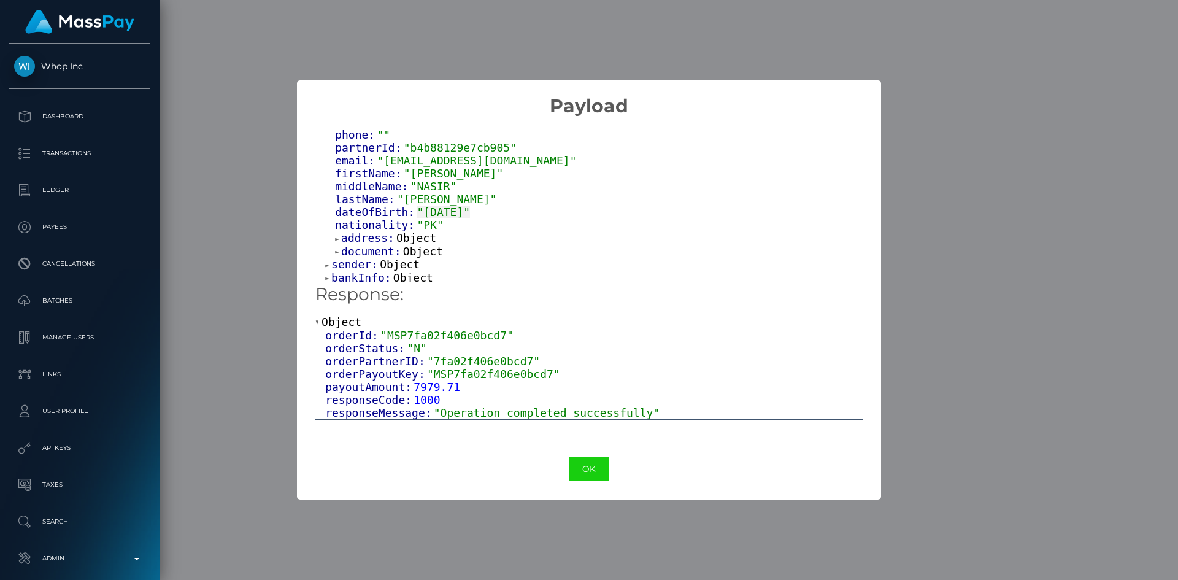
scroll to position [140, 0]
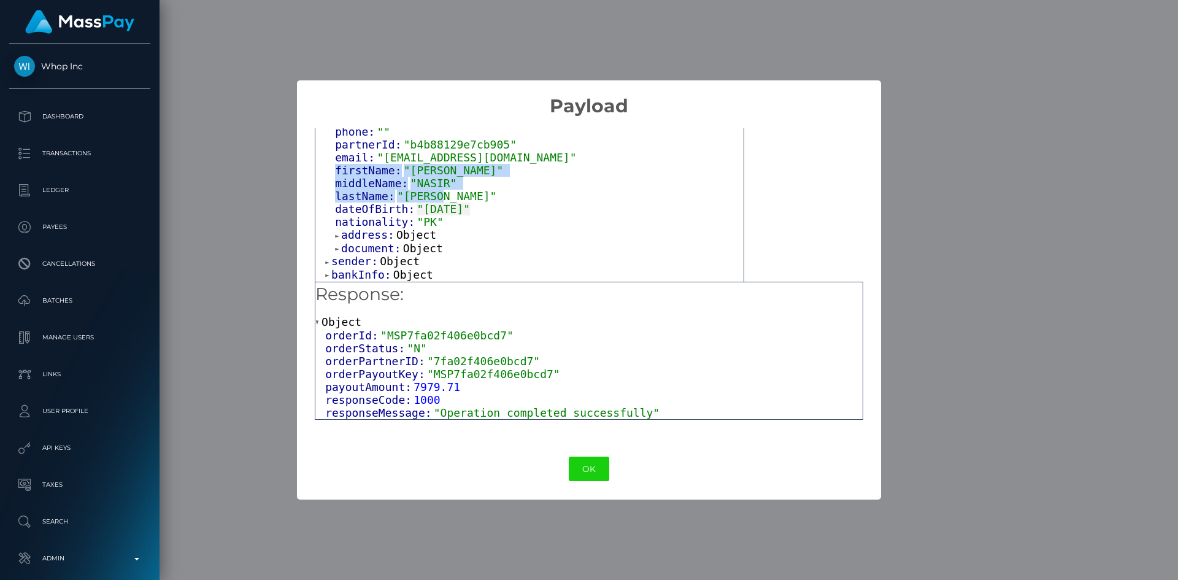
drag, startPoint x: 438, startPoint y: 204, endPoint x: 337, endPoint y: 178, distance: 104.5
click at [337, 178] on div "phone: "" partnerId: "b4b88129e7cb905" email: "sleembabar07+621473dc0f@gmail.co…" at bounding box center [534, 189] width 418 height 129
copy div "firstName: "AMAN" middleName: "NASIR" lastName: "Nasir""
click at [591, 466] on button "OK" at bounding box center [589, 468] width 40 height 25
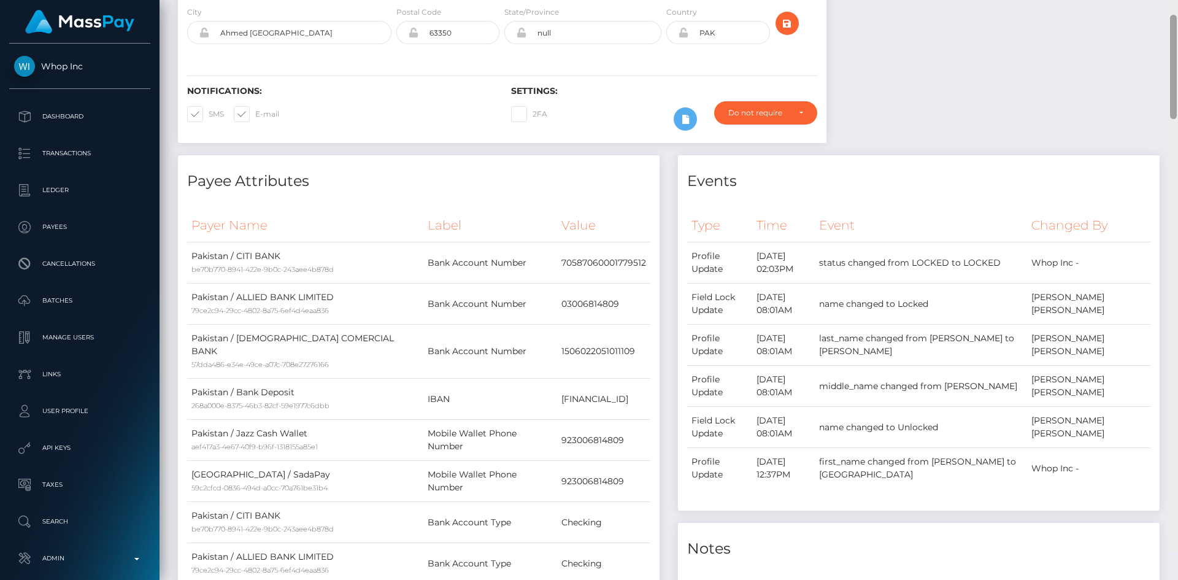
scroll to position [234, 0]
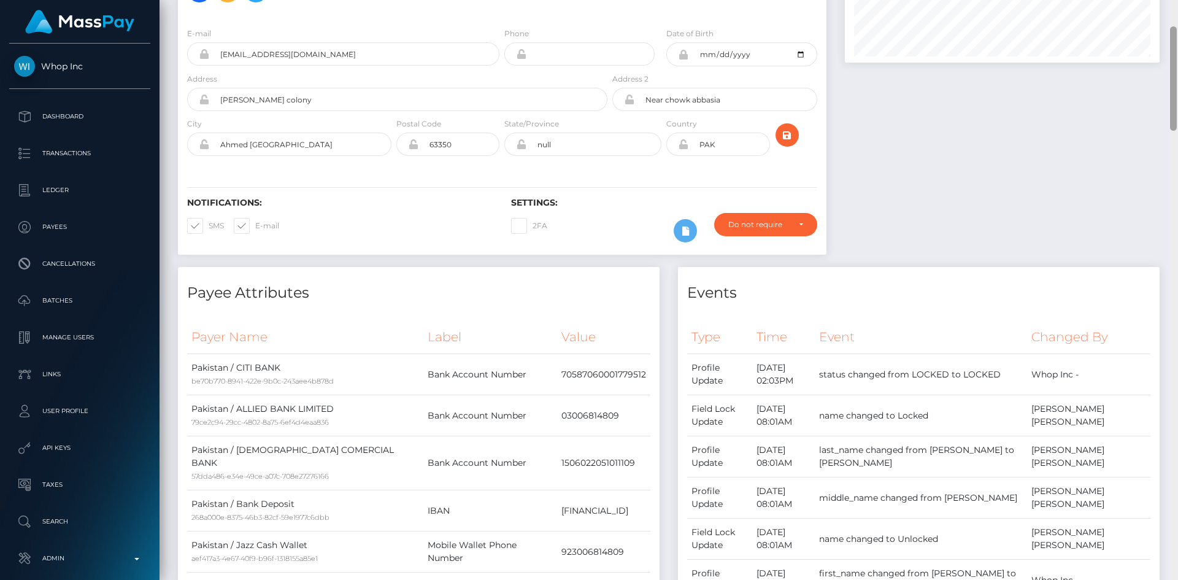
drag, startPoint x: 1175, startPoint y: 499, endPoint x: 1173, endPoint y: 50, distance: 449.7
click at [1177, 60] on div at bounding box center [1173, 290] width 9 height 580
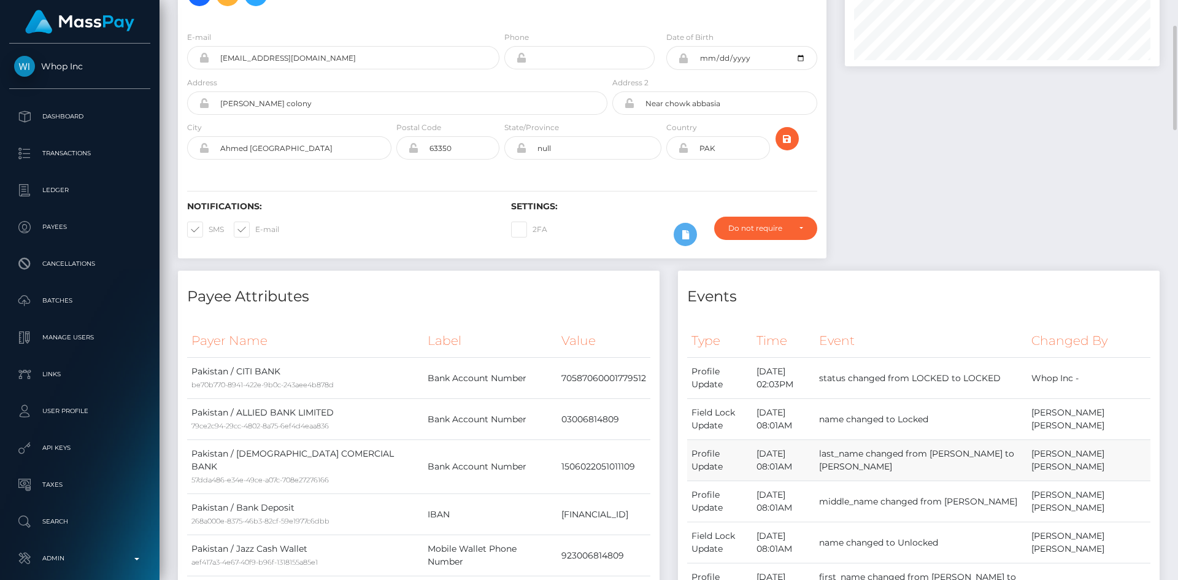
drag, startPoint x: 777, startPoint y: 453, endPoint x: 1060, endPoint y: 462, distance: 282.4
click at [1060, 462] on tr "Profile Update August 15, 2025 08:01AM last_name changed from Nasir to NASIR Do…" at bounding box center [918, 460] width 463 height 41
copy tr "August 15, 2025 08:01AM last_name changed from Nasir to NASIR"
drag, startPoint x: 774, startPoint y: 494, endPoint x: 1052, endPoint y: 514, distance: 278.7
click at [1052, 514] on tr "Profile Update August 15, 2025 08:01AM middle_name changed from NASIR to Doru I…" at bounding box center [918, 501] width 463 height 41
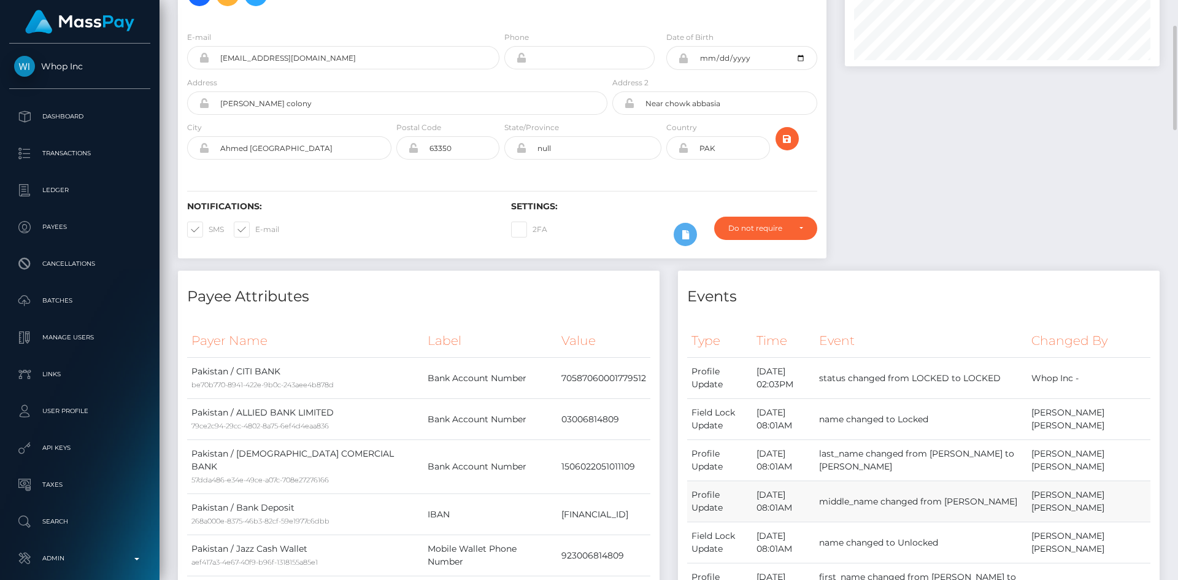
copy tr "August 15, 2025 08:01AM middle_name changed from NASIR to"
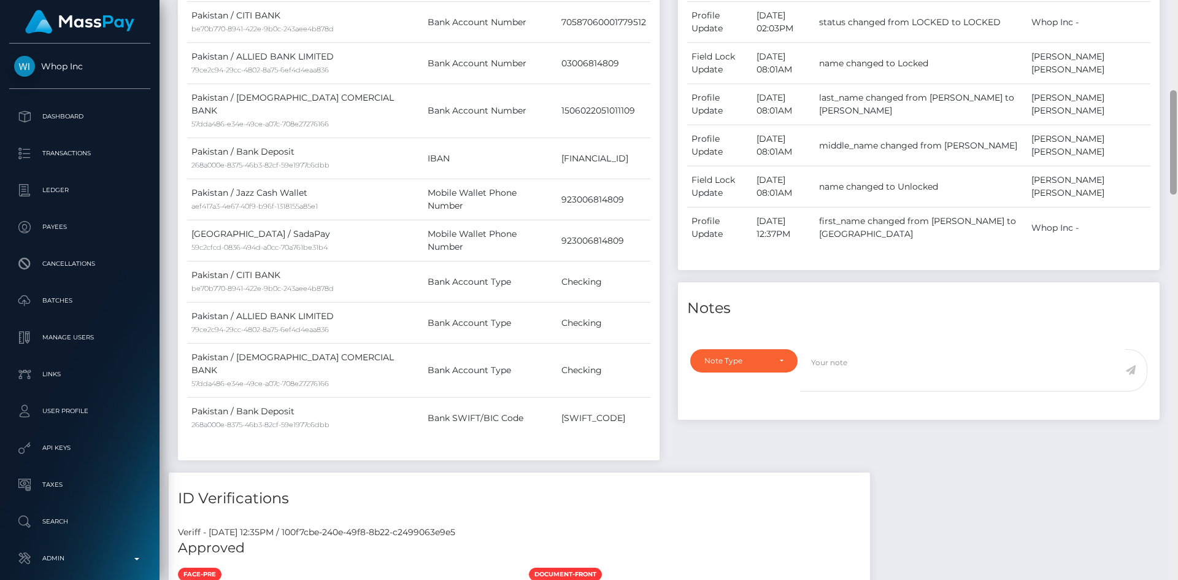
scroll to position [0, 0]
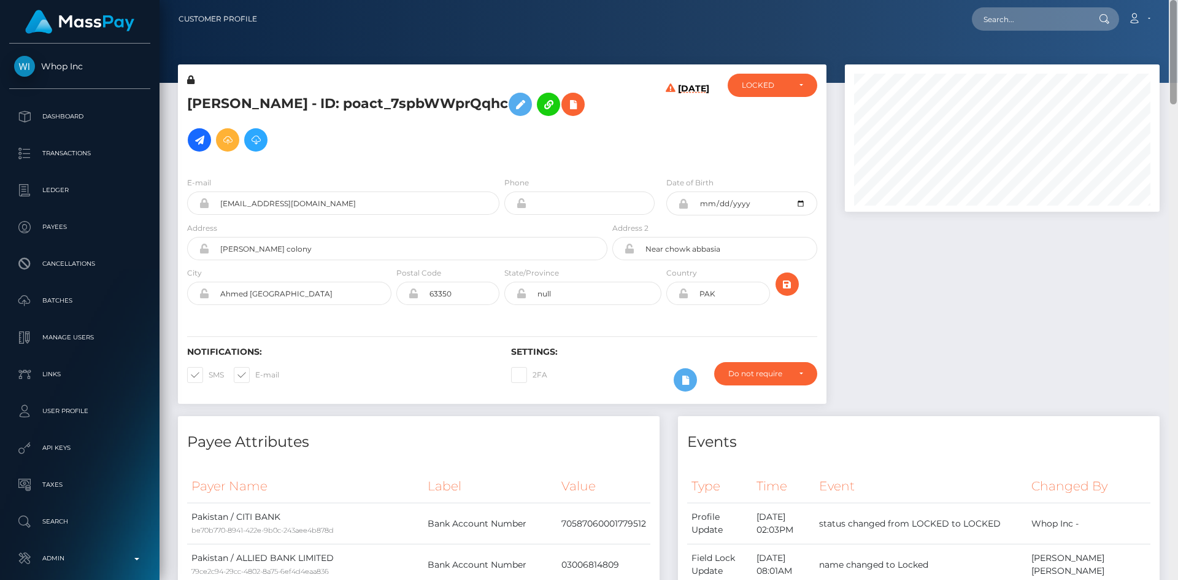
drag, startPoint x: 1172, startPoint y: 118, endPoint x: 1177, endPoint y: -53, distance: 171.9
click at [1177, 0] on html "Whop Inc Dashboard Transactions Ledger Payees Cancellations Links" at bounding box center [589, 290] width 1178 height 580
click at [1034, 21] on input "text" at bounding box center [1029, 18] width 115 height 23
paste input "1349a066-3275-41ad-906f-b338015a0d2e"
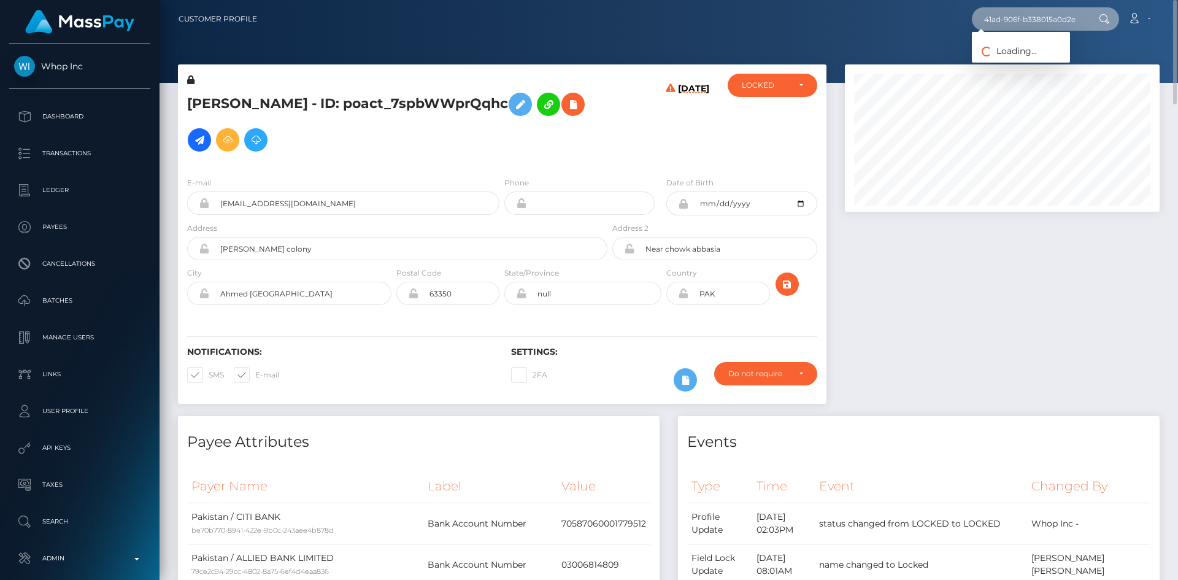
type input "1349a066-3275-41ad-906f-b338015a0d2e"
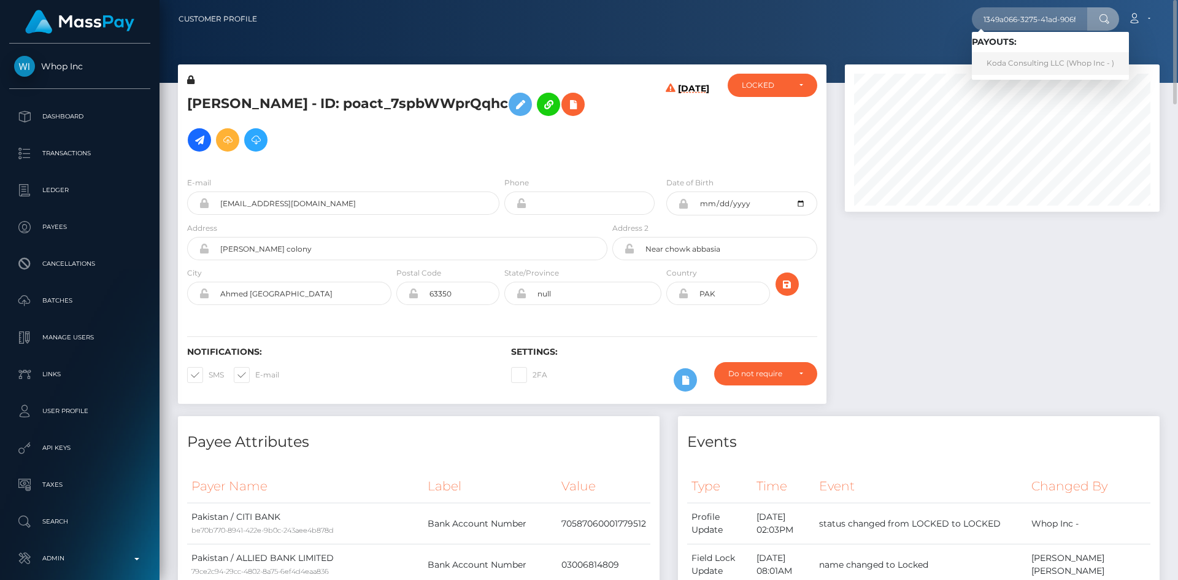
click at [1014, 61] on link "Koda Consulting LLC (Whop Inc - )" at bounding box center [1050, 63] width 157 height 23
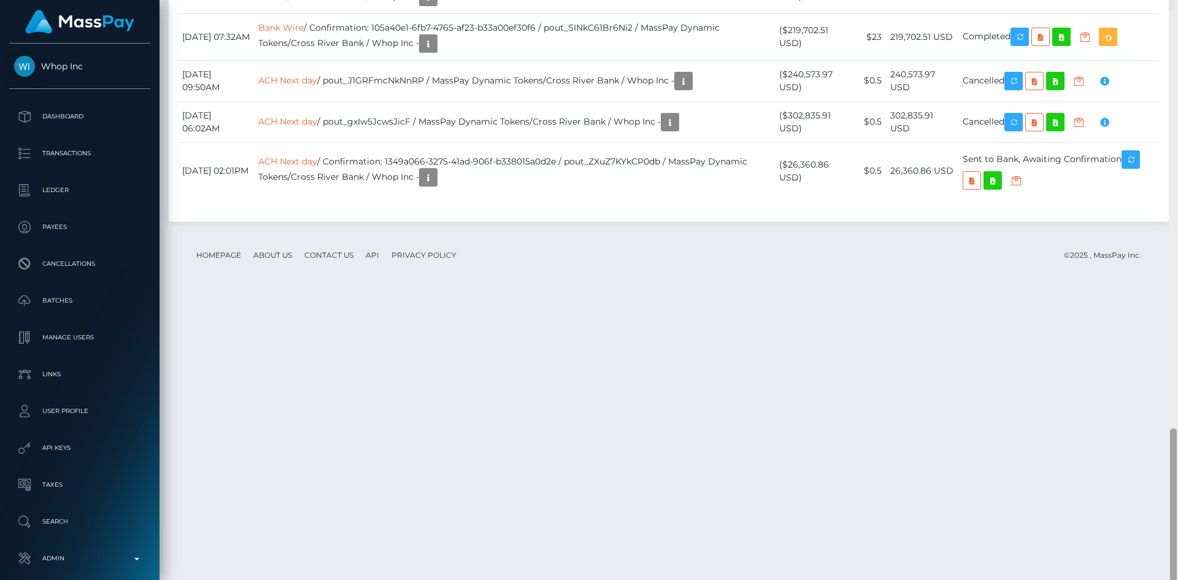
scroll to position [1525, 0]
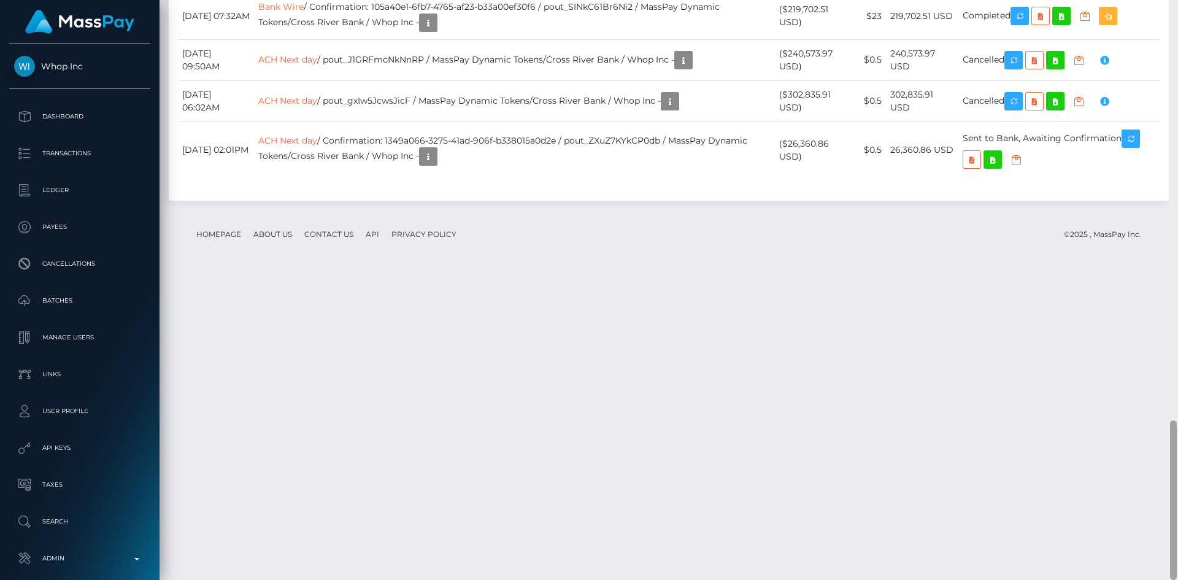
drag, startPoint x: 1172, startPoint y: 91, endPoint x: 1168, endPoint y: 500, distance: 409.2
click at [1168, 500] on div "Customer Profile Loading... Loading..." at bounding box center [669, 290] width 1018 height 580
click at [774, 80] on td "ACH Next day / pout_J1GRFmcNkNnRP / MassPay Dynamic Tokens/Cross River Bank / W…" at bounding box center [514, 59] width 520 height 41
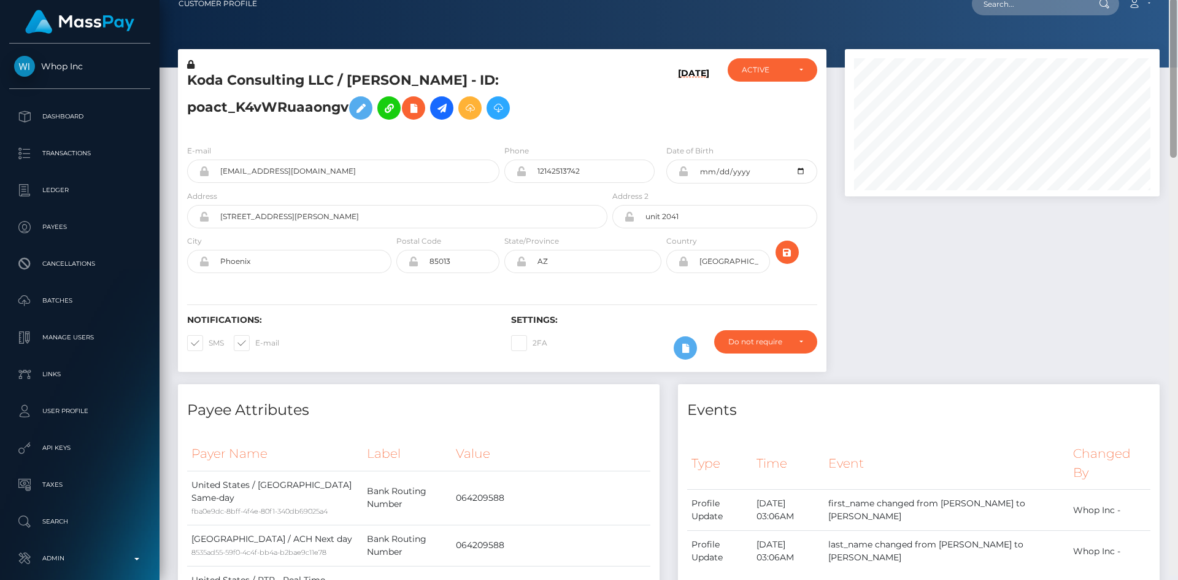
scroll to position [0, 0]
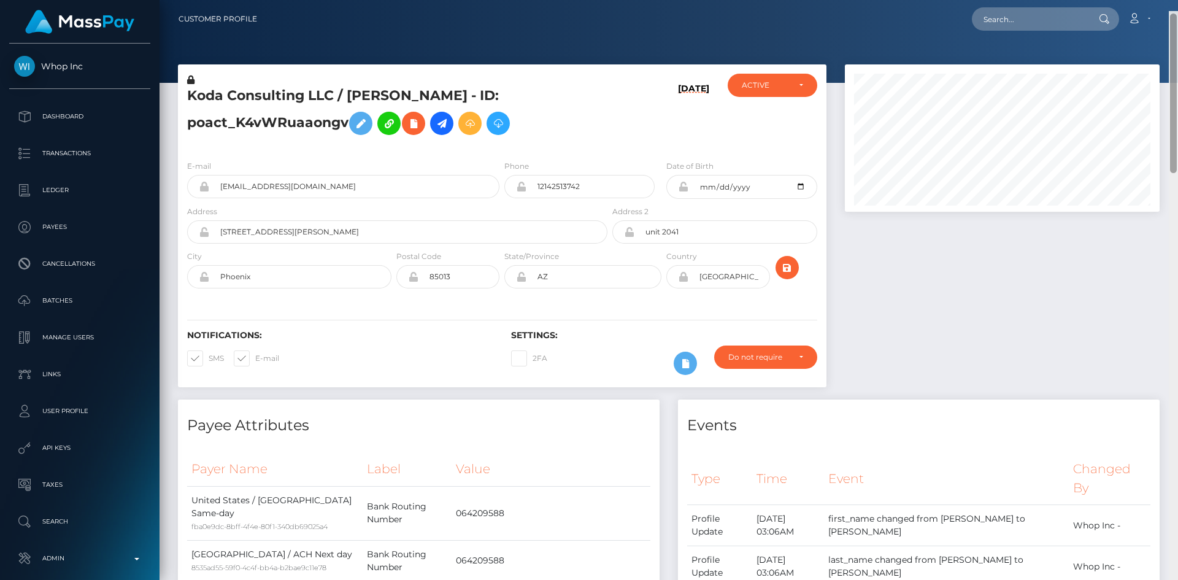
drag, startPoint x: 1172, startPoint y: 484, endPoint x: 1172, endPoint y: 2, distance: 481.6
click at [1175, 6] on div "Customer Profile Loading... Loading..." at bounding box center [669, 290] width 1018 height 580
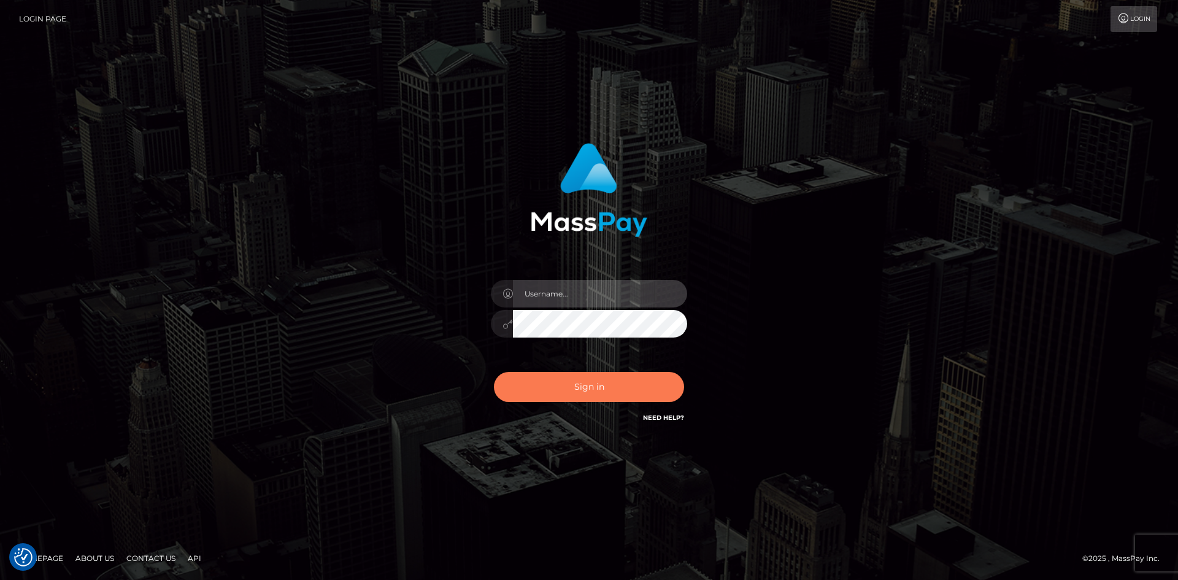
type input "alexstef"
click at [545, 385] on button "Sign in" at bounding box center [589, 387] width 190 height 30
type input "alexstef"
click at [542, 383] on button "Sign in" at bounding box center [589, 387] width 190 height 30
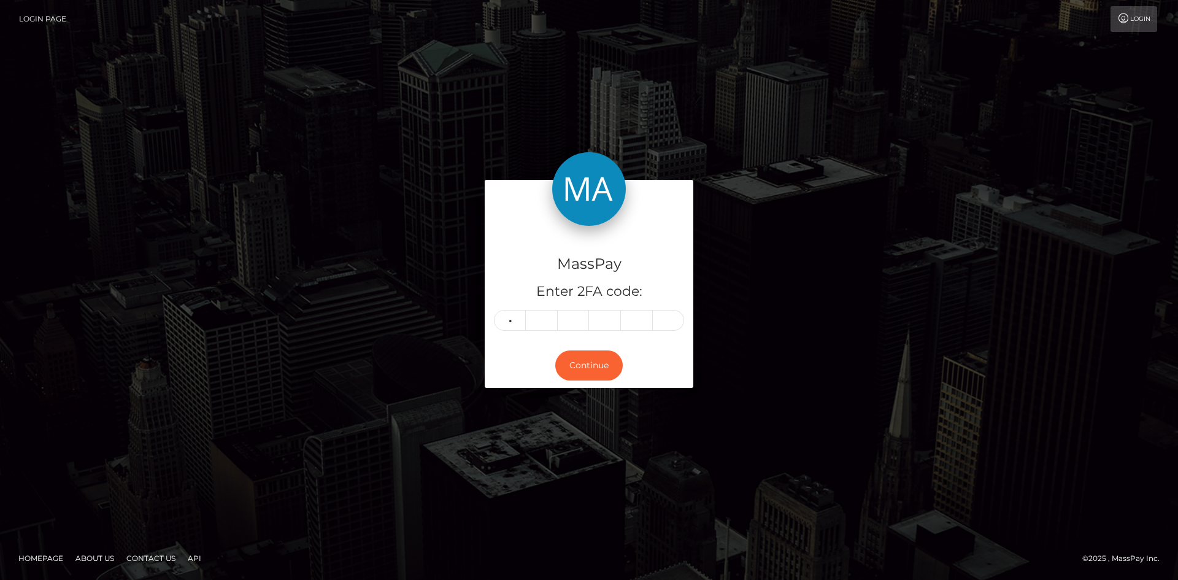
type input "6"
type input "3"
type input "1"
type input "2"
type input "0"
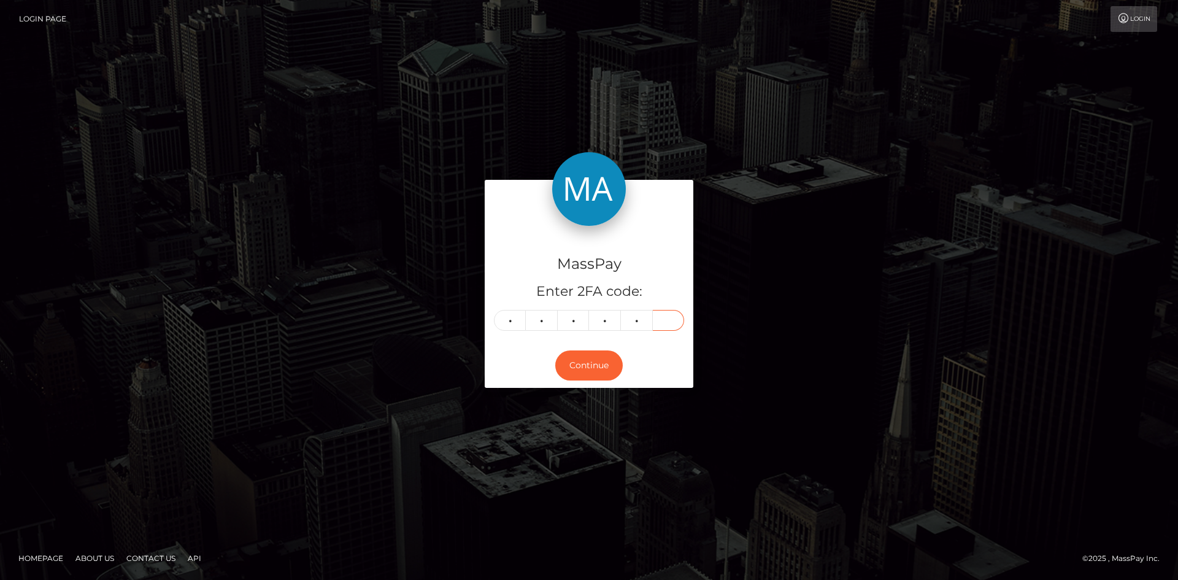
type input "8"
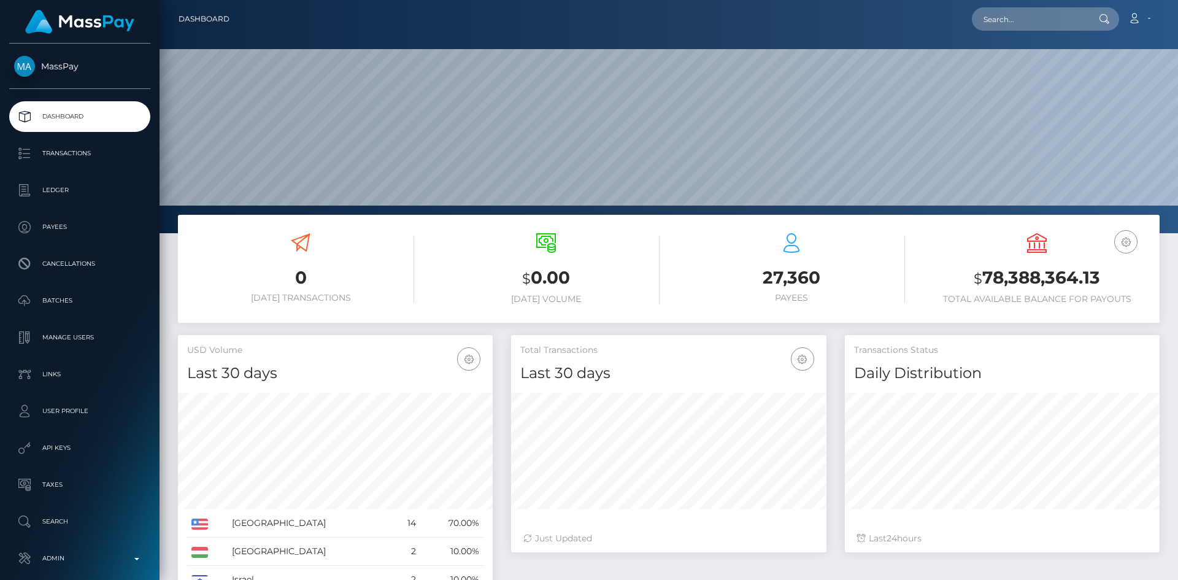
scroll to position [218, 315]
drag, startPoint x: 1013, startPoint y: 13, endPoint x: 972, endPoint y: 30, distance: 44.0
click at [1013, 13] on input "text" at bounding box center [1029, 18] width 115 height 23
paste input "123538"
type input "123538"
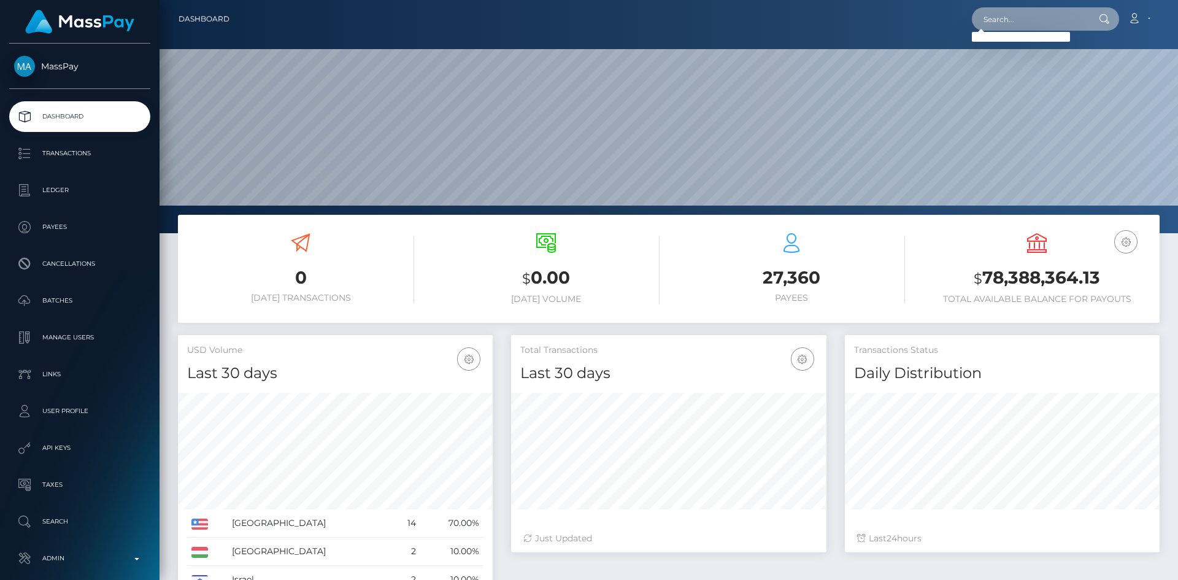
click at [1031, 15] on input "text" at bounding box center [1029, 18] width 115 height 23
paste input "[EMAIL_ADDRESS][DOMAIN_NAME]"
type input "[EMAIL_ADDRESS][DOMAIN_NAME]"
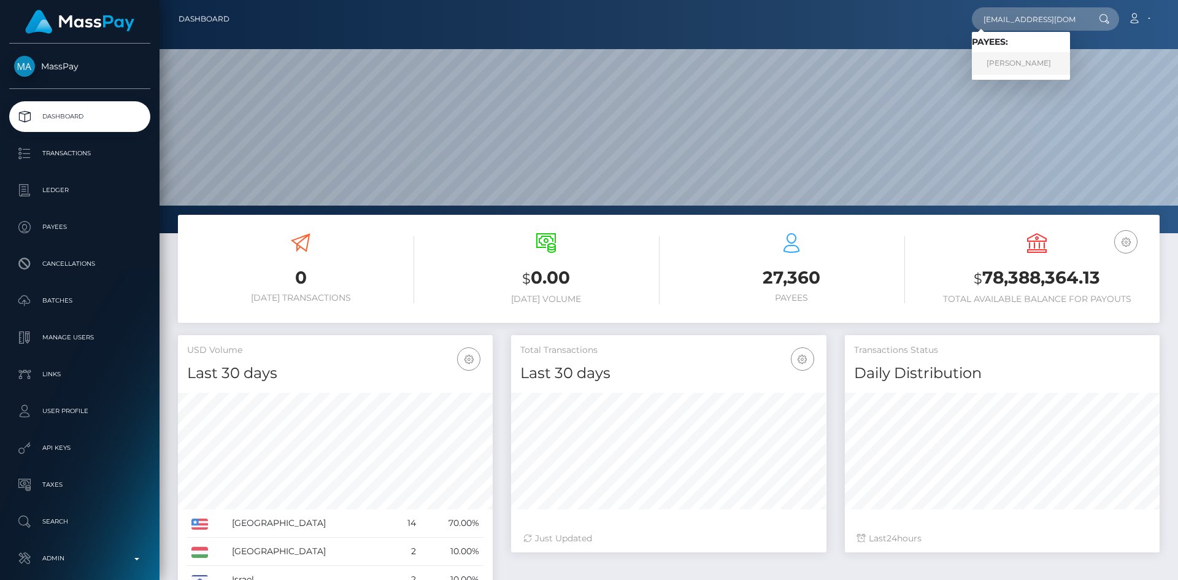
drag, startPoint x: 1026, startPoint y: 64, endPoint x: 590, endPoint y: 44, distance: 436.7
click at [1026, 64] on link "[PERSON_NAME]" at bounding box center [1021, 63] width 98 height 23
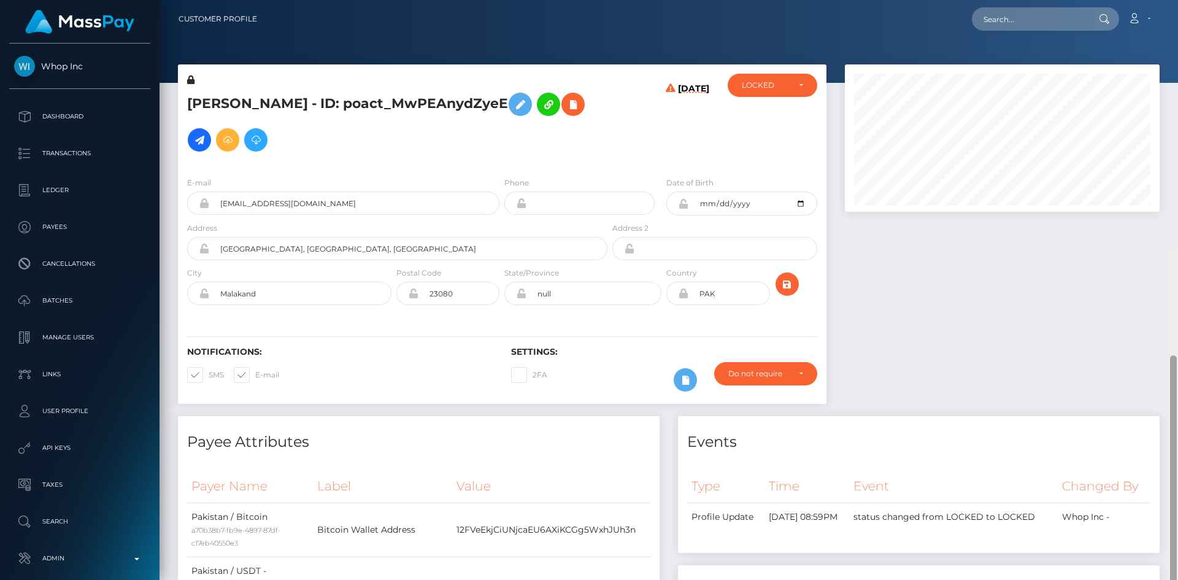
click at [1177, 0] on html "Whop Inc Dashboard Transactions Ledger Payees Cancellations Links" at bounding box center [589, 290] width 1178 height 580
click at [566, 112] on icon at bounding box center [573, 104] width 15 height 15
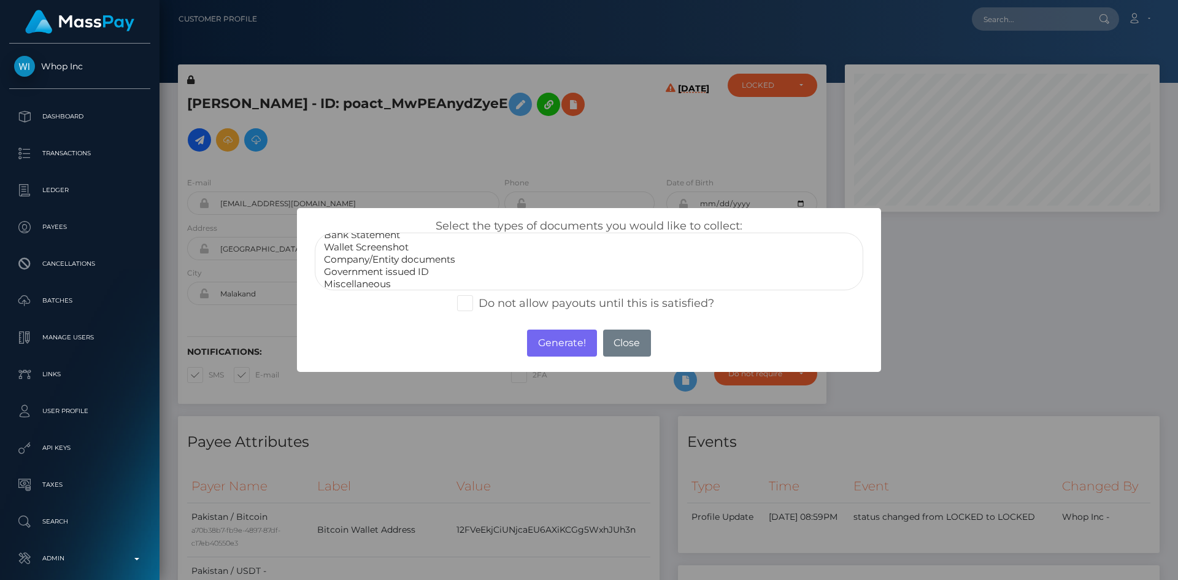
scroll to position [25, 0]
select select "Government issued ID"
click at [420, 266] on option "Government issued ID" at bounding box center [589, 267] width 533 height 12
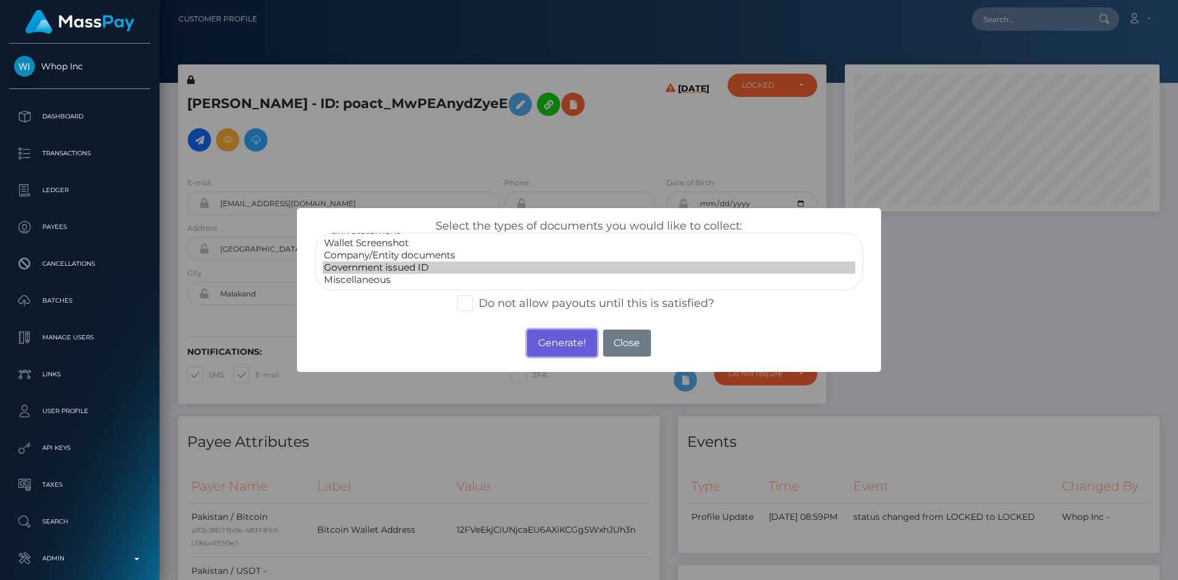
click at [561, 347] on button "Generate!" at bounding box center [561, 342] width 69 height 27
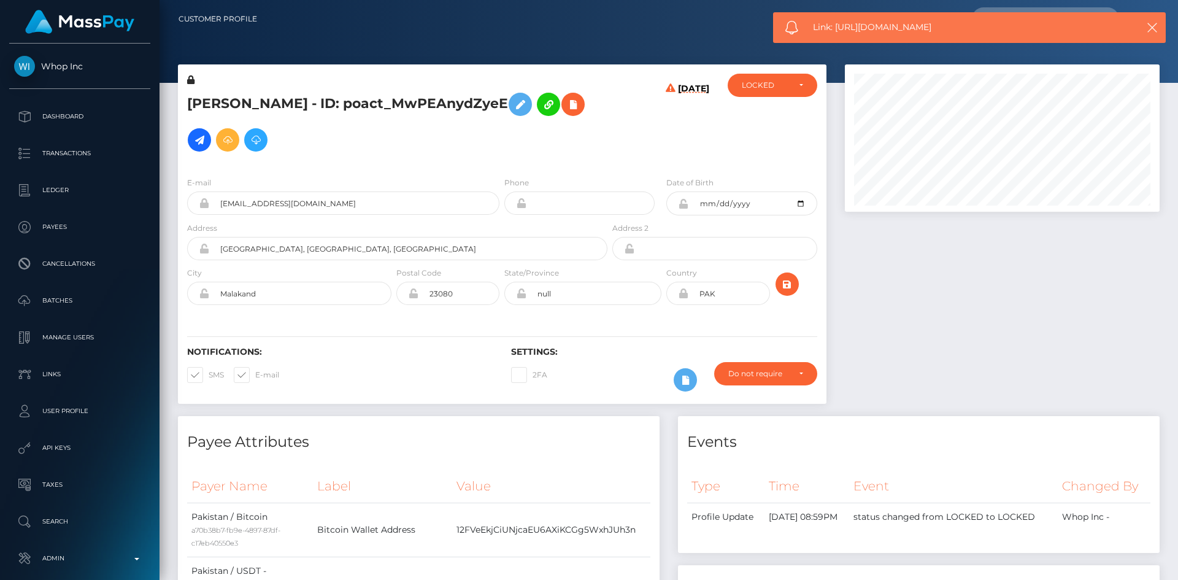
click at [833, 31] on div "Link: https://l.maspay.io/EgLLD" at bounding box center [969, 27] width 393 height 31
click at [833, 31] on span "Link: https://l.maspay.io/EgLLD" at bounding box center [964, 27] width 303 height 13
copy span "Link: https://l.maspay.io/EgLLD"
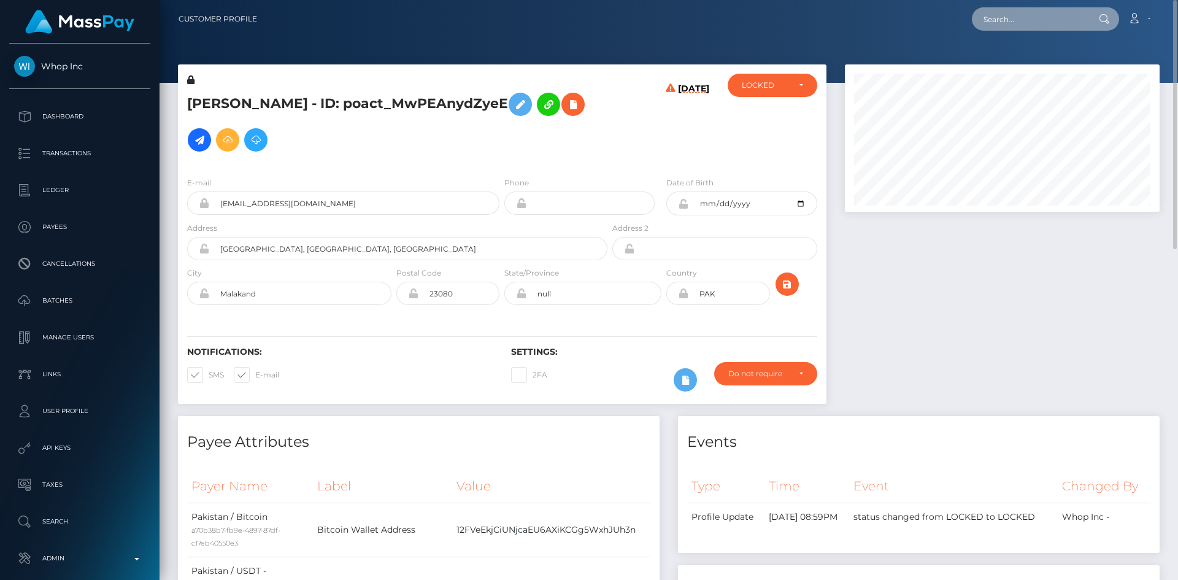
drag, startPoint x: 1019, startPoint y: 16, endPoint x: 983, endPoint y: 16, distance: 35.6
click at [1021, 16] on input "text" at bounding box center [1029, 18] width 115 height 23
paste input "tennesseefix@gmail.com"
type input "tennesseefix@gmail.com"
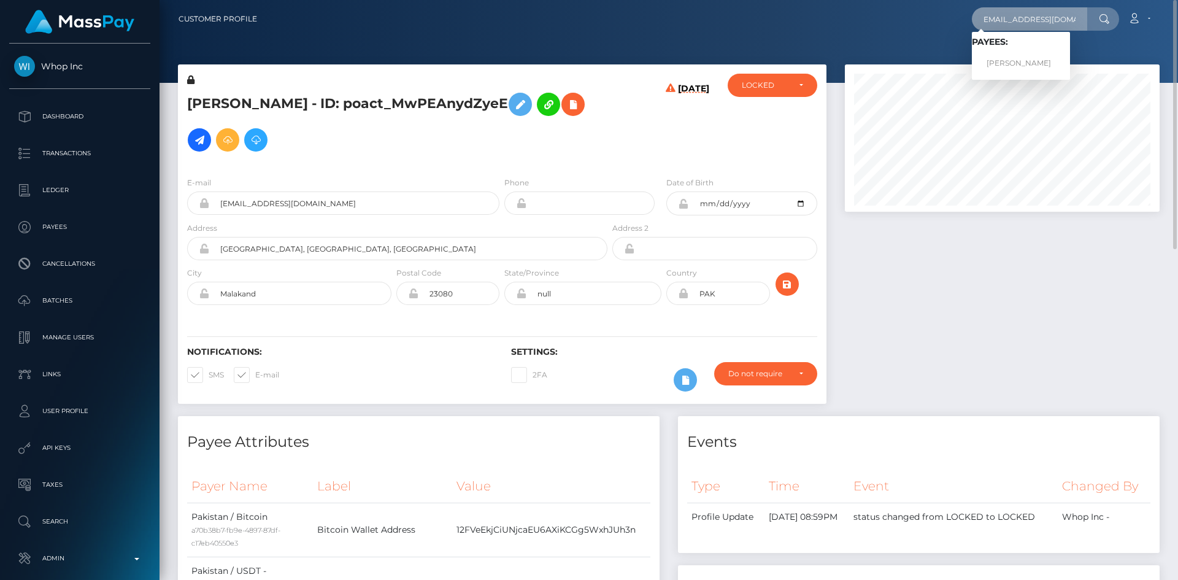
scroll to position [0, 0]
click at [1034, 66] on link "Vicki Osgood-Whatley" at bounding box center [1021, 63] width 98 height 23
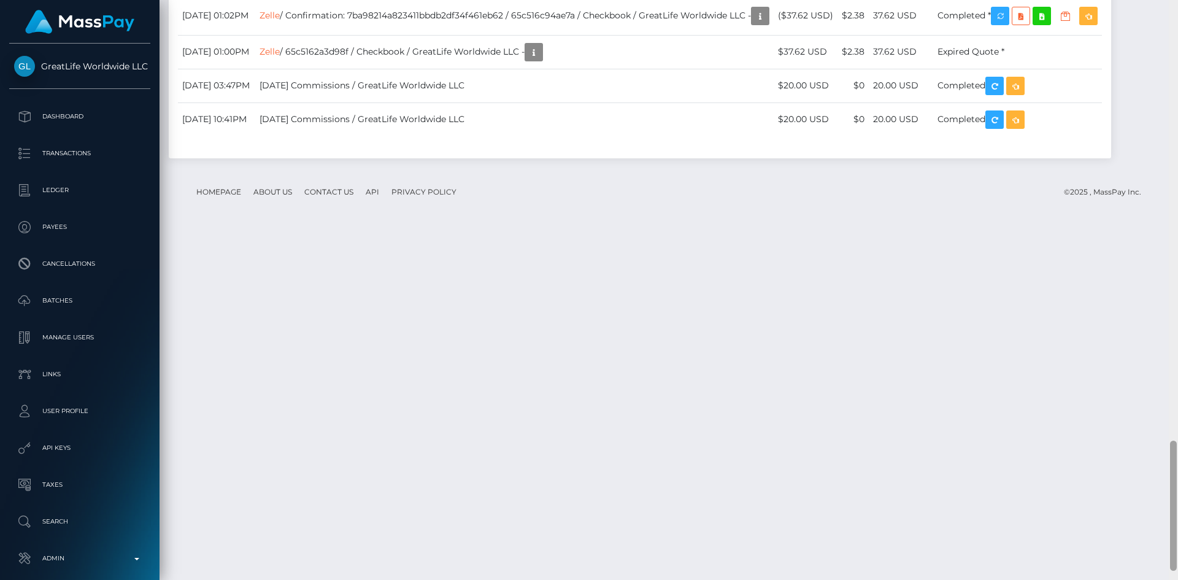
scroll to position [1975, 0]
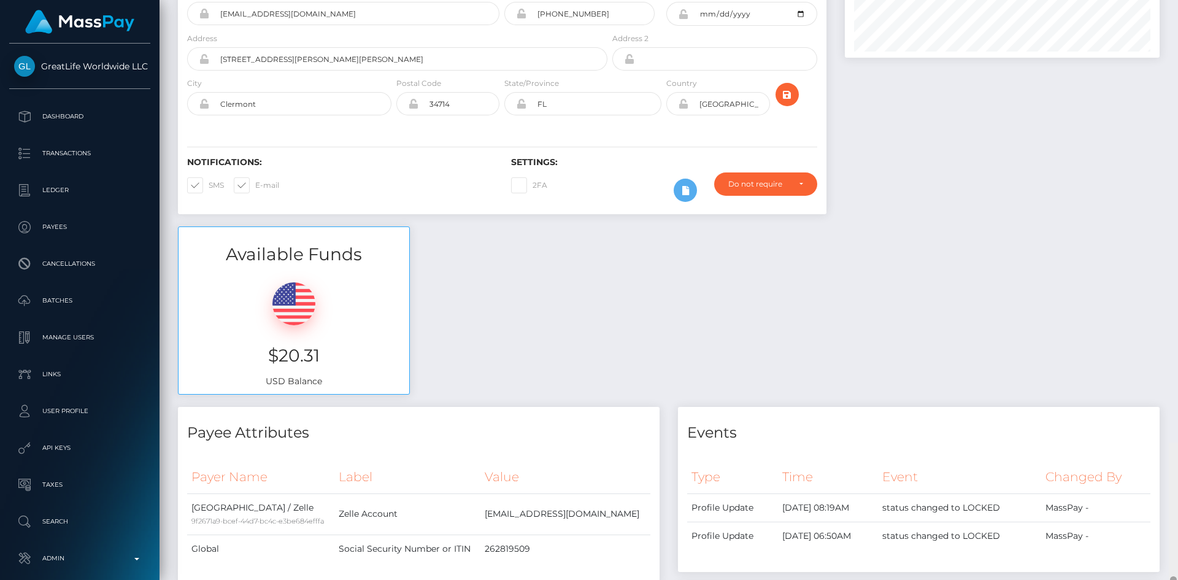
drag, startPoint x: 1171, startPoint y: 141, endPoint x: 1174, endPoint y: 121, distance: 20.5
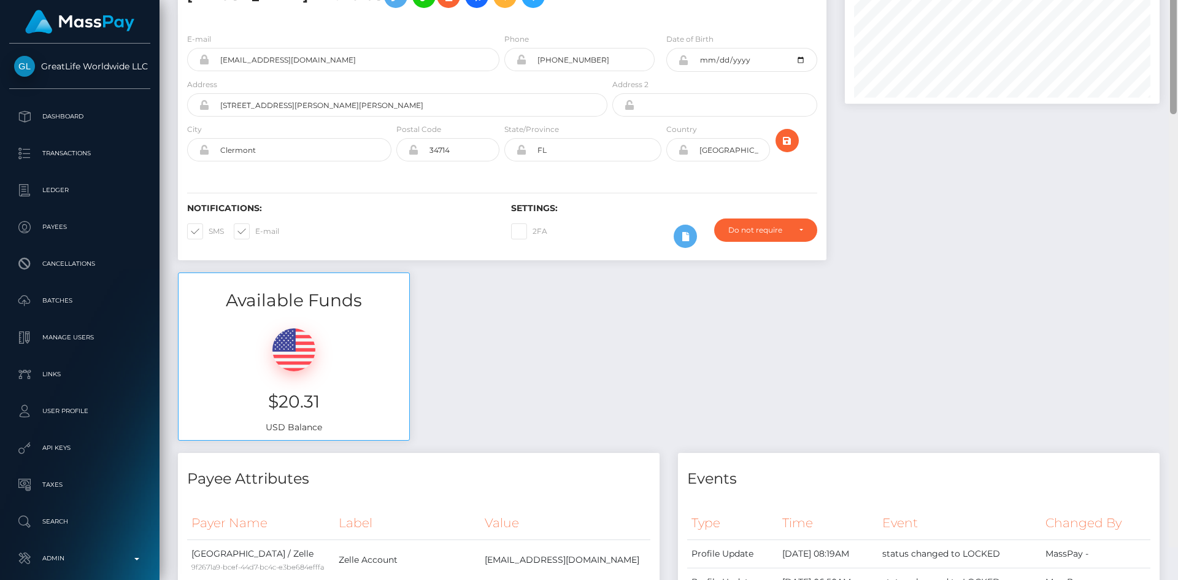
scroll to position [0, 0]
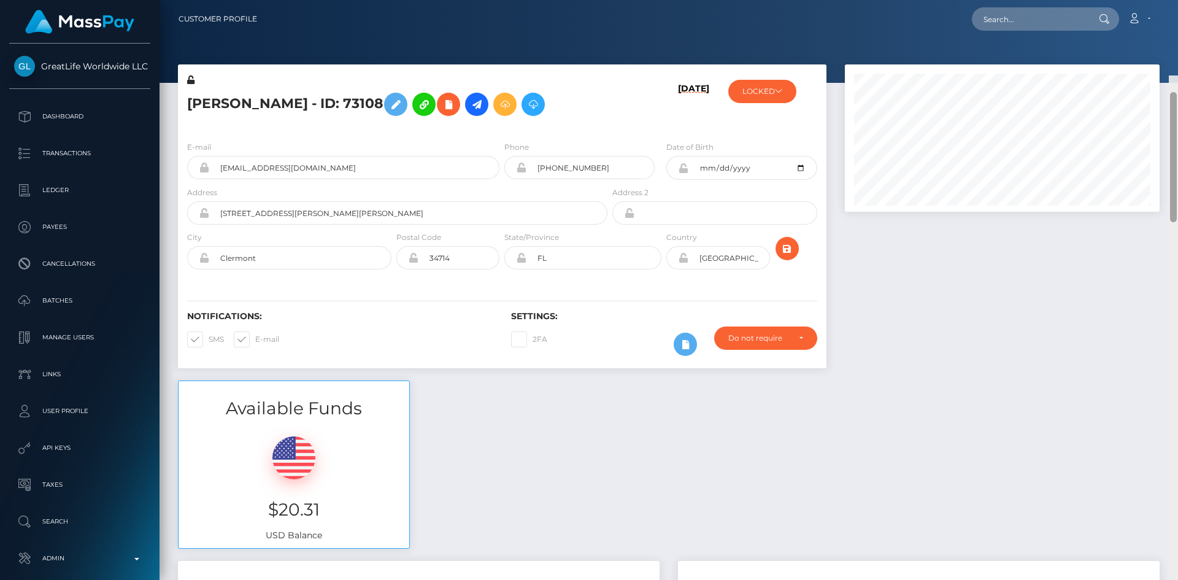
drag, startPoint x: 1177, startPoint y: 133, endPoint x: 1177, endPoint y: 84, distance: 48.5
click at [1177, 84] on div at bounding box center [1173, 365] width 9 height 580
click at [541, 112] on icon at bounding box center [533, 104] width 15 height 15
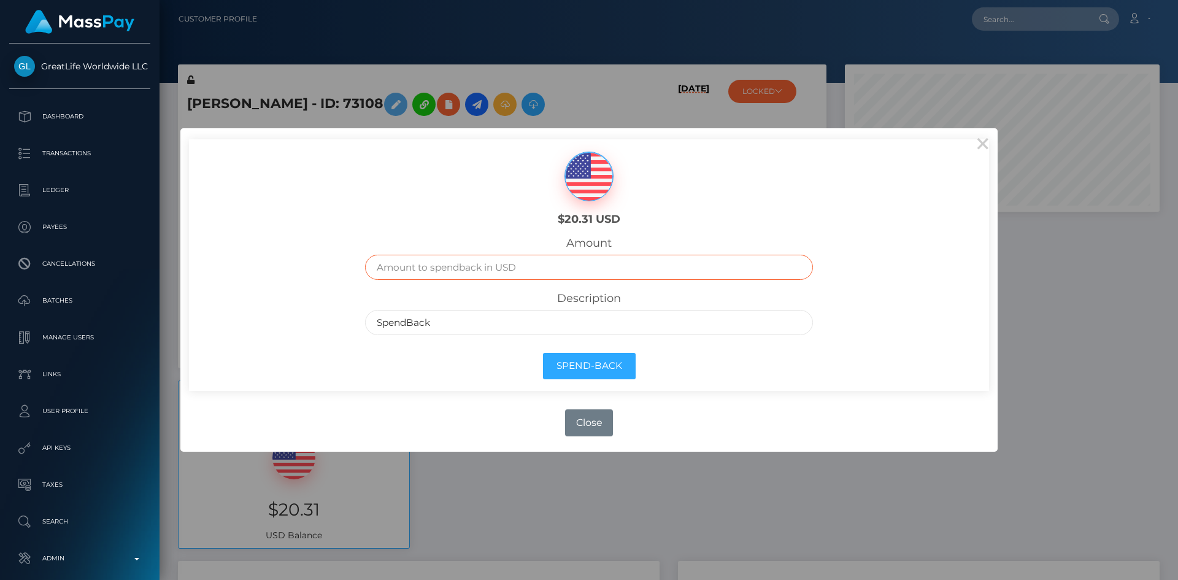
click at [541, 264] on input "text" at bounding box center [589, 267] width 448 height 25
type input "20.31"
click at [571, 361] on button "Spend-Back" at bounding box center [589, 366] width 93 height 26
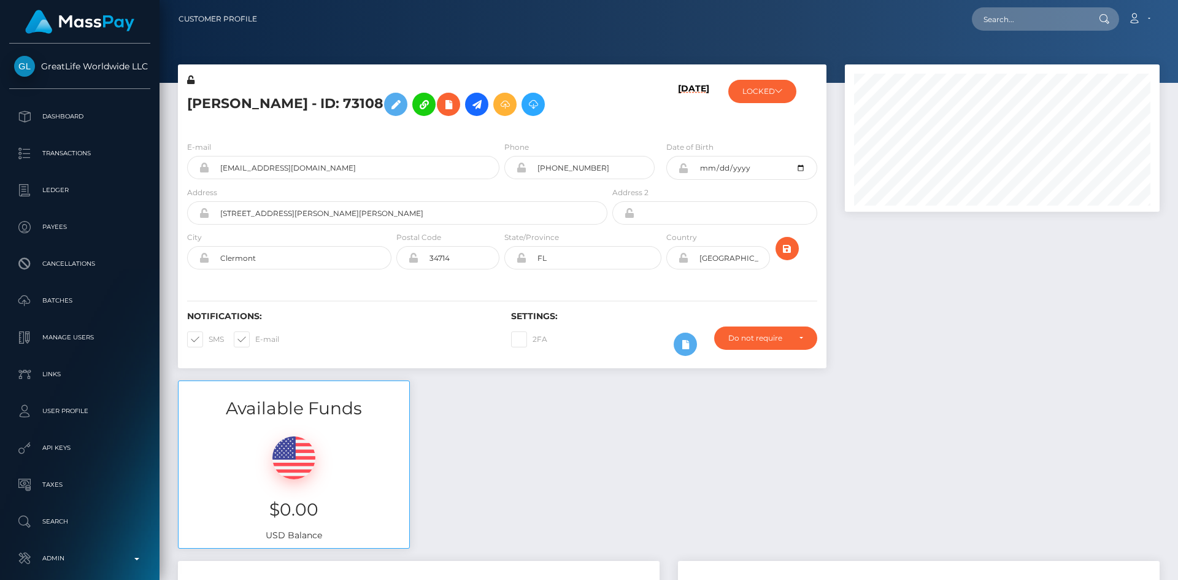
scroll to position [147, 315]
click at [991, 16] on input "text" at bounding box center [1029, 18] width 115 height 23
paste input "[EMAIL_ADDRESS][DOMAIN_NAME]"
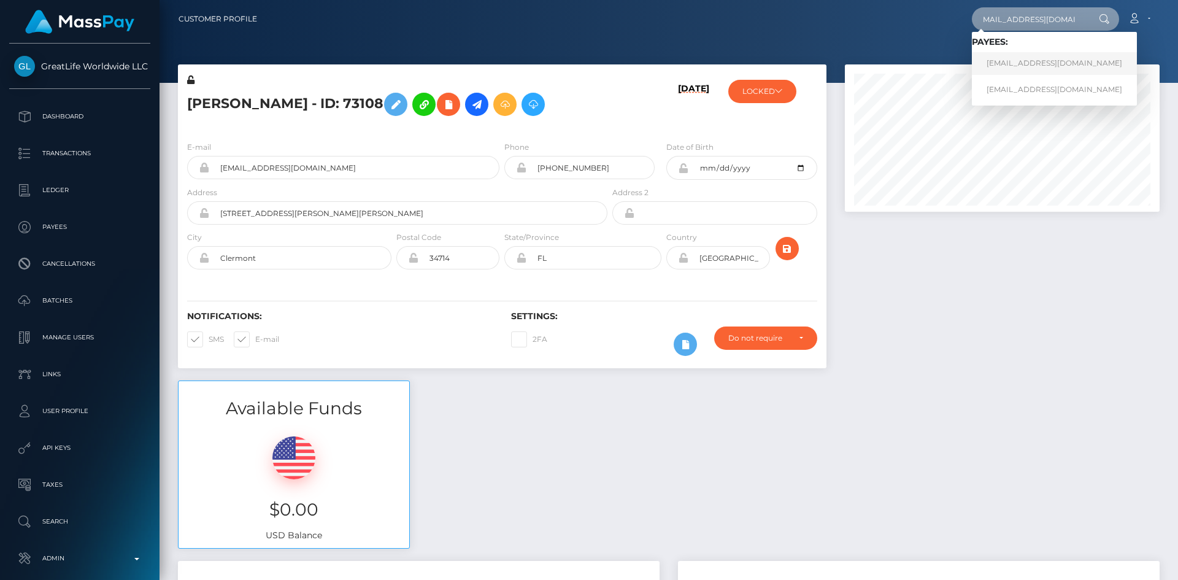
type input "[EMAIL_ADDRESS][DOMAIN_NAME]"
click at [1029, 65] on link "[EMAIL_ADDRESS][DOMAIN_NAME]" at bounding box center [1054, 63] width 165 height 23
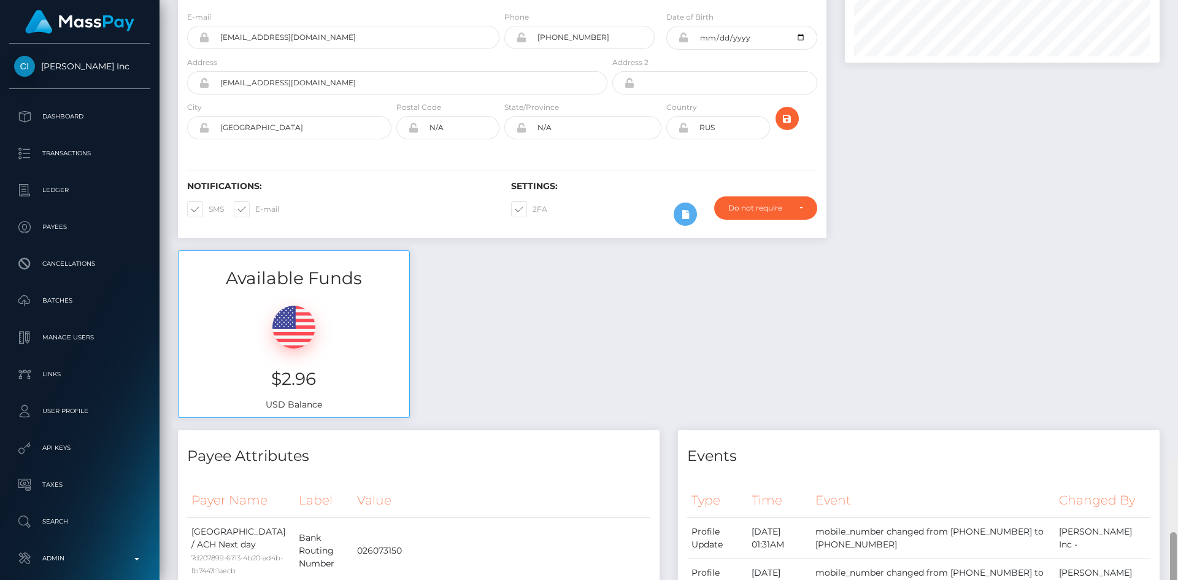
scroll to position [56, 0]
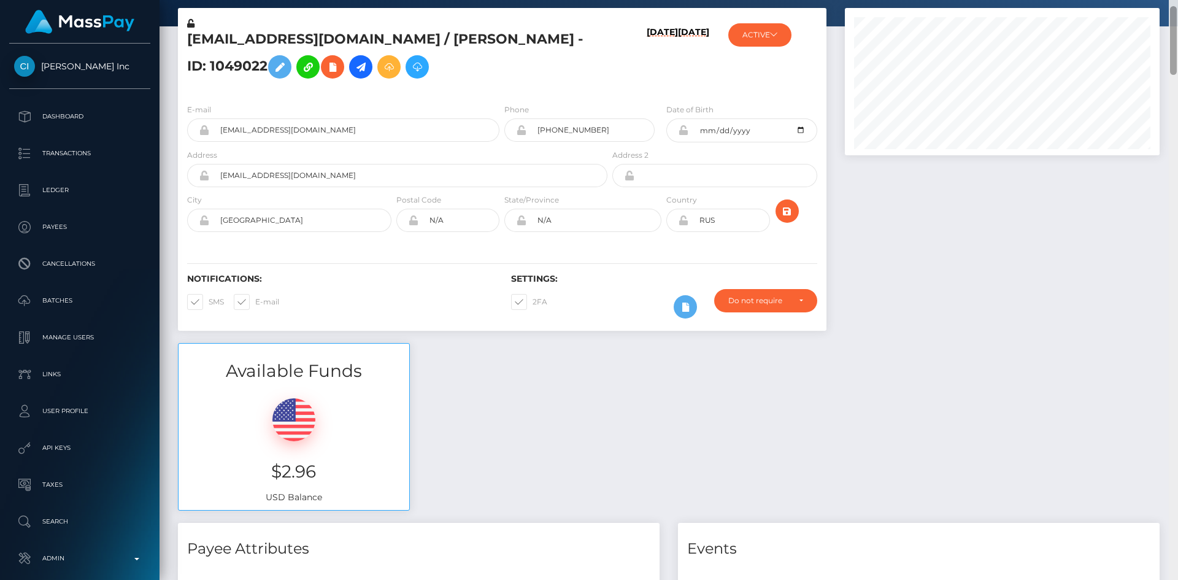
scroll to position [0, 0]
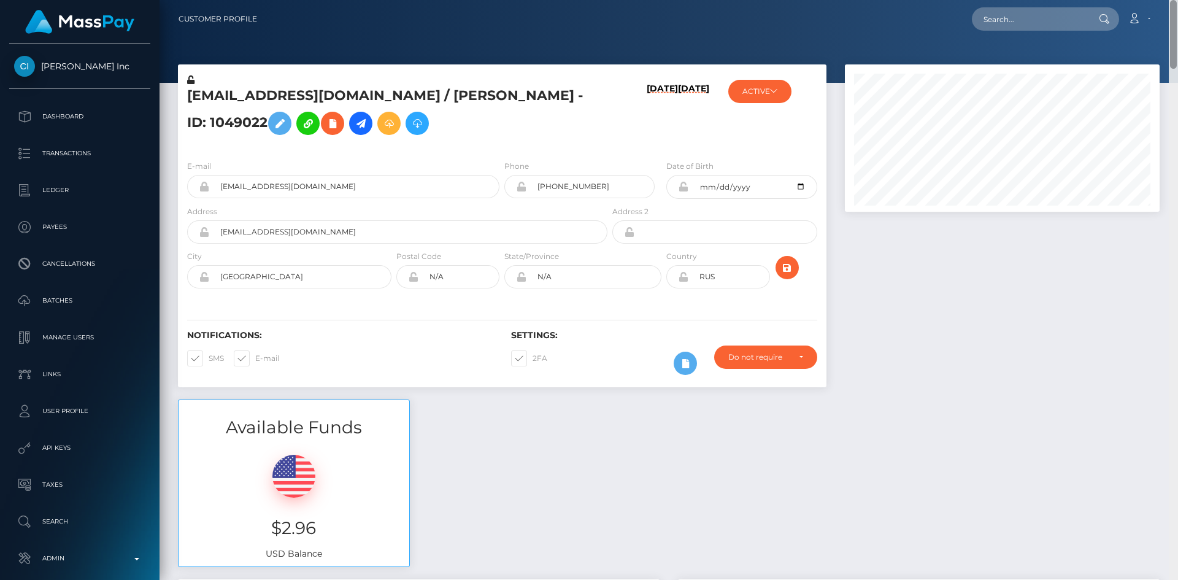
drag, startPoint x: 1175, startPoint y: 57, endPoint x: 1175, endPoint y: 32, distance: 25.2
click at [1175, 33] on div "Customer Profile Loading... Loading..." at bounding box center [669, 290] width 1018 height 580
click at [1052, 20] on input "text" at bounding box center [1029, 18] width 115 height 23
paste input "[EMAIL_ADDRESS][DOMAIN_NAME]"
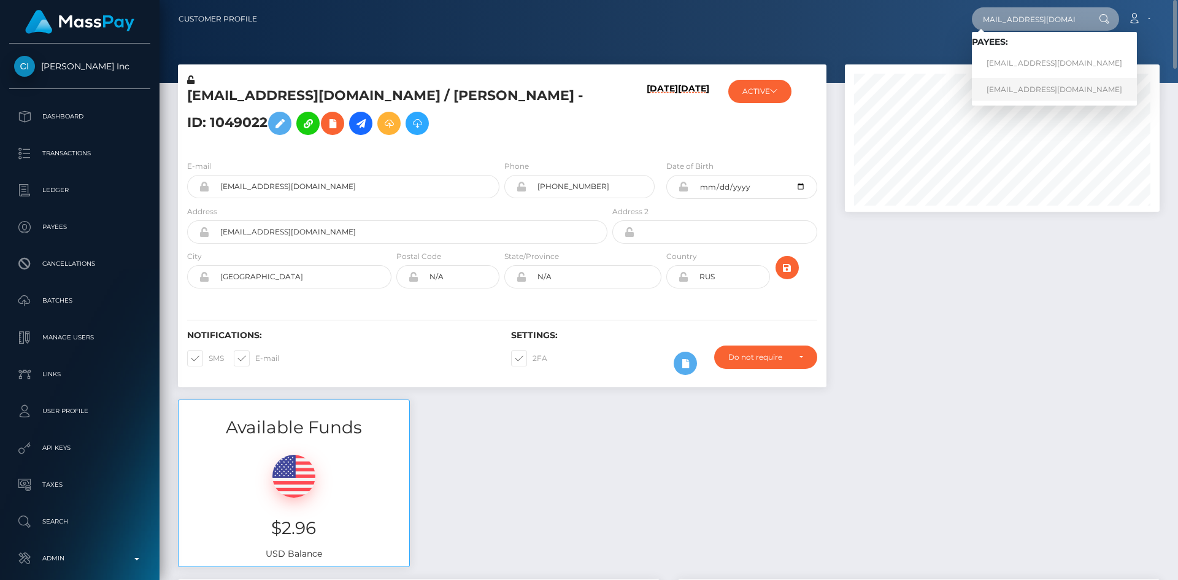
type input "[EMAIL_ADDRESS][DOMAIN_NAME]"
click at [1004, 87] on link "[EMAIL_ADDRESS][DOMAIN_NAME]" at bounding box center [1054, 89] width 165 height 23
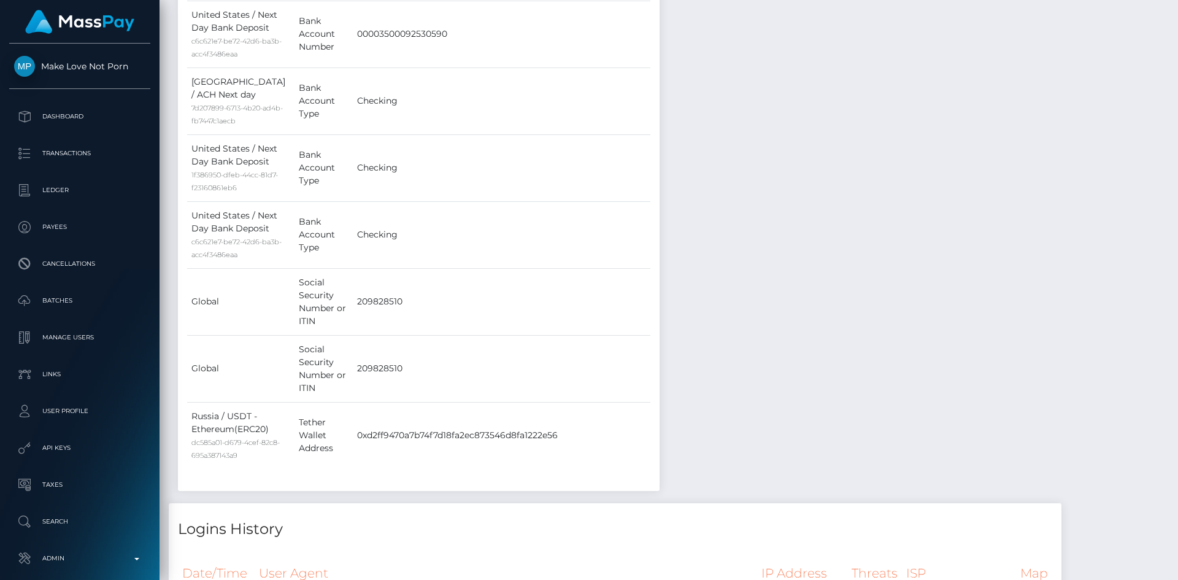
scroll to position [76, 0]
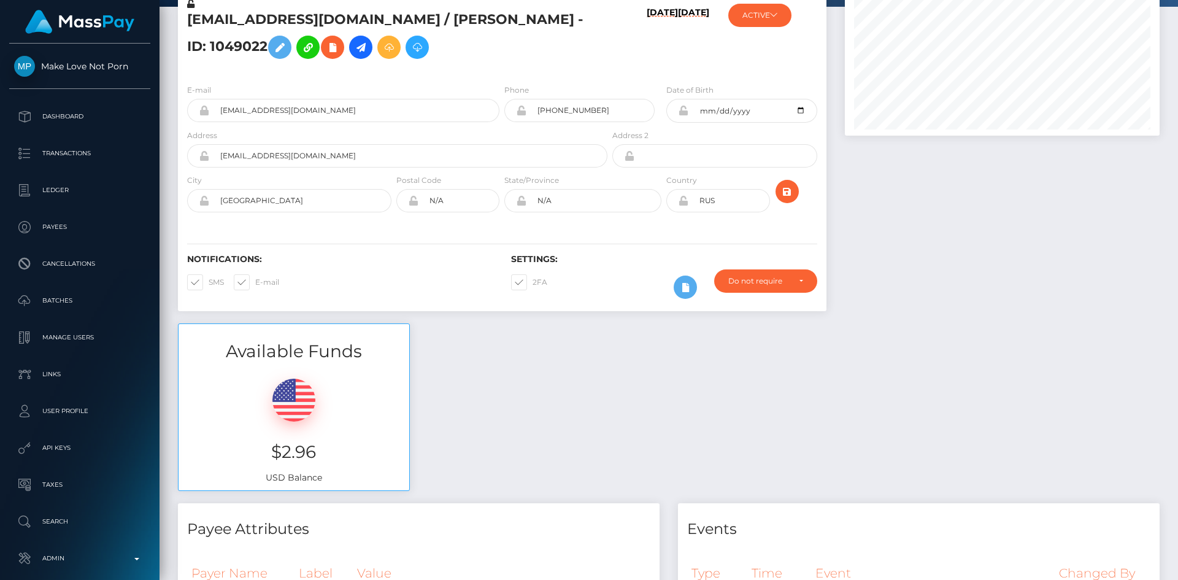
click at [1174, 25] on div "Customer Profile Loading... Loading..." at bounding box center [669, 290] width 1018 height 580
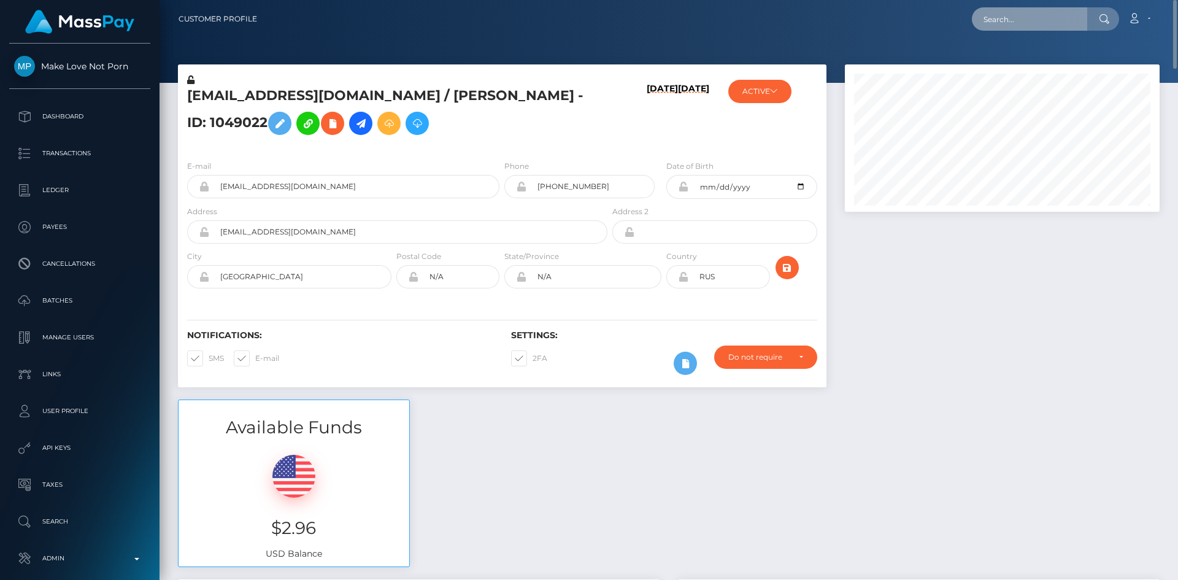
click at [1009, 10] on input "text" at bounding box center [1029, 18] width 115 height 23
paste input "cd30b20b-e27e-43a3-b4b1-a7aa9487114a"
type input "cd30b20b-e27e-43a3-b4b1-a7aa9487114a"
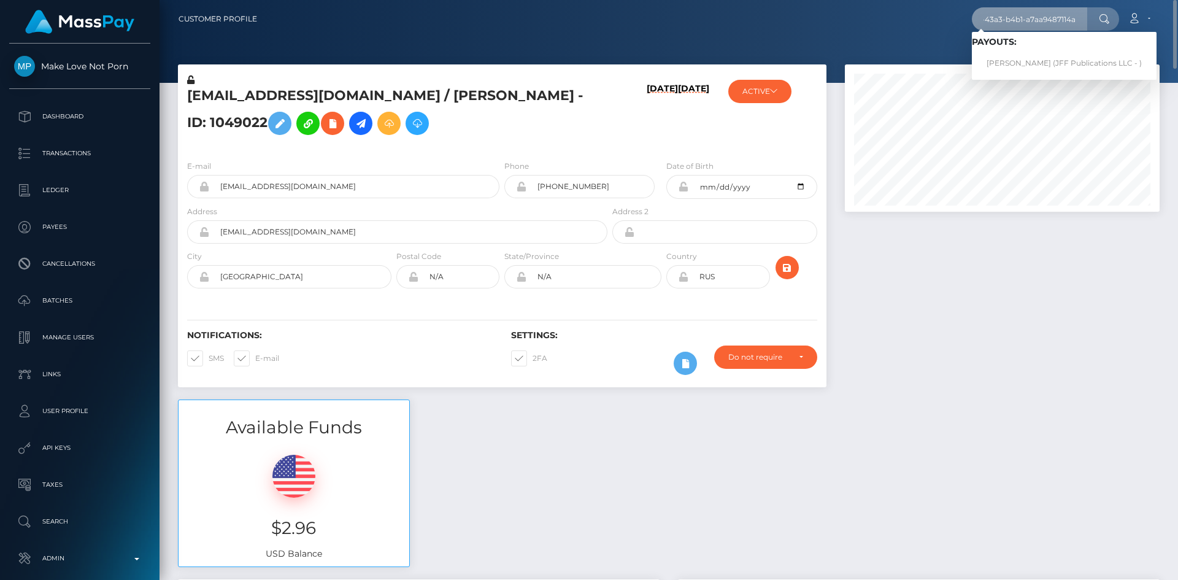
scroll to position [0, 0]
click at [1044, 61] on link "[PERSON_NAME] (JFF Publications LLC - )" at bounding box center [1064, 63] width 185 height 23
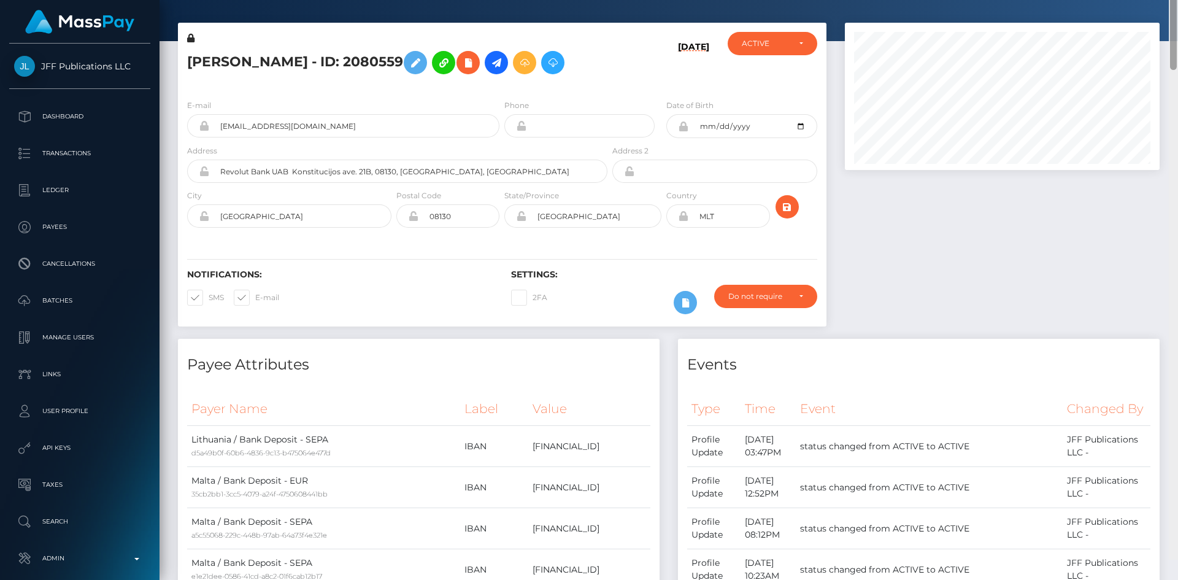
scroll to position [13, 0]
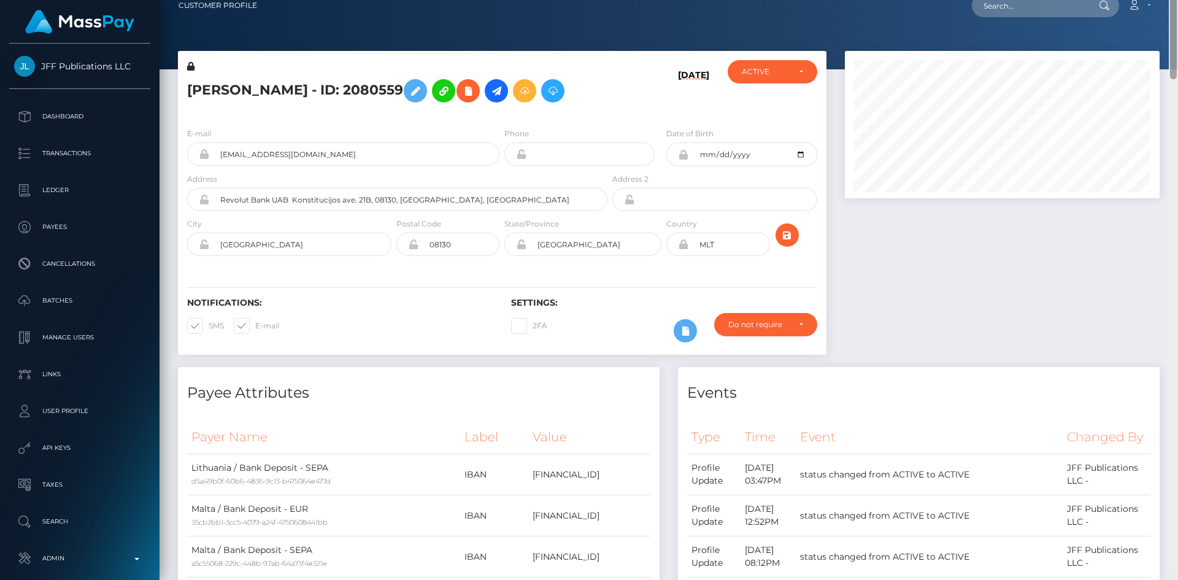
drag, startPoint x: 1173, startPoint y: 115, endPoint x: 1073, endPoint y: 57, distance: 115.7
click at [1162, 77] on div "Customer Profile Loading... Loading..." at bounding box center [669, 290] width 1018 height 580
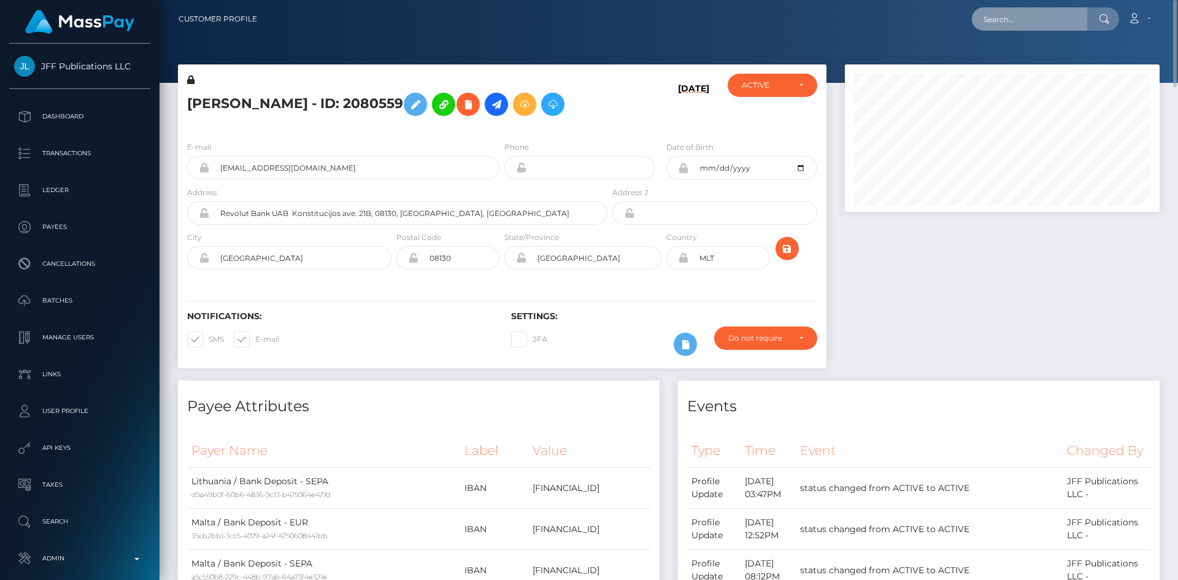
drag, startPoint x: 991, startPoint y: 18, endPoint x: 982, endPoint y: 19, distance: 9.8
click at [992, 18] on input "text" at bounding box center [1029, 18] width 115 height 23
paste input "technology.journalist@gmail.com"
type input "technology.journalist@gmail.com"
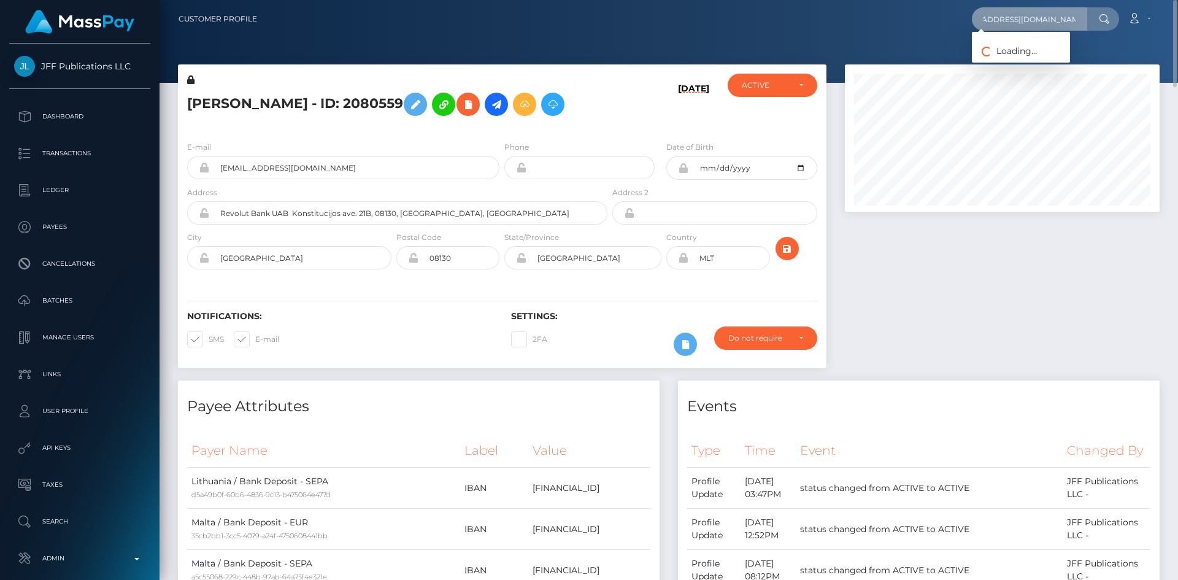
scroll to position [0, 0]
click at [1025, 63] on link "Sean Kerner" at bounding box center [1021, 63] width 98 height 23
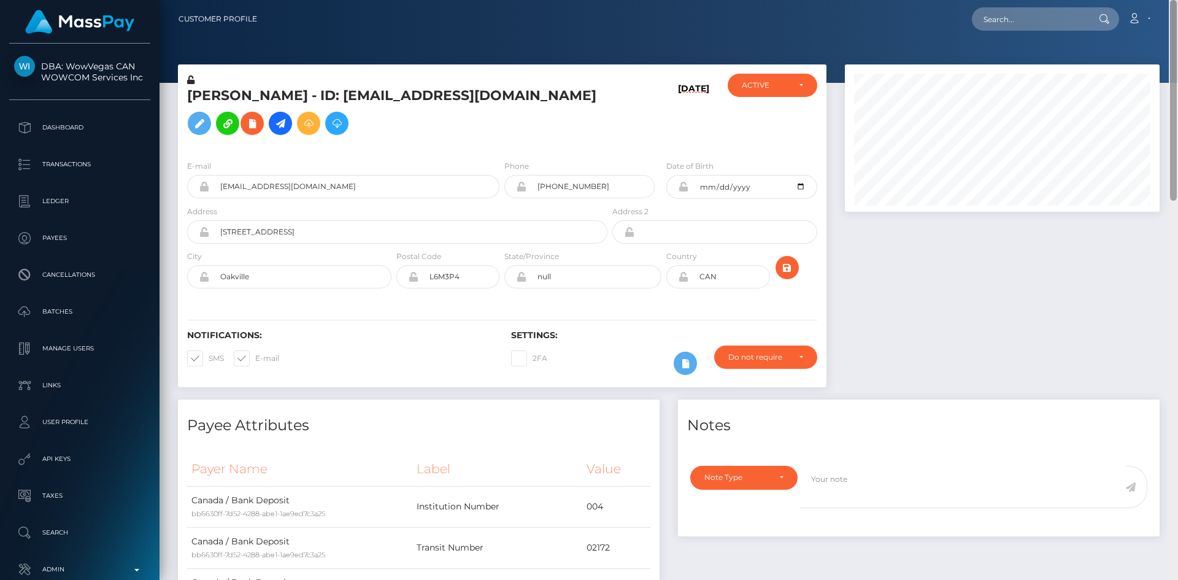
drag, startPoint x: 1175, startPoint y: 148, endPoint x: 1173, endPoint y: -53, distance: 201.2
click at [1173, 0] on html "DBA: WowVegas CAN WOWCOM Services Inc Dashboard Transactions Ledger" at bounding box center [589, 290] width 1178 height 580
click at [790, 275] on icon "submit" at bounding box center [787, 267] width 15 height 15
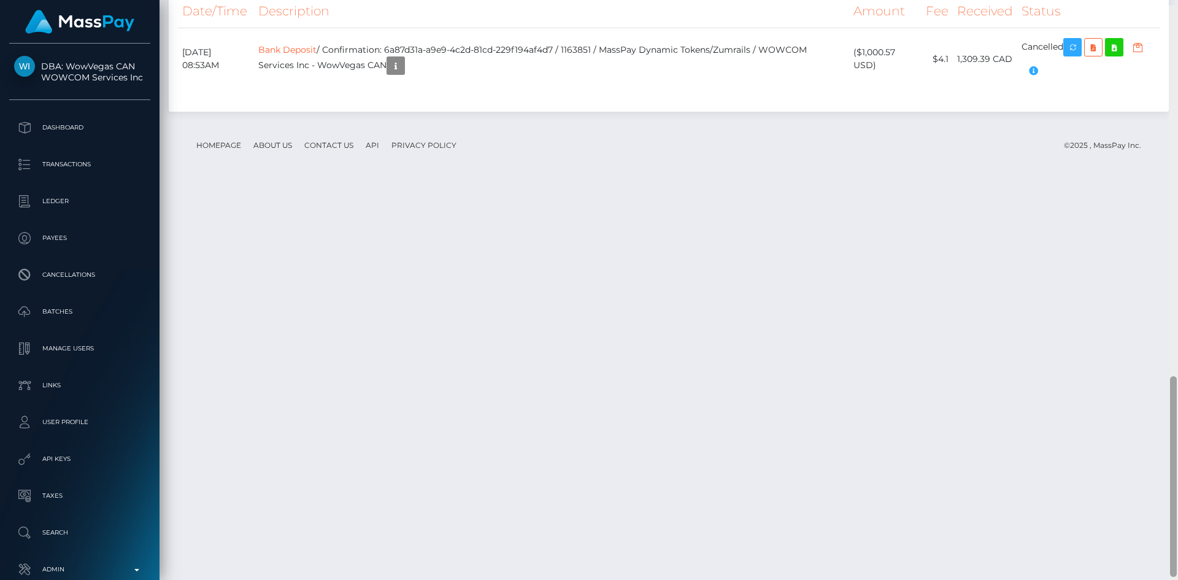
scroll to position [1091, 0]
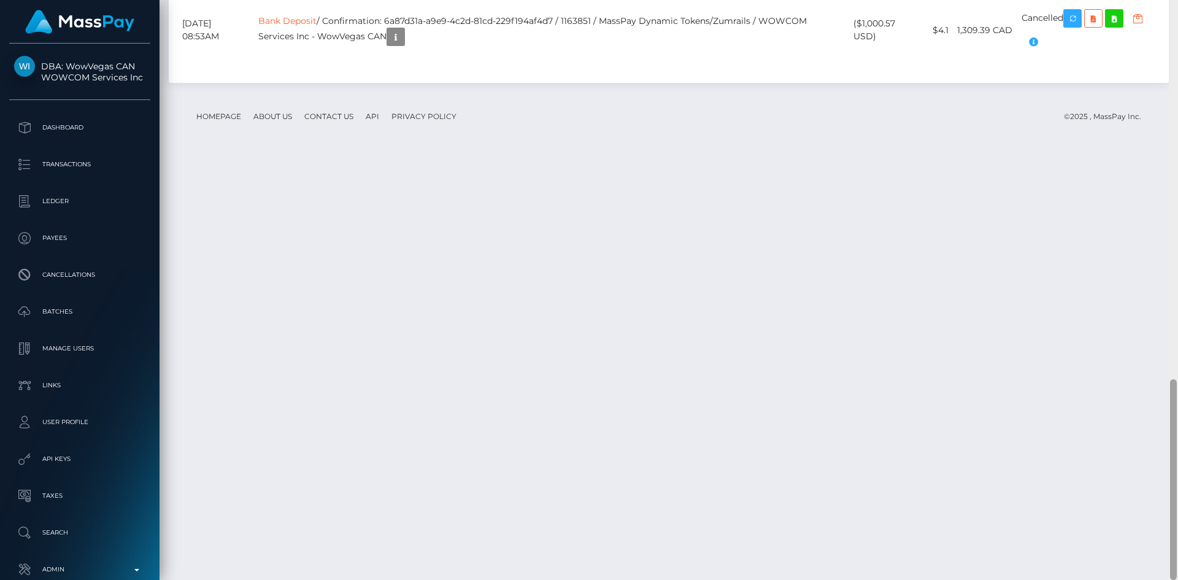
drag, startPoint x: 1171, startPoint y: 54, endPoint x: 1174, endPoint y: 456, distance: 401.9
click at [1174, 456] on div at bounding box center [1173, 479] width 7 height 201
drag, startPoint x: 333, startPoint y: 458, endPoint x: 377, endPoint y: 461, distance: 44.3
click at [377, 61] on td "Bank Deposit / Confirmation: 6a87d31a-a9e9-4c2d-81cd-229f194af4d7 / 1163851 / M…" at bounding box center [551, 30] width 595 height 62
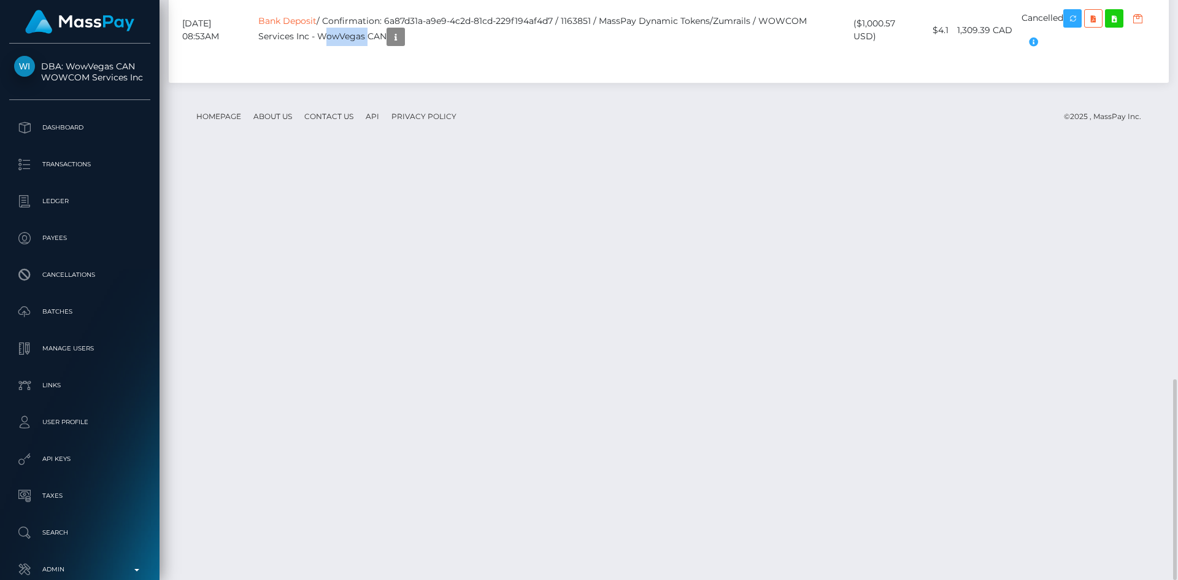
copy td "WowVegas"
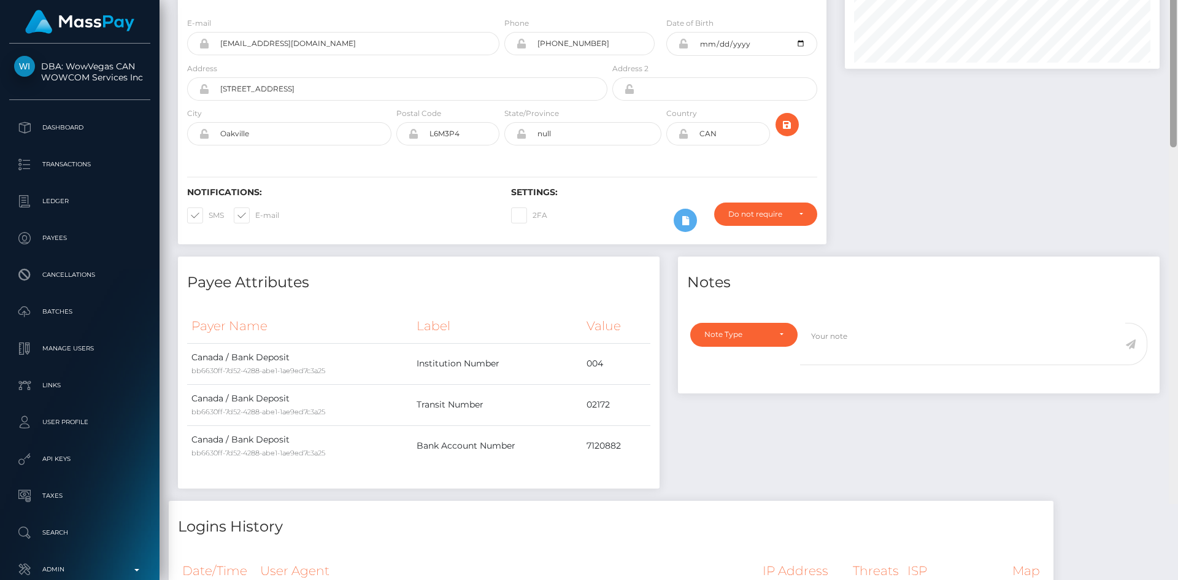
scroll to position [39, 0]
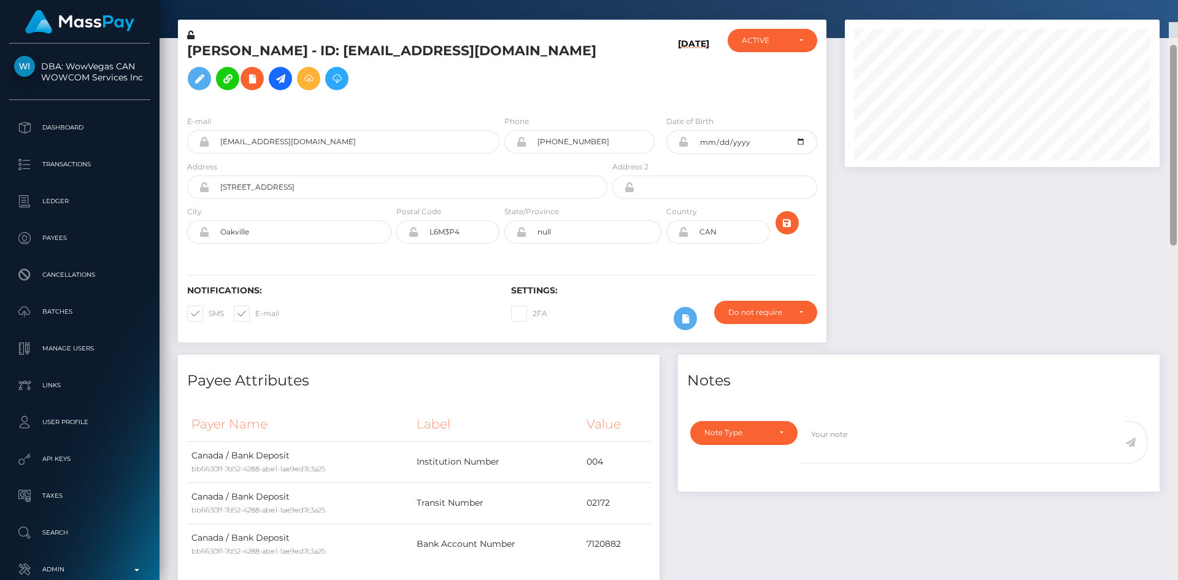
drag, startPoint x: 1175, startPoint y: 528, endPoint x: 1165, endPoint y: 151, distance: 377.5
click at [1177, 163] on div at bounding box center [1173, 312] width 9 height 580
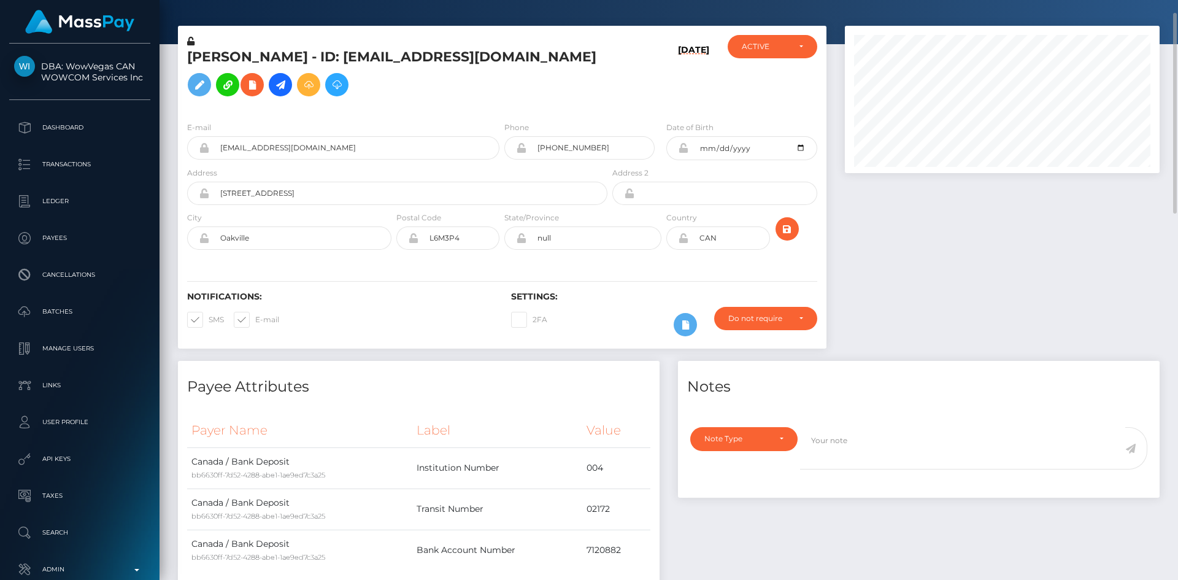
click at [1010, 304] on div at bounding box center [1002, 193] width 333 height 335
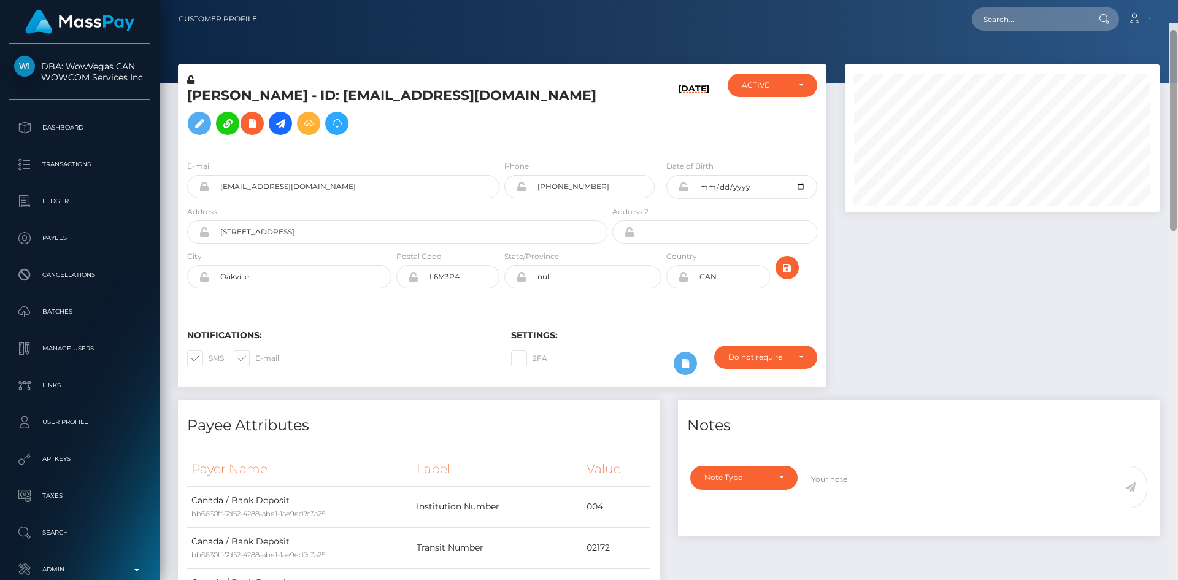
drag, startPoint x: 1173, startPoint y: 205, endPoint x: 1151, endPoint y: 136, distance: 72.2
click at [1166, 147] on div "Customer Profile Loading... Loading..." at bounding box center [669, 290] width 1018 height 580
click at [1029, 34] on nav "Customer Profile Loading... Loading... Account" at bounding box center [669, 19] width 1018 height 38
click at [1009, 23] on input "text" at bounding box center [1029, 18] width 115 height 23
paste input "poact_q2CyKzYxWb8i"
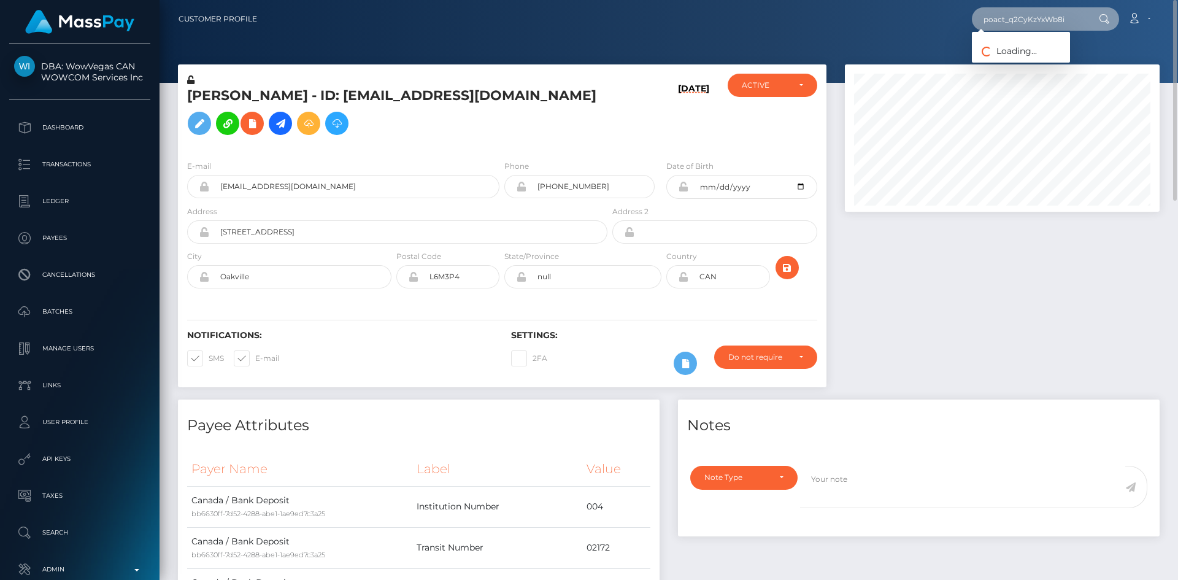
type input "poact_q2CyKzYxWb8i"
click at [1018, 65] on link "UMAR BASHIR" at bounding box center [1021, 63] width 98 height 23
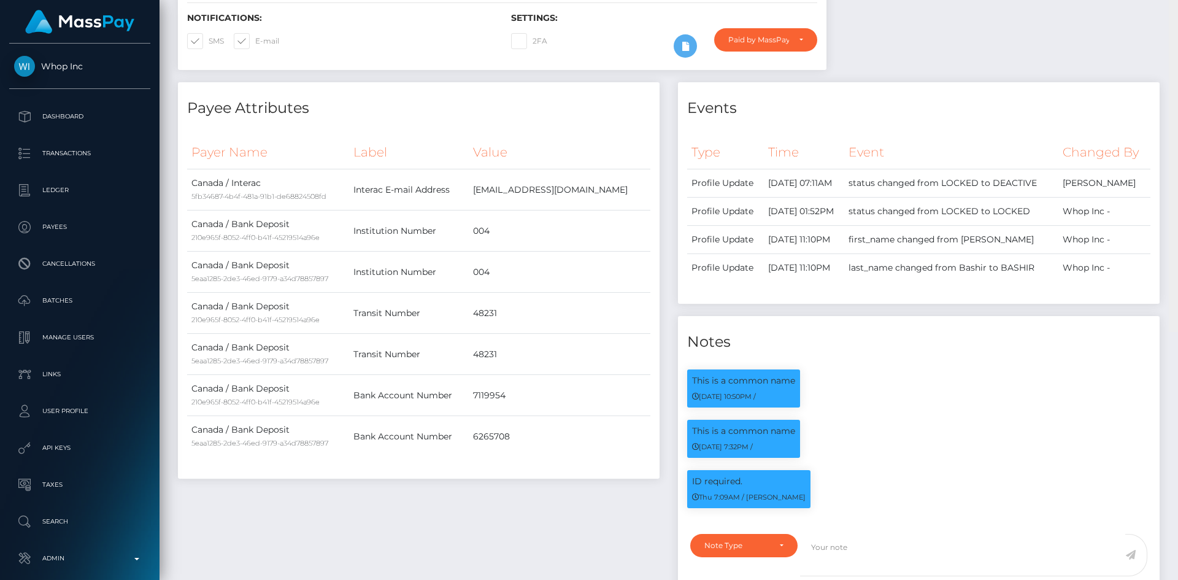
scroll to position [147, 315]
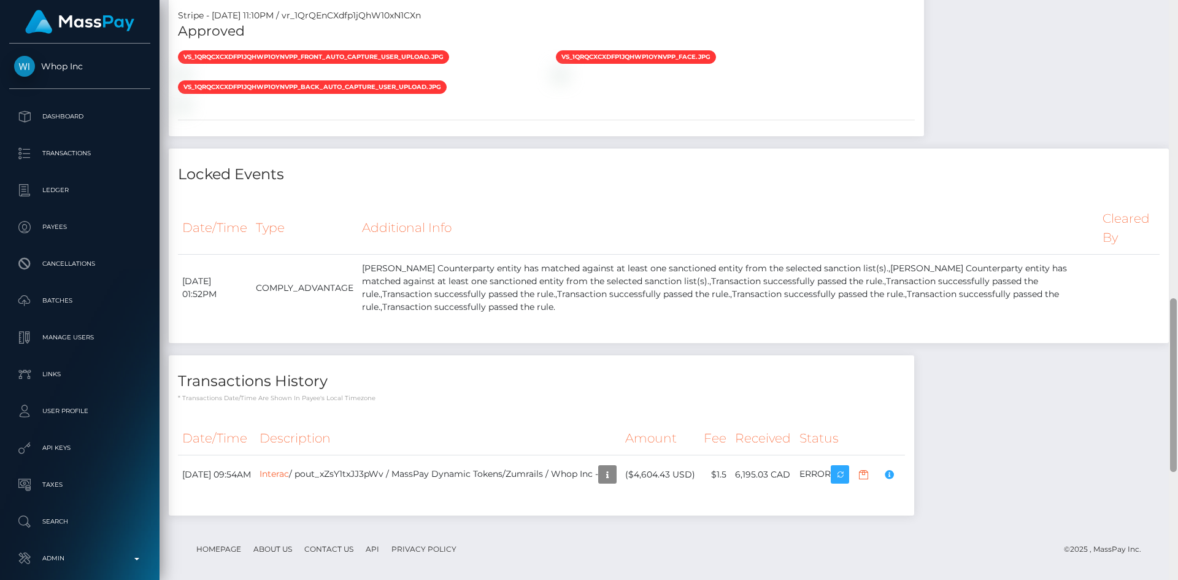
drag, startPoint x: 1172, startPoint y: 143, endPoint x: 1137, endPoint y: 414, distance: 273.3
click at [1137, 415] on div "Customer Profile Loading... Loading..." at bounding box center [669, 290] width 1018 height 580
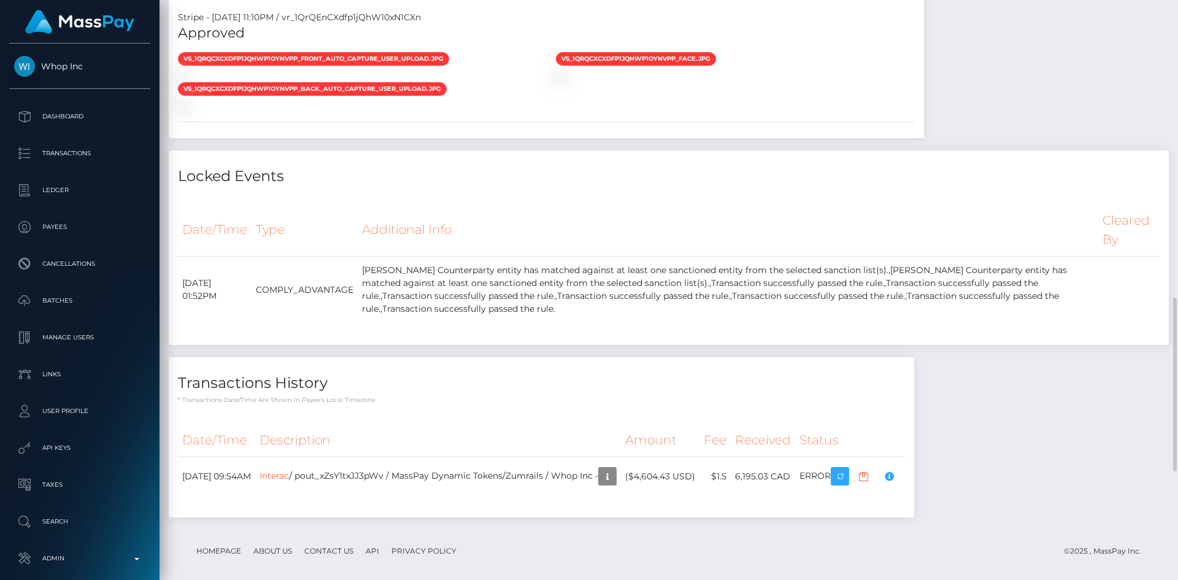
click at [260, 82] on div "vs_1QrQCxCXdfp1jQhWp1oYnVpP_front_auto_capture_user_upload.jpg" at bounding box center [358, 67] width 378 height 30
click at [240, 82] on div "vs_1QrQCxCXdfp1jQhWp1oYnVpP_front_auto_capture_user_upload.jpg" at bounding box center [358, 67] width 378 height 30
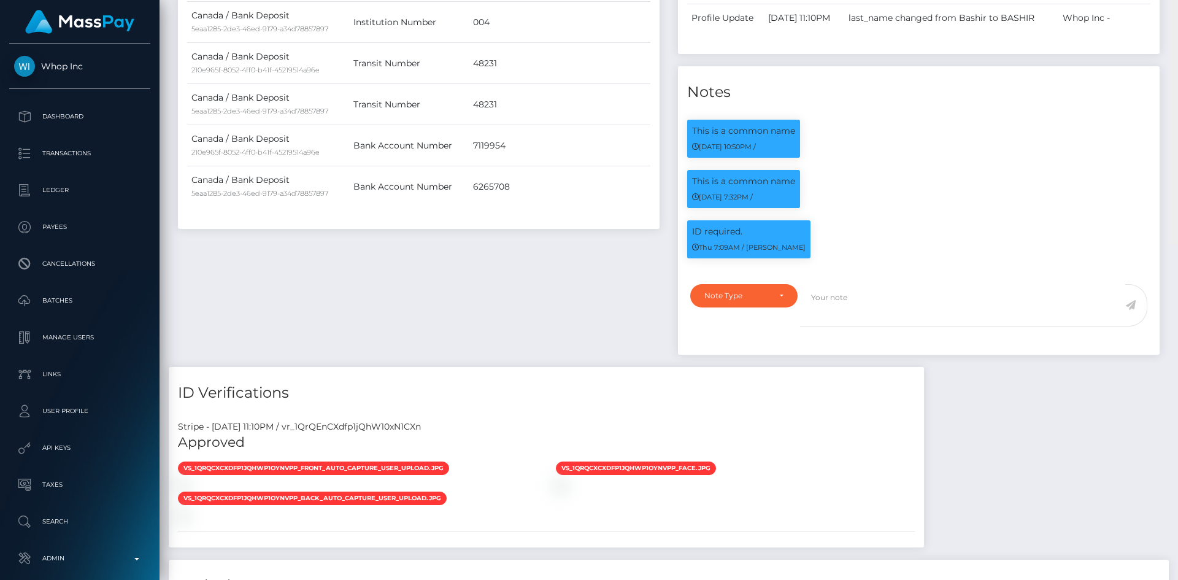
scroll to position [0, 0]
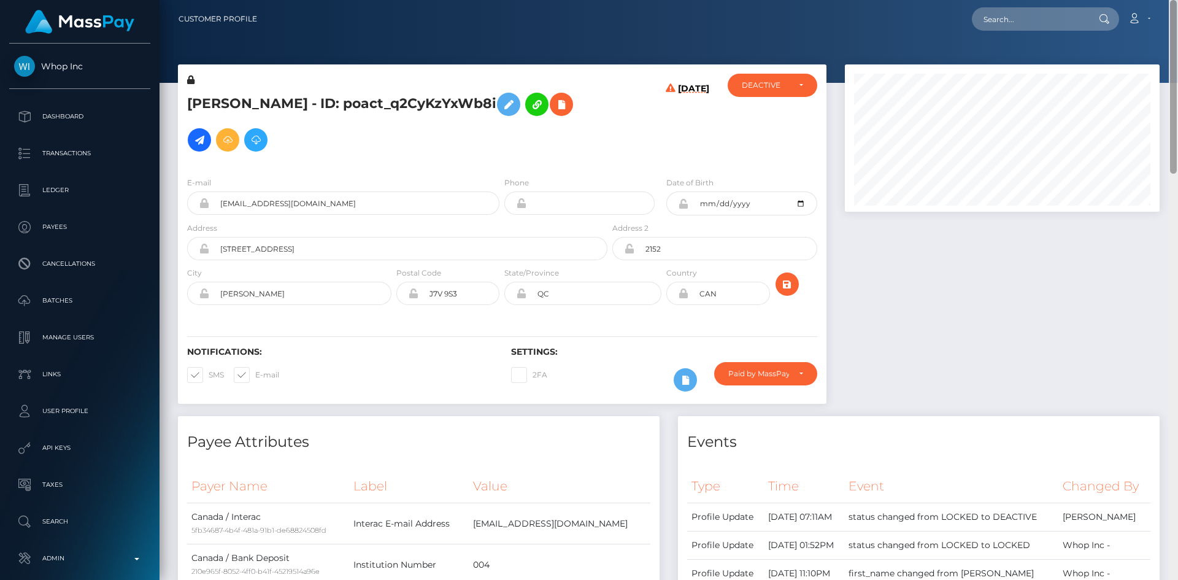
drag, startPoint x: 1172, startPoint y: 455, endPoint x: 1176, endPoint y: 1, distance: 454.0
click at [1168, 2] on div "Customer Profile Loading... Loading..." at bounding box center [669, 290] width 1018 height 580
click at [1034, 9] on input "text" at bounding box center [1029, 18] width 115 height 23
paste input "poact_BU4r6fKeAuA4"
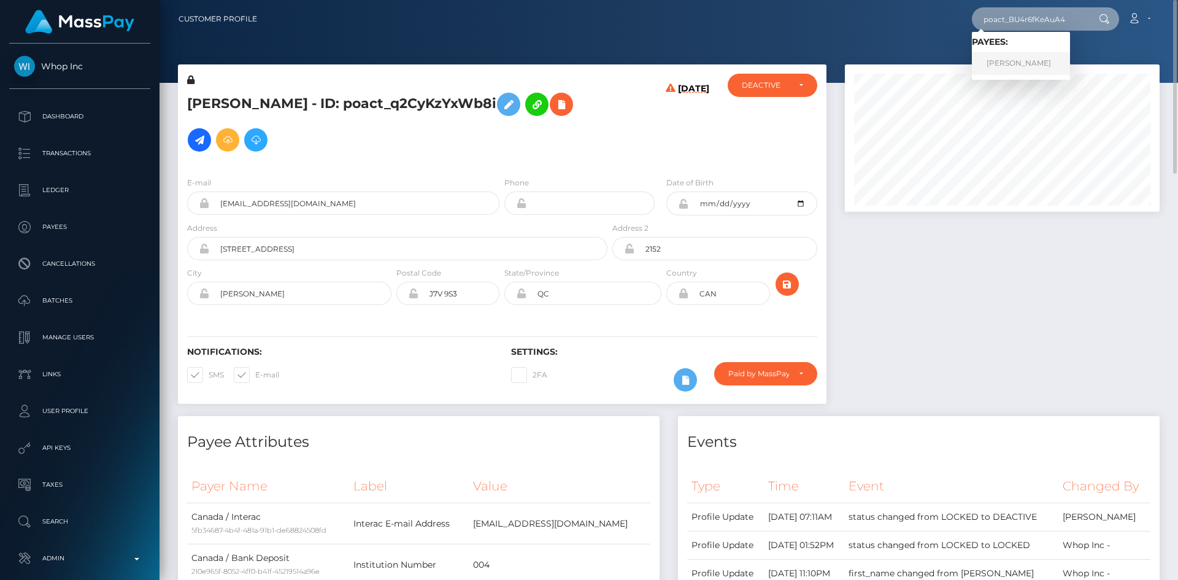
type input "poact_BU4r6fKeAuA4"
click at [1023, 61] on link "Murad Khan" at bounding box center [1021, 63] width 98 height 23
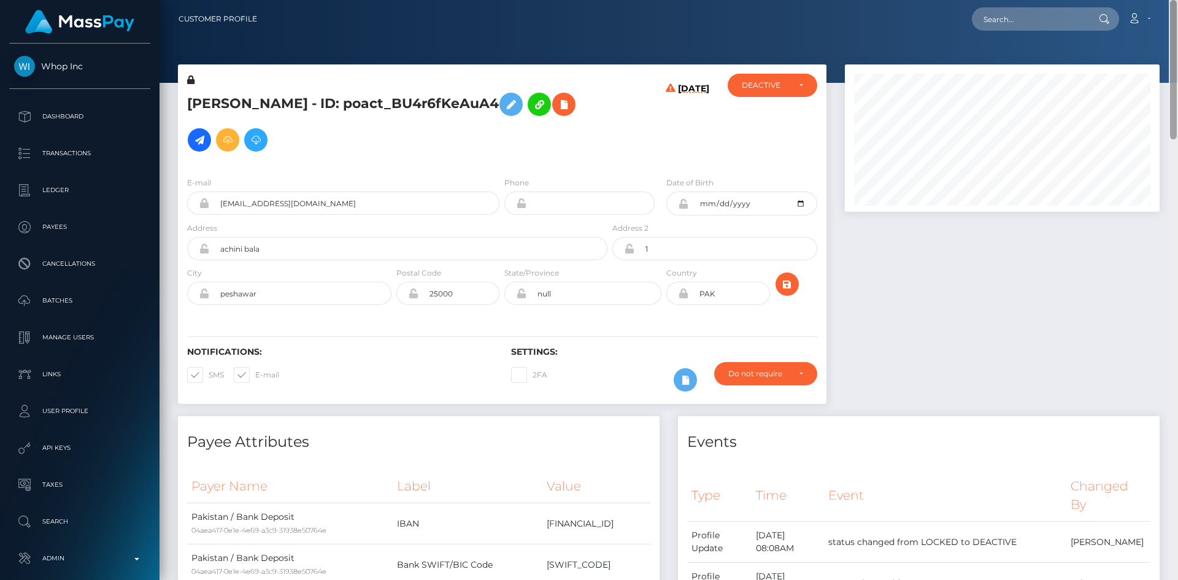
drag, startPoint x: 1174, startPoint y: 106, endPoint x: 1150, endPoint y: -53, distance: 160.6
click at [1150, 0] on html "Whop Inc Dashboard Transactions Ledger Payees Cancellations Links" at bounding box center [589, 290] width 1178 height 580
